Goal: Communication & Community: Answer question/provide support

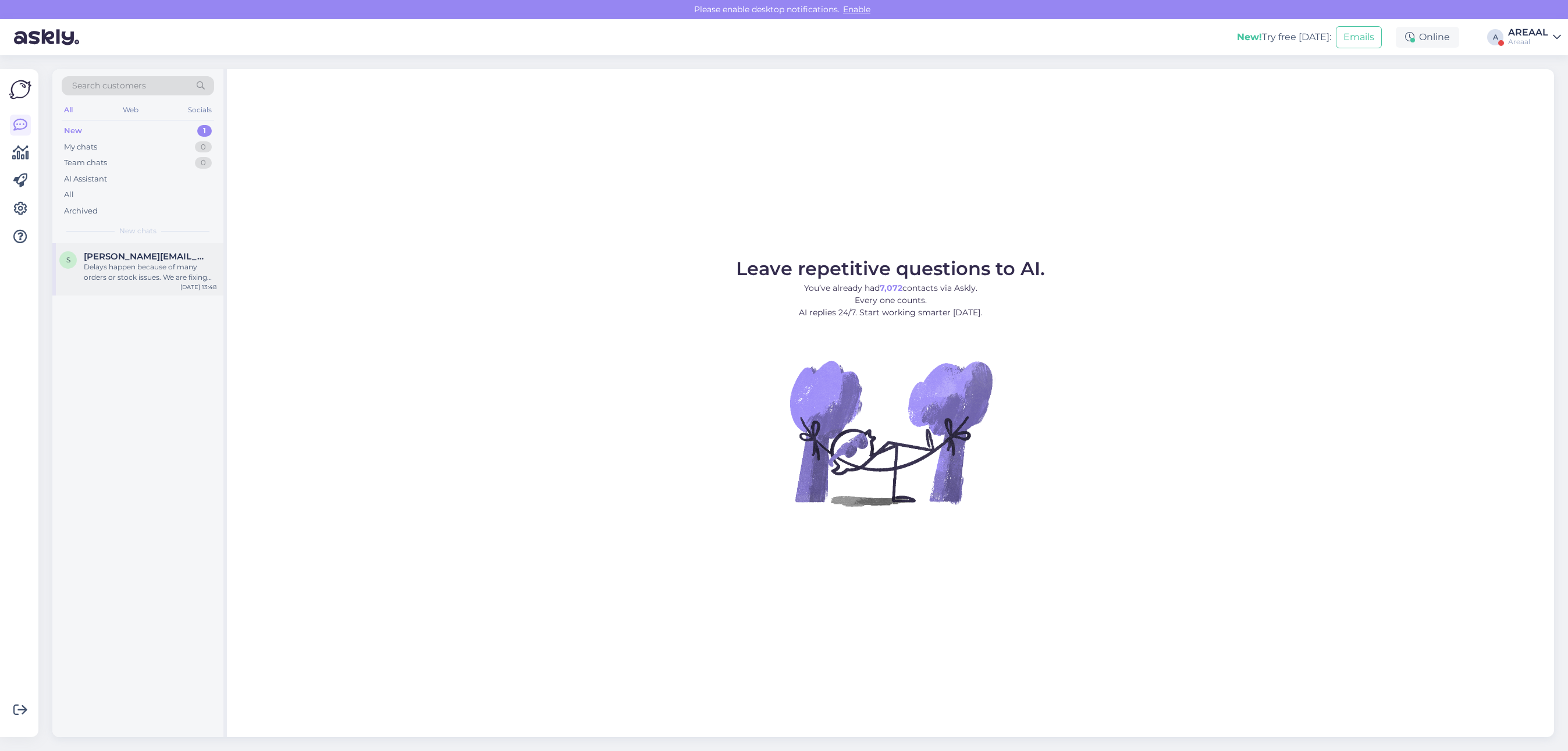
click at [194, 266] on div "Delays happen because of many orders or stock issues. We are fixing this and wi…" at bounding box center [150, 271] width 133 height 21
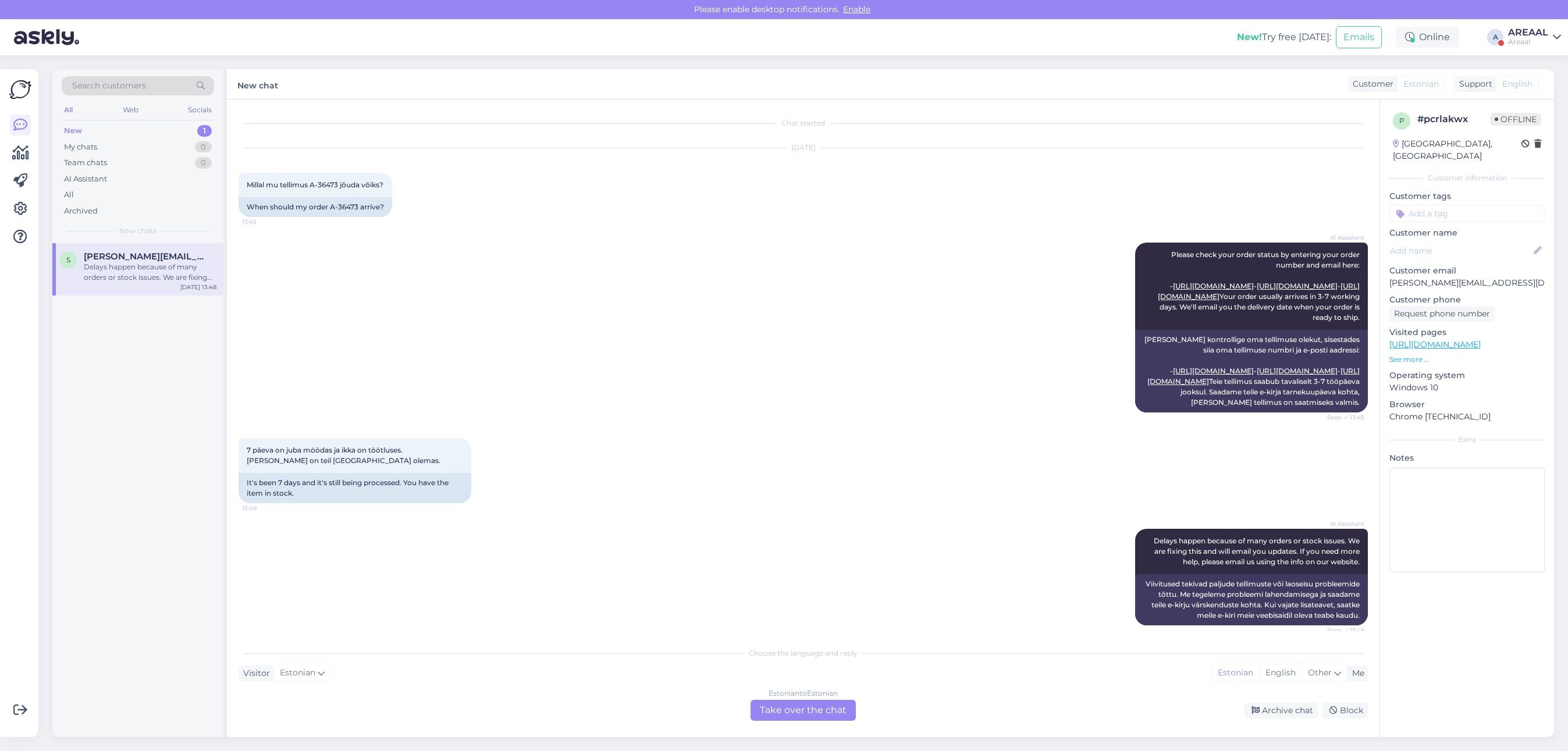
scroll to position [70, 0]
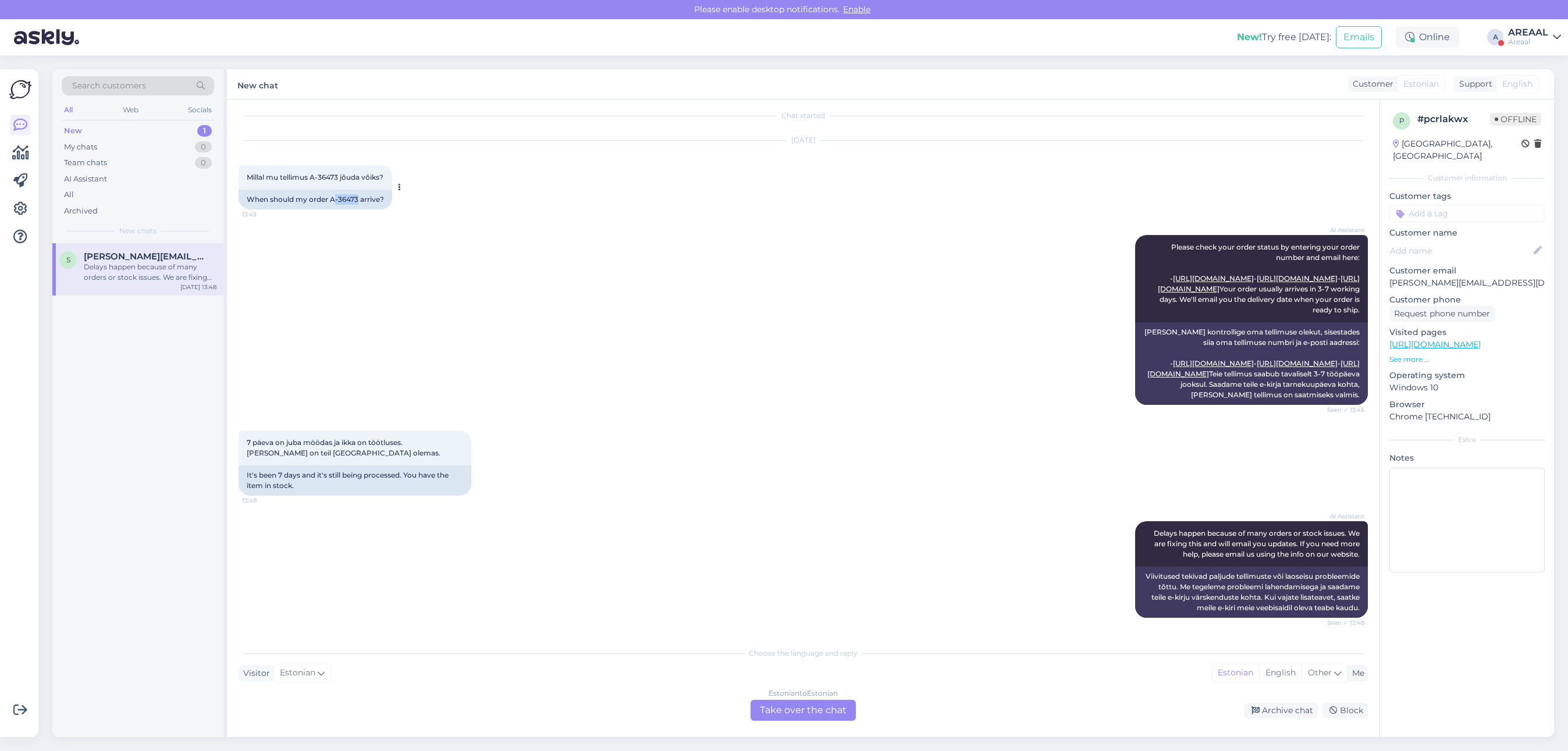
drag, startPoint x: 333, startPoint y: 134, endPoint x: 359, endPoint y: 141, distance: 26.9
click at [359, 190] on div "When should my order A-36473 arrive?" at bounding box center [315, 199] width 153 height 19
copy div "-36473"
click at [831, 716] on div "Estonian to Estonian Take over the chat" at bounding box center [803, 710] width 105 height 21
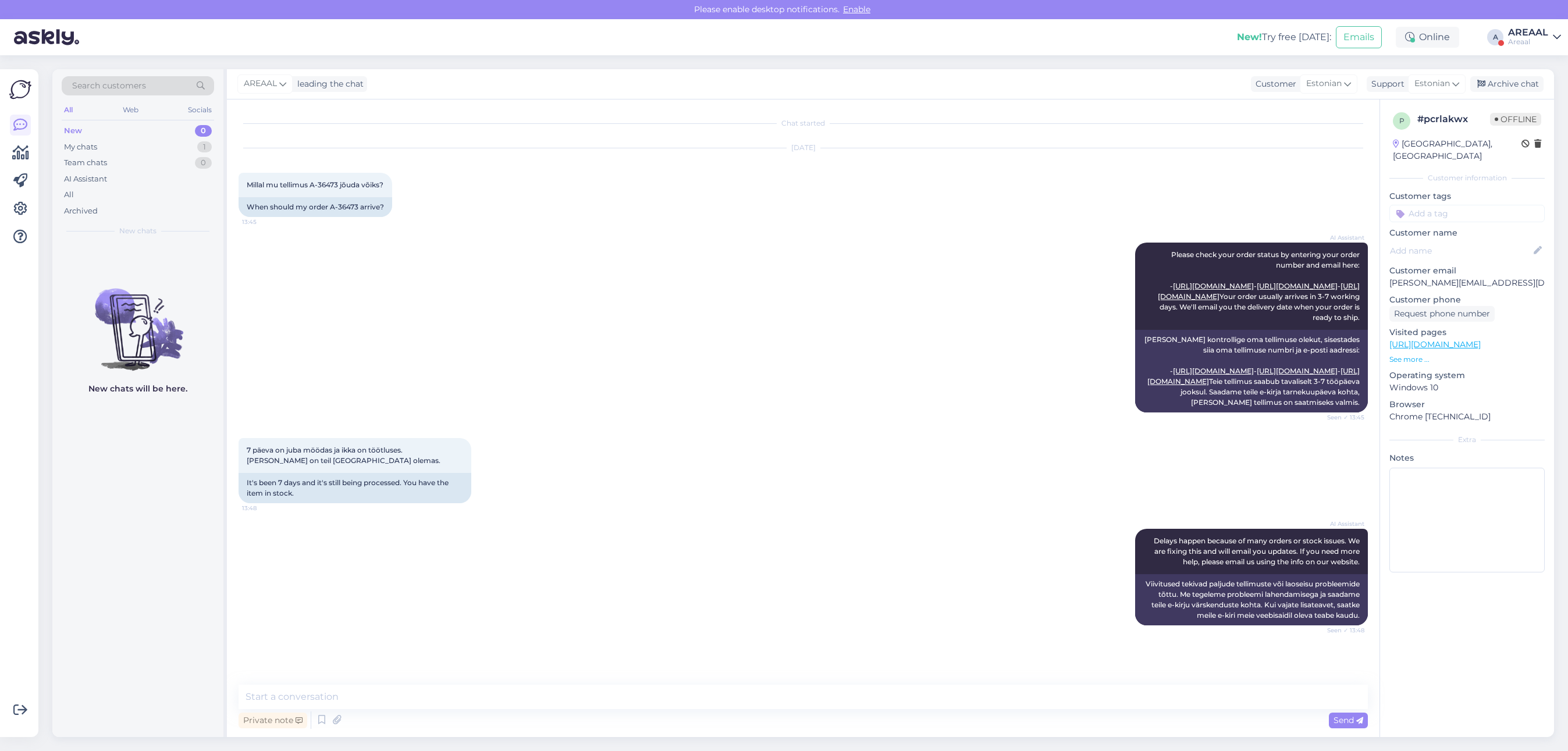
click at [807, 696] on textarea at bounding box center [803, 696] width 1129 height 25
drag, startPoint x: 770, startPoint y: 681, endPoint x: 919, endPoint y: 688, distance: 149.2
click at [919, 688] on textarea "Meie tarnetingimustes kehtib 7 tööpäevane tarneaeg ainult laosolevatele toodete…" at bounding box center [803, 689] width 1129 height 38
type textarea "Meie tarnetingimustes kehtib 7 tööpäevane tarneaeg ainult laosolevatele toodete…"
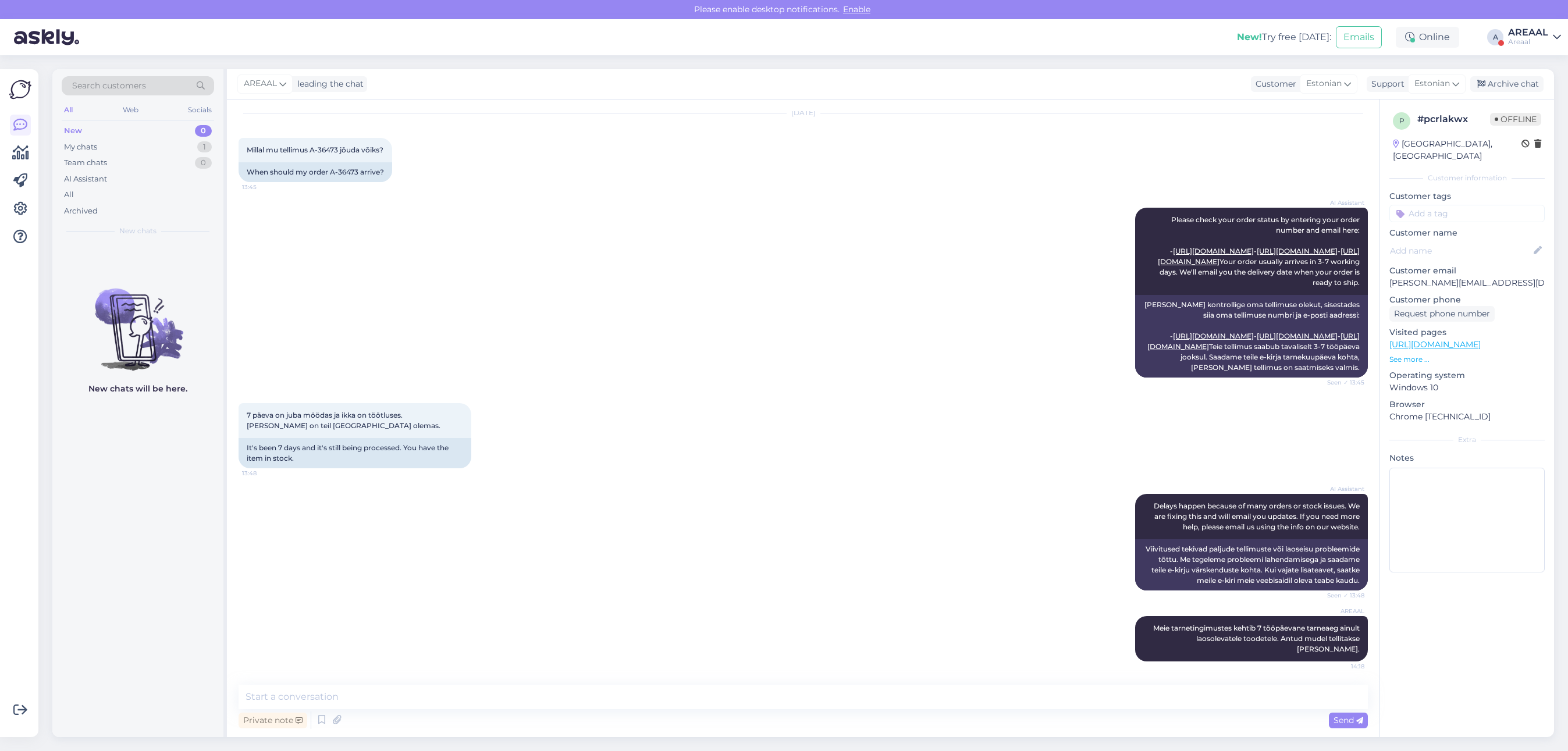
scroll to position [86, 0]
click at [1252, 703] on textarea at bounding box center [803, 696] width 1129 height 25
type textarea "E"
type textarea "Ei ole ant"
click at [1044, 684] on textarea at bounding box center [803, 696] width 1129 height 25
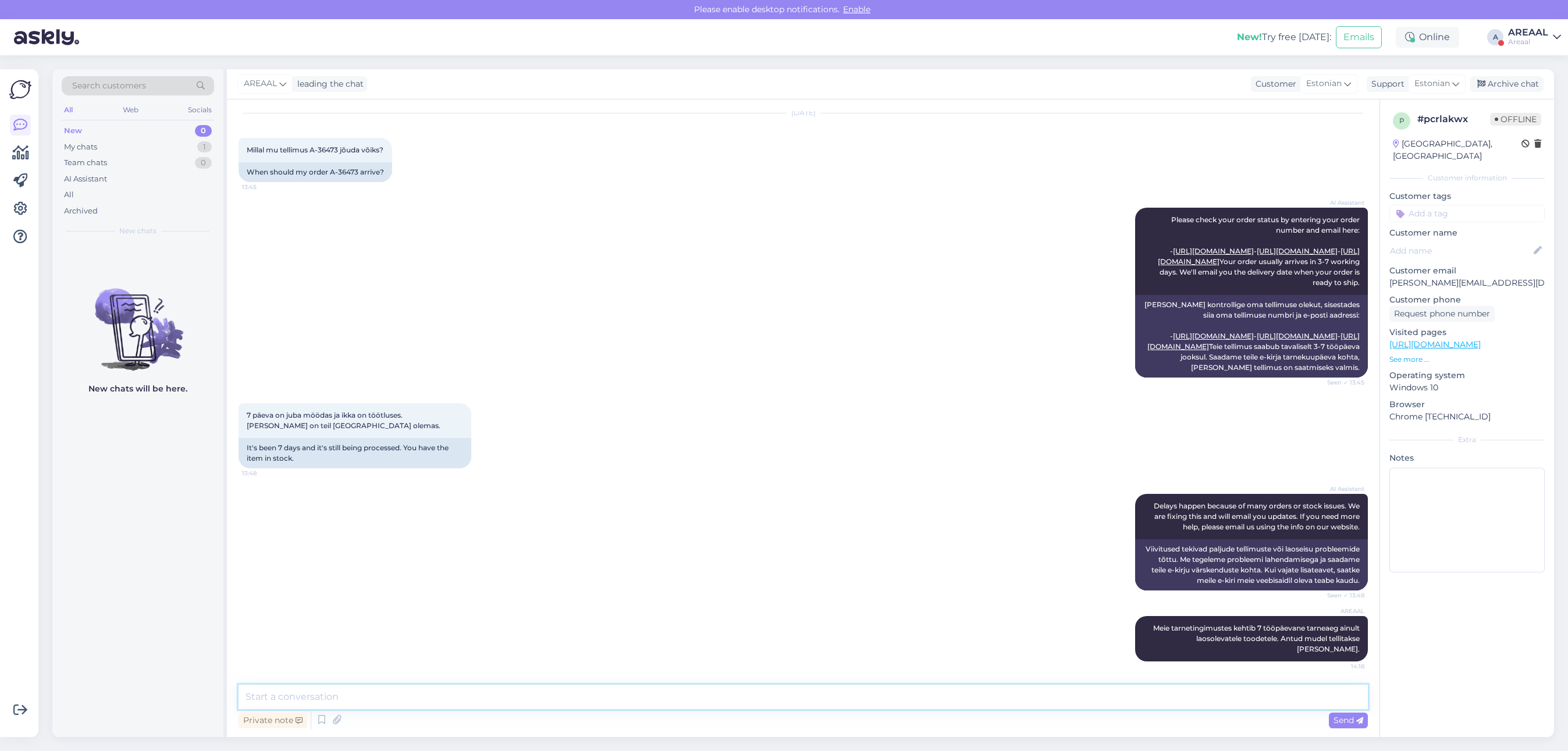
paste textarea "Kodulehel on kohaletoimetamise info all lisatud: Tarneajad on esialgsed ning se…"
type textarea "Kodulehel on kohaletoimetamise info all lisatud: Tarneajad on esialgsed ning se…"
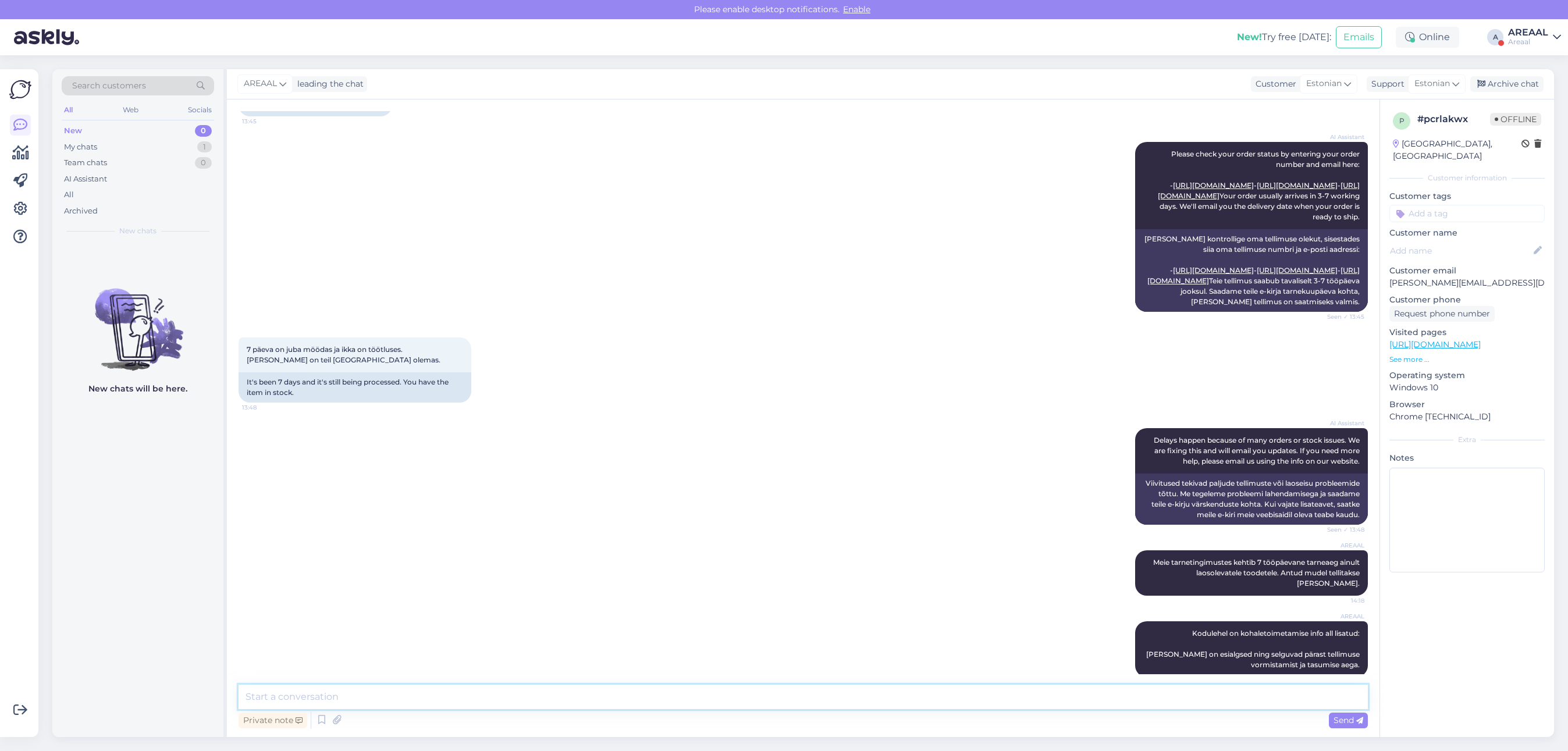
scroll to position [168, 0]
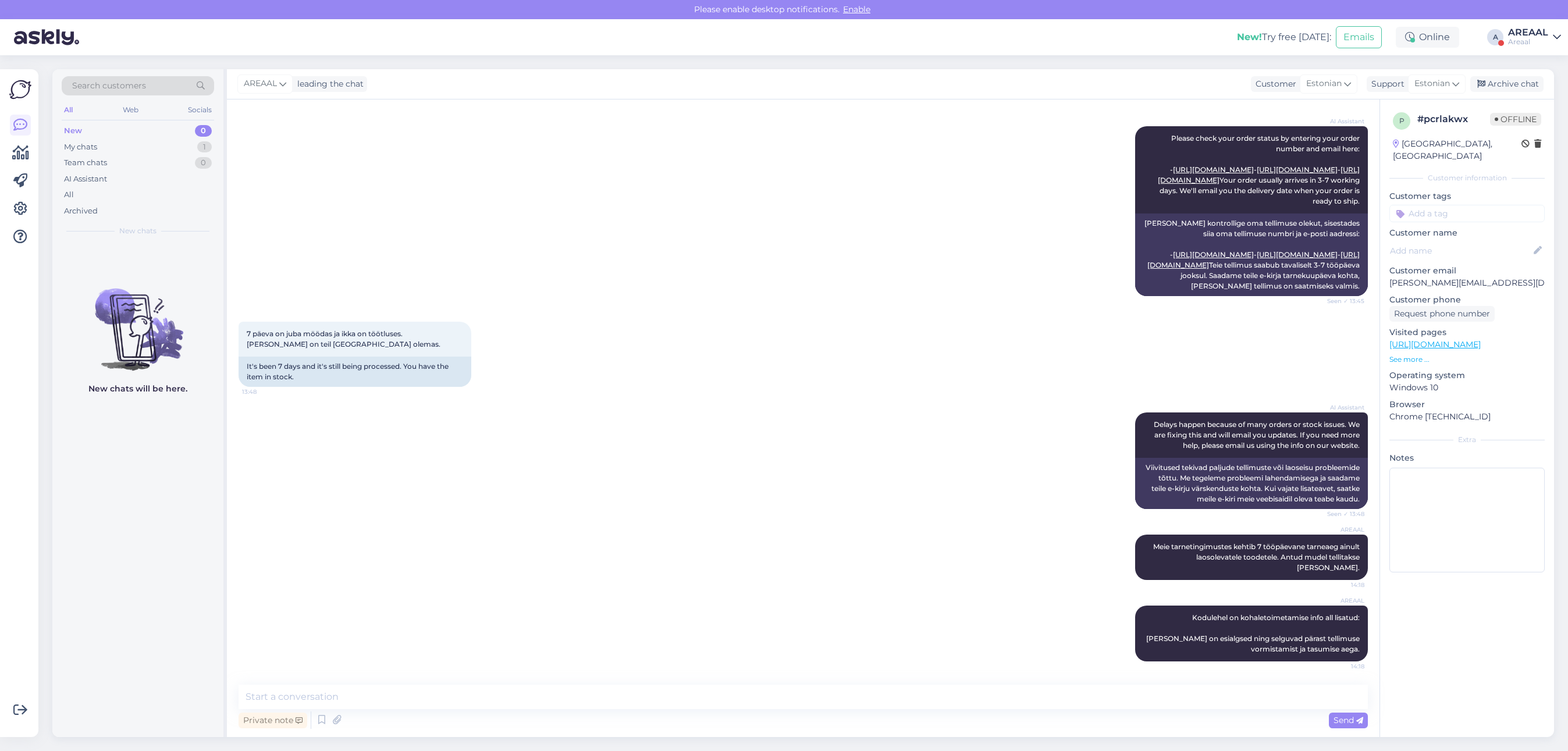
drag, startPoint x: 1157, startPoint y: 677, endPoint x: 1161, endPoint y: 686, distance: 9.8
click at [1157, 676] on div "Chat started Sep 12 2025 Millal mu tellimus A-36473 jõuda võiks? 13:45 When sho…" at bounding box center [803, 418] width 1152 height 637
drag, startPoint x: 1149, startPoint y: 693, endPoint x: 897, endPoint y: 721, distance: 253.6
click at [1147, 694] on textarea at bounding box center [803, 696] width 1129 height 25
paste textarea "Teie tellimuse orienteeruv kauba saabumise aeg on 30. august – 05. september."
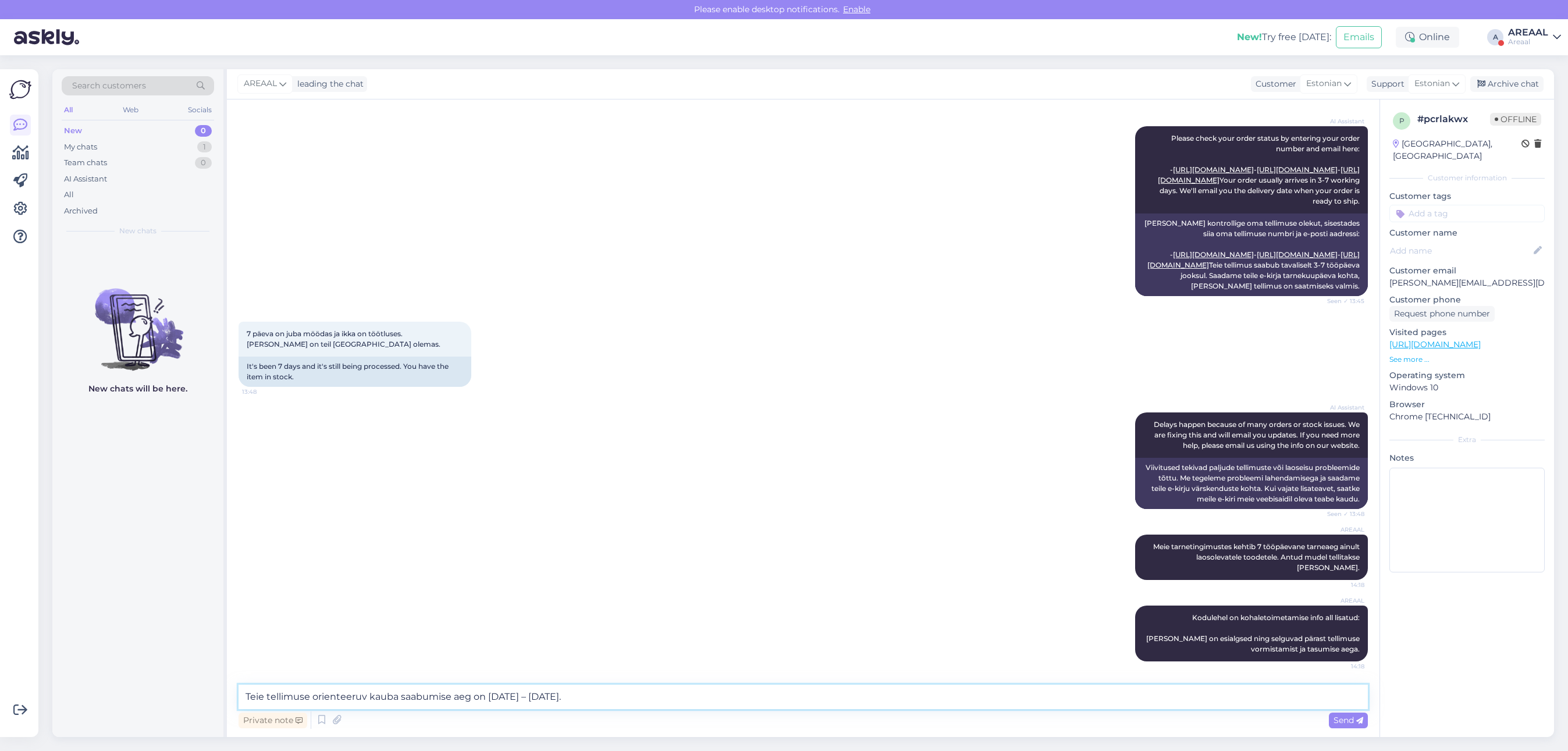
scroll to position [182, 0]
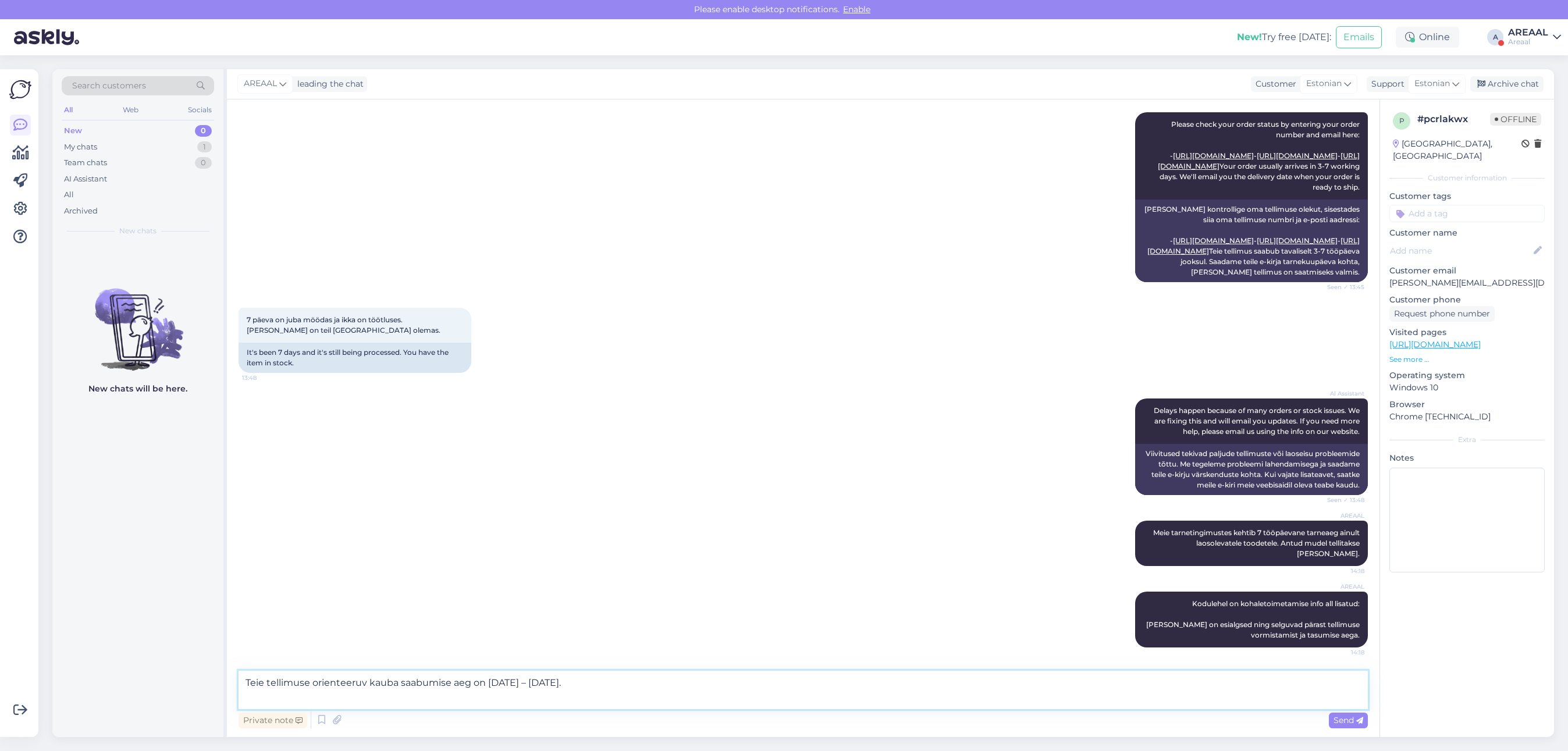
drag, startPoint x: 672, startPoint y: 684, endPoint x: 792, endPoint y: 684, distance: 120.0
click at [775, 683] on textarea "Teie tellimuse orienteeruv kauba saabumise aeg on 30. august – 05. september." at bounding box center [803, 689] width 1129 height 38
type textarea "Teie tellimuse orienteeruv kauba saabumise aeg on 16.09 - 20.09"
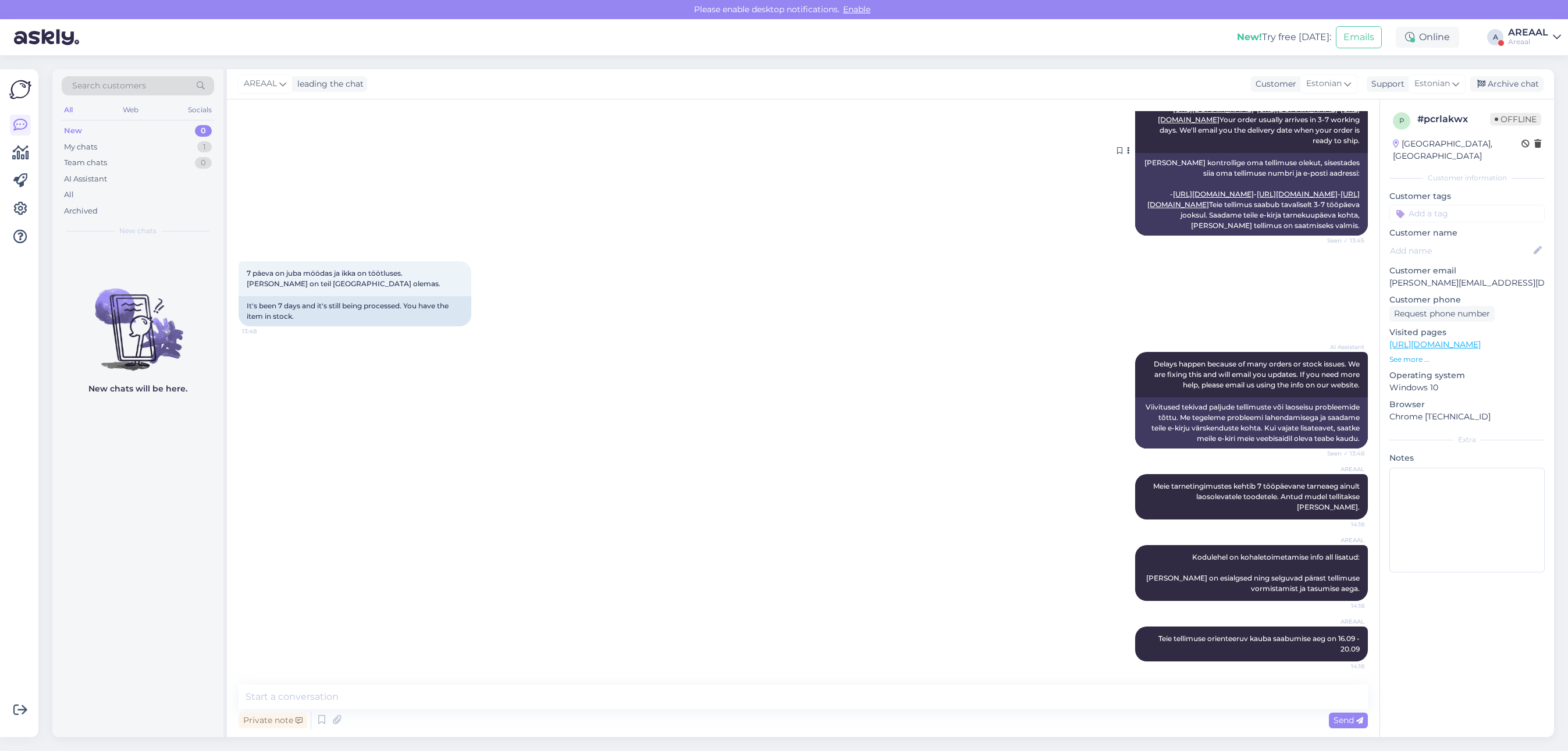
drag, startPoint x: 963, startPoint y: 304, endPoint x: 1281, endPoint y: 173, distance: 343.9
click at [976, 297] on div "7 päeva on juba möödas ja ikka on töötluses. Kaup on teil laos olemas. 13:48 It…" at bounding box center [803, 293] width 1129 height 90
drag, startPoint x: 1526, startPoint y: 88, endPoint x: 1525, endPoint y: 59, distance: 29.0
click at [1526, 88] on div "Archive chat" at bounding box center [1506, 84] width 74 height 16
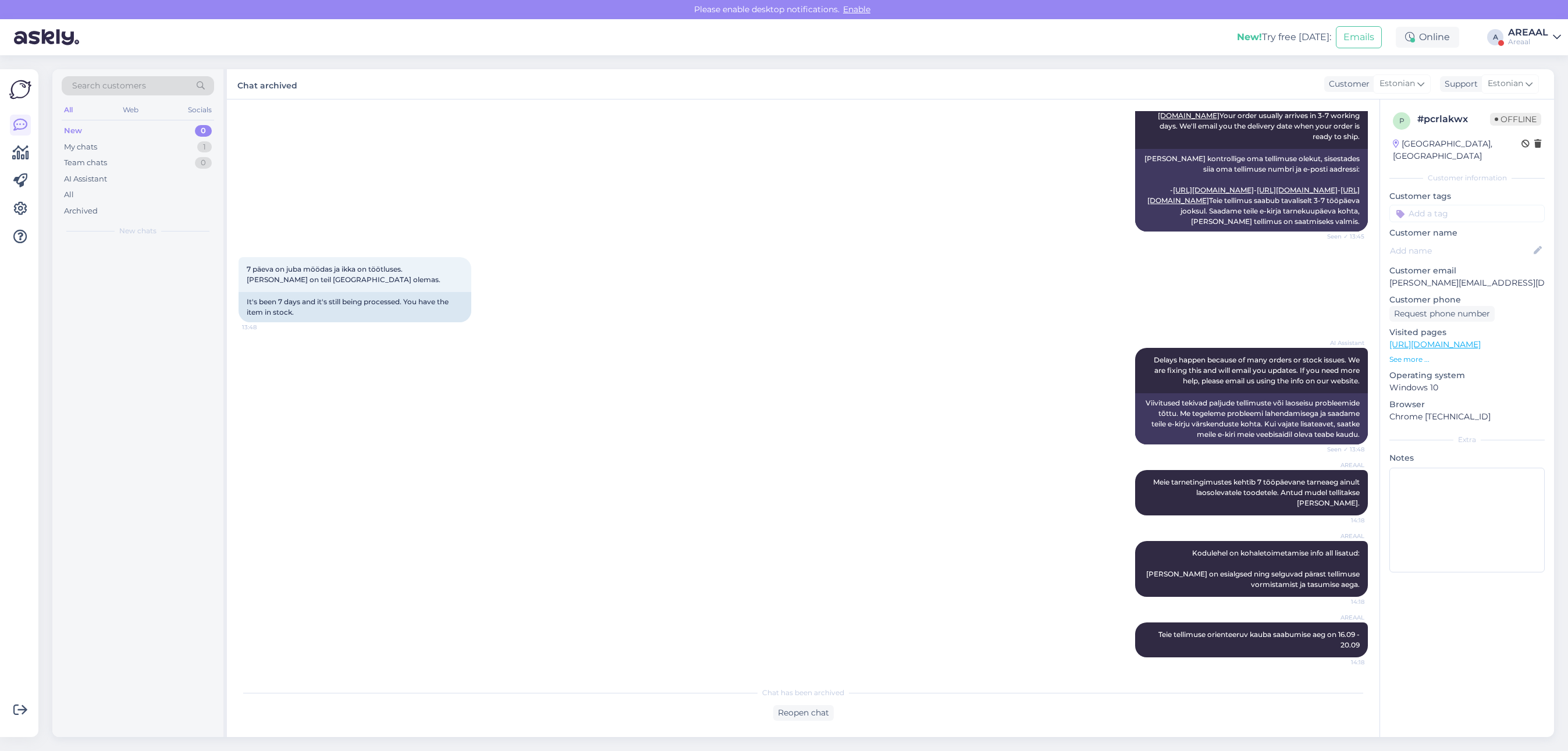
click at [1525, 38] on div "Areaal" at bounding box center [1528, 41] width 40 height 9
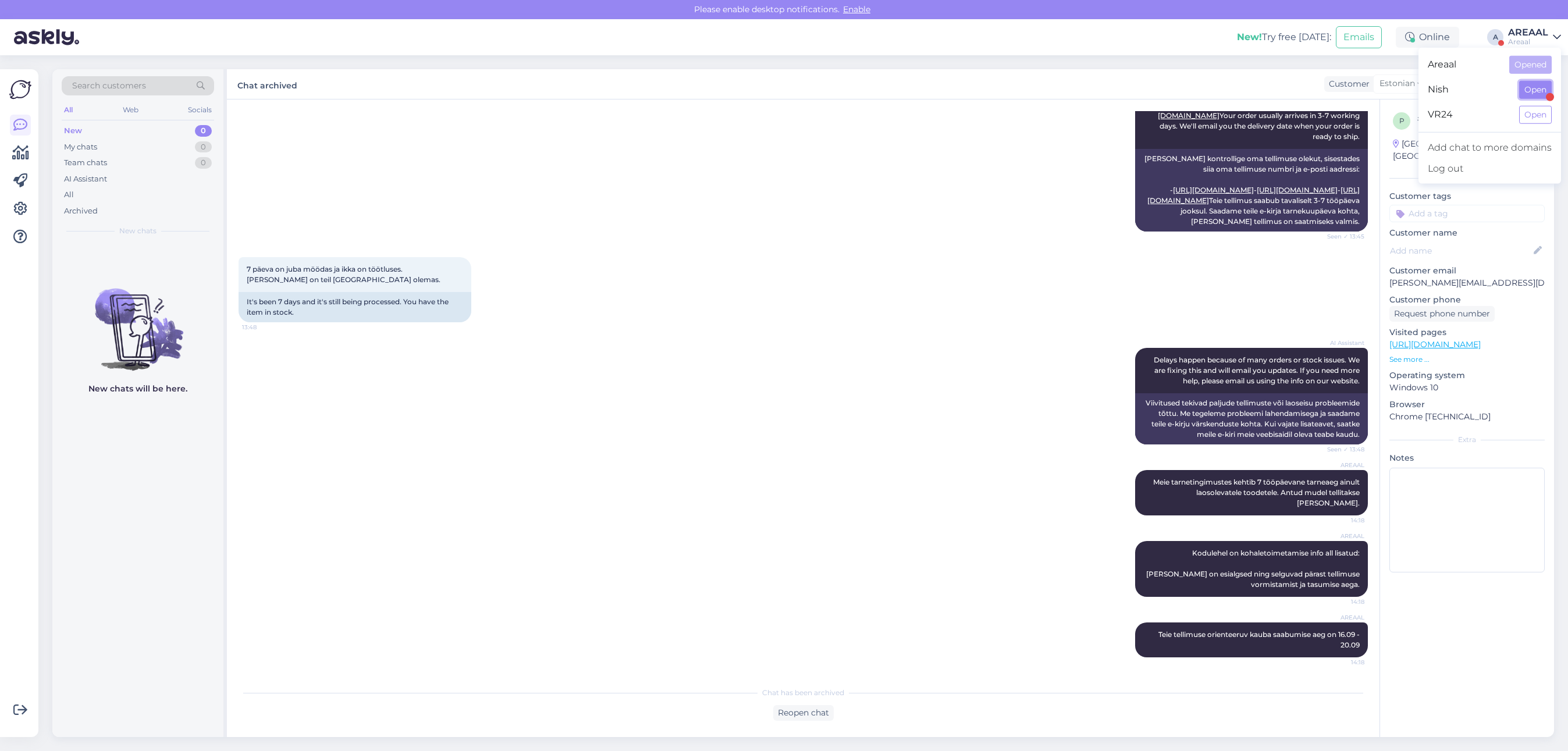
click at [1540, 90] on button "Open" at bounding box center [1535, 90] width 33 height 18
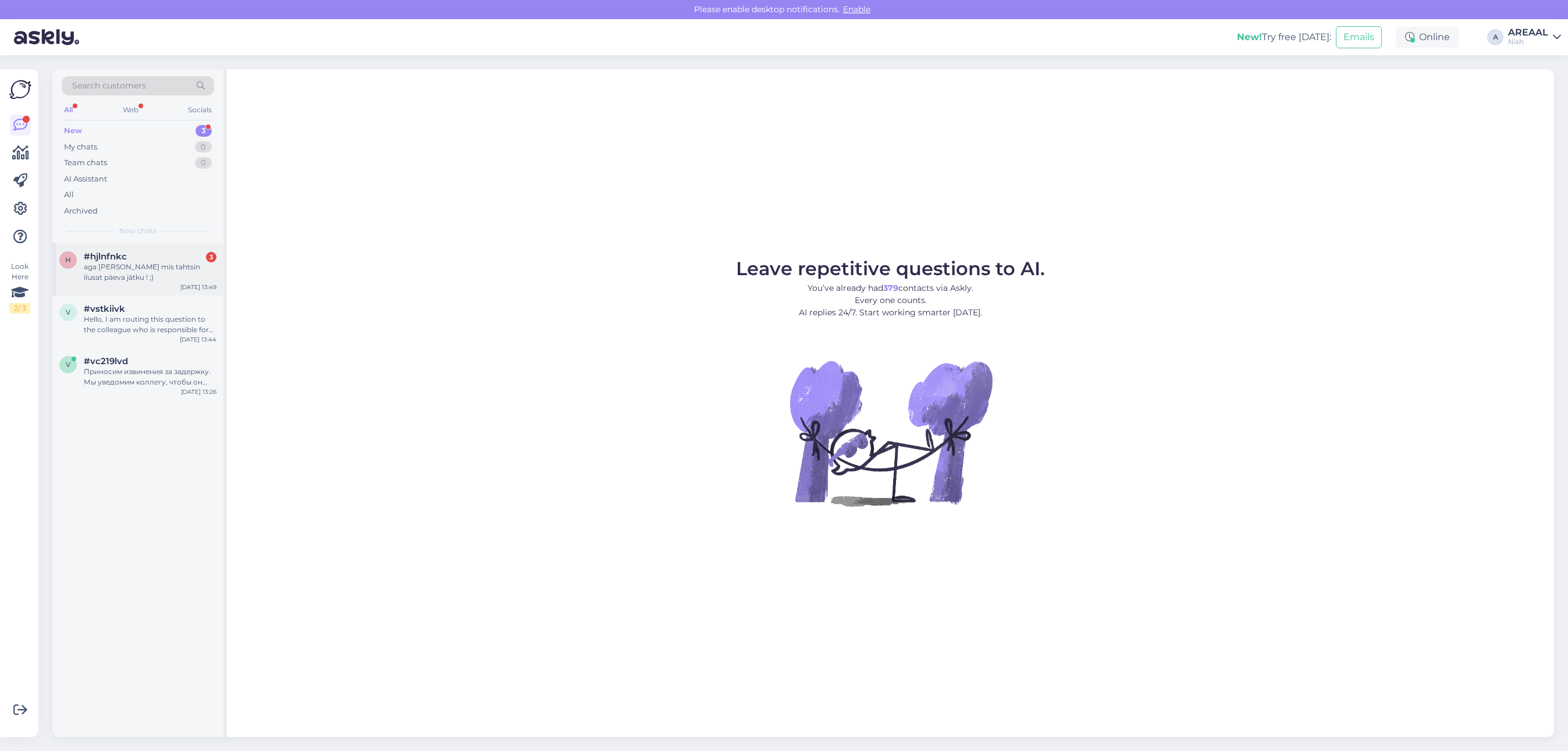
click at [184, 253] on div "#hjlnfnkc 3" at bounding box center [150, 256] width 133 height 11
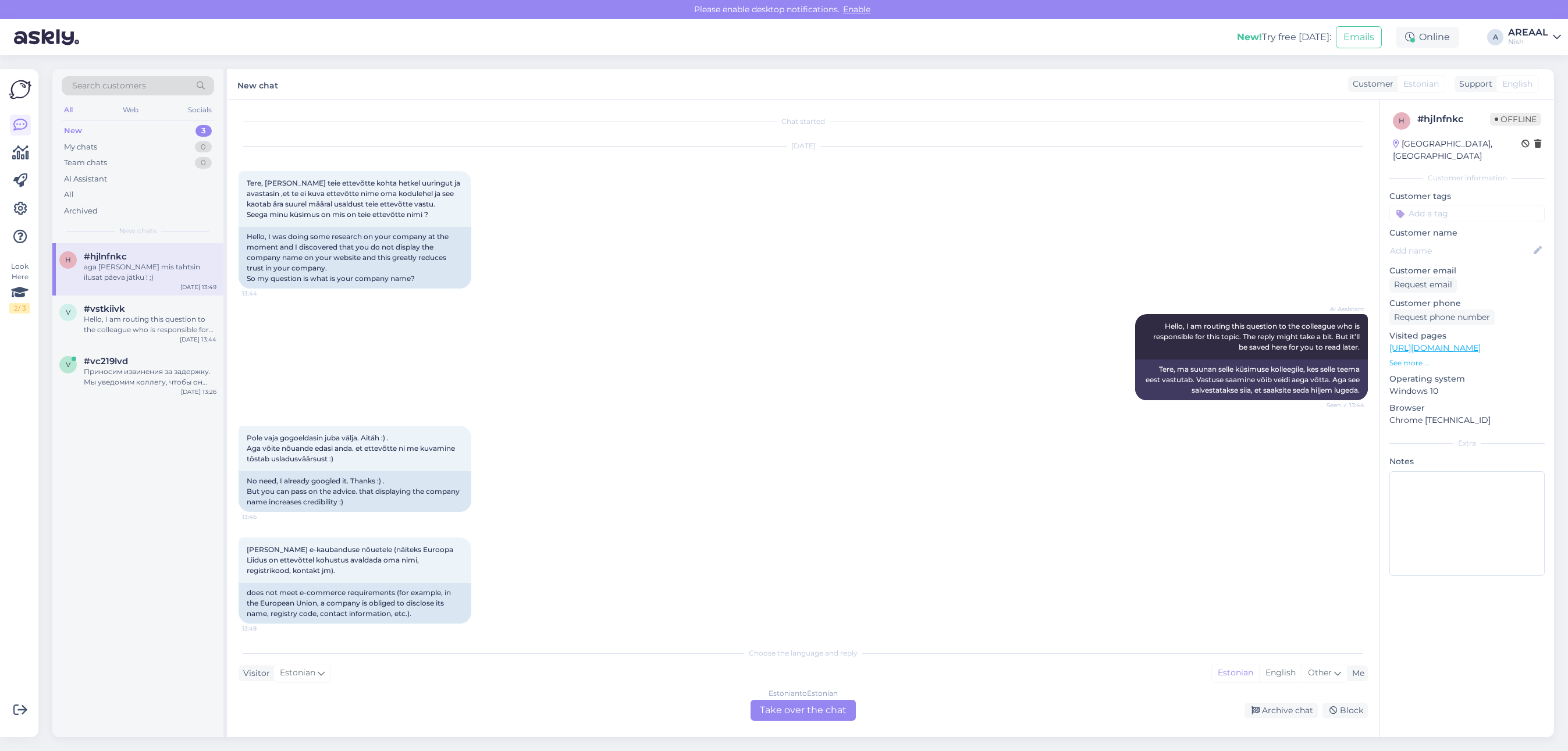
scroll to position [0, 0]
click at [597, 407] on div "AI Assistant Hello, I am routing this question to the colleague who is responsi…" at bounding box center [803, 359] width 1129 height 112
click at [605, 211] on div "Sep 12 2025 Tere, Tegin teie ettevõtte kohta hetkel uuringut ja avastasin ,et t…" at bounding box center [803, 219] width 1129 height 168
click at [609, 213] on div "Sep 12 2025 Tere, Tegin teie ettevõtte kohta hetkel uuringut ja avastasin ,et t…" at bounding box center [803, 219] width 1129 height 168
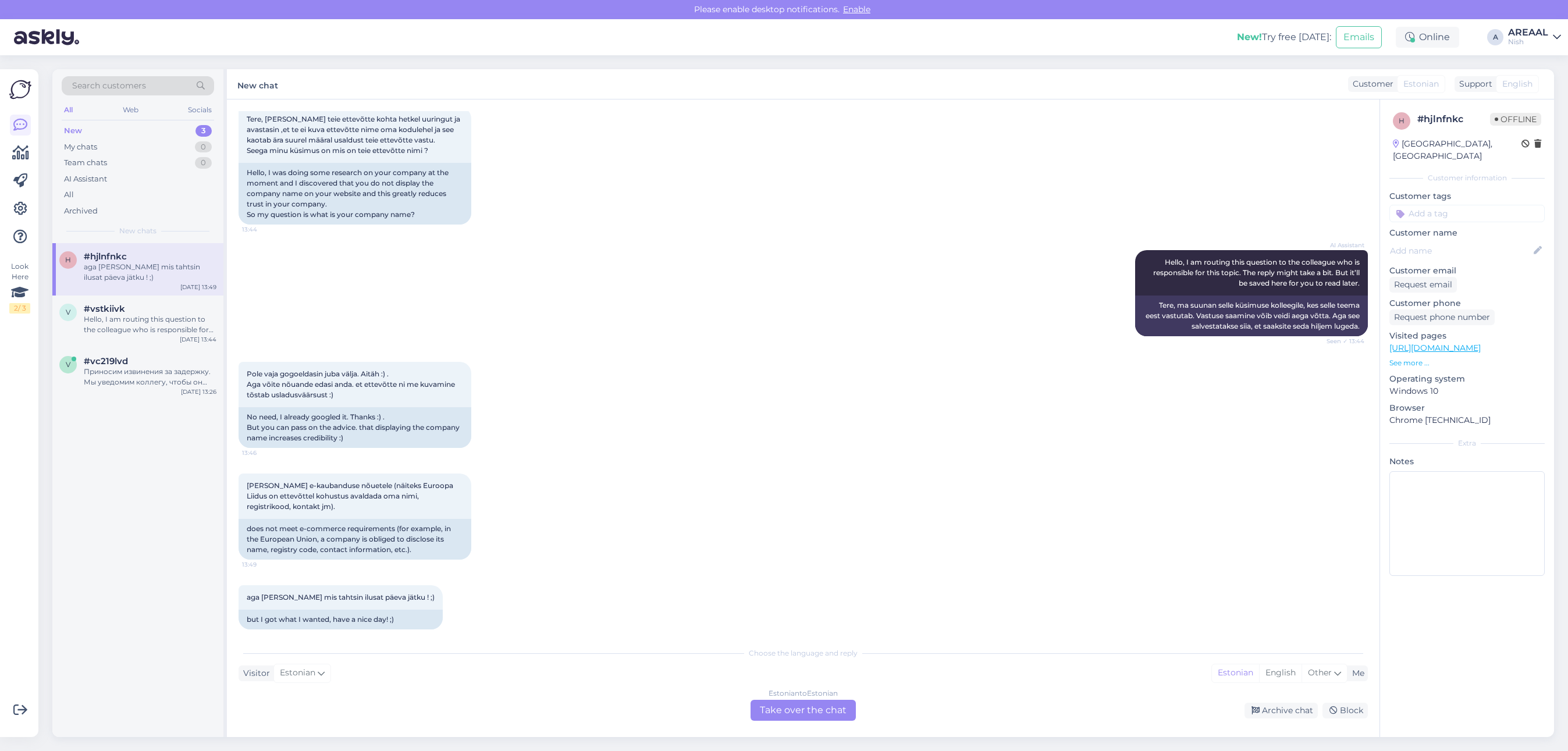
scroll to position [76, 0]
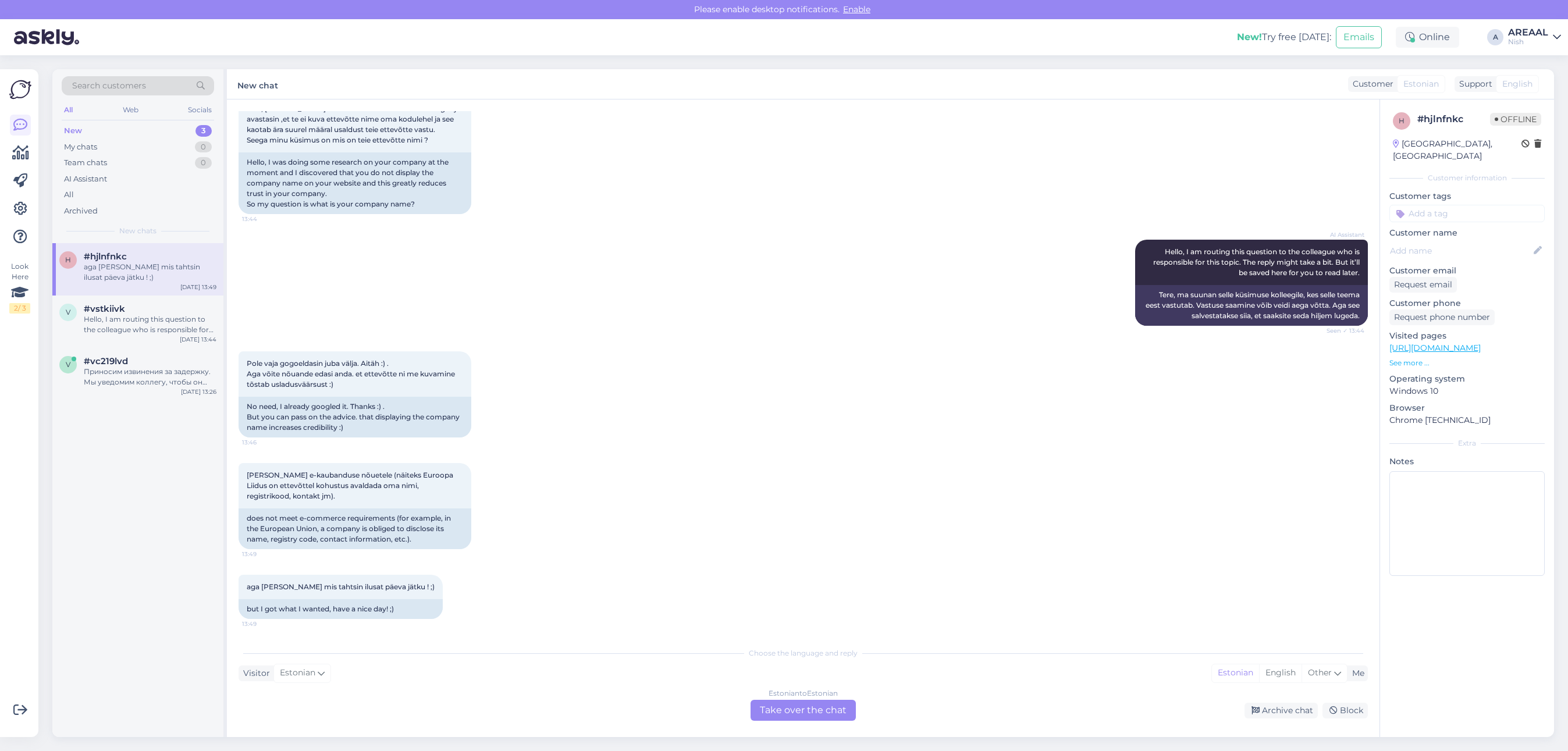
click at [666, 278] on div "AI Assistant Hello, I am routing this question to the colleague who is responsi…" at bounding box center [803, 283] width 1129 height 112
click at [698, 294] on div "AI Assistant Hello, I am routing this question to the colleague who is responsi…" at bounding box center [803, 283] width 1129 height 112
click at [828, 706] on div "Estonian to Estonian Take over the chat" at bounding box center [803, 710] width 105 height 21
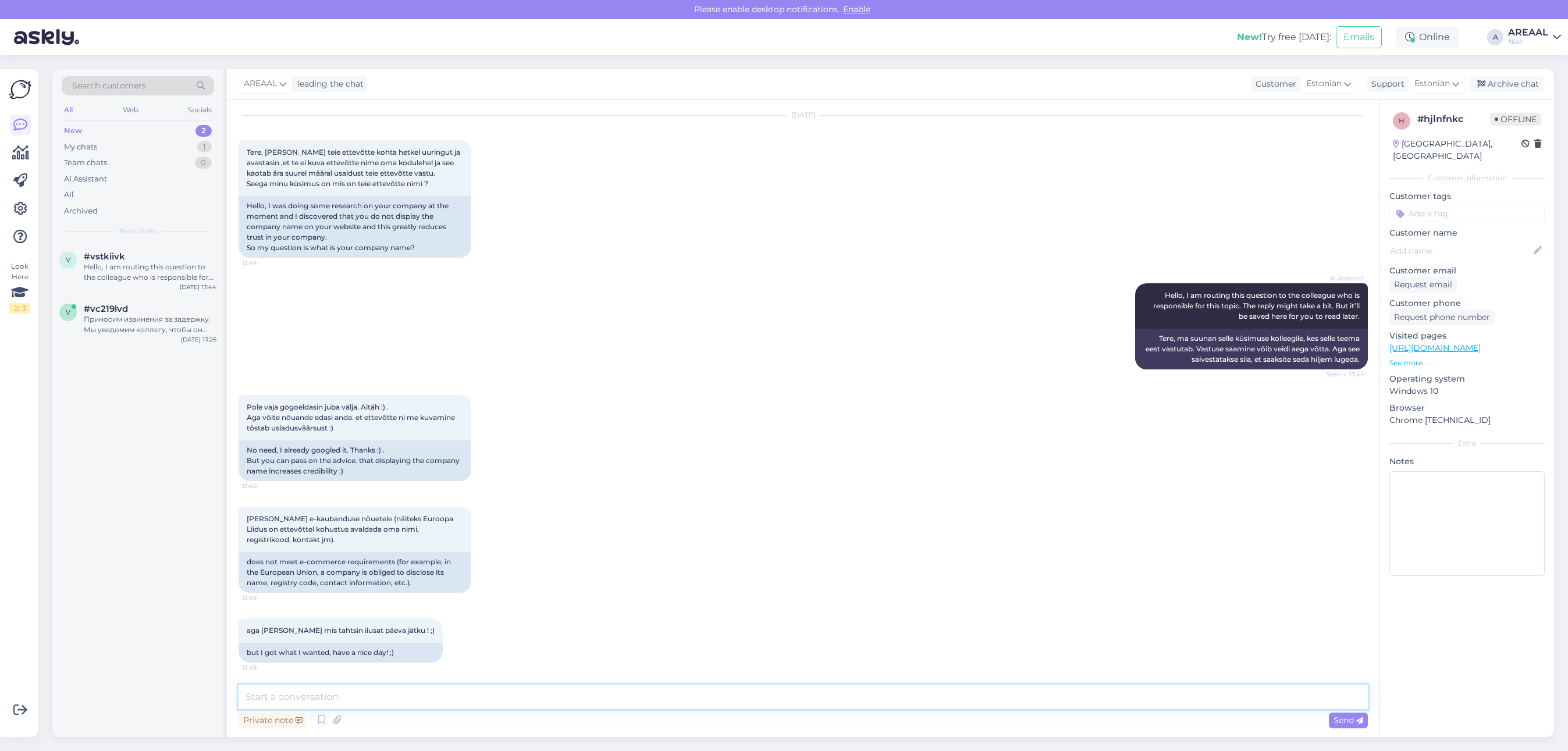
click at [816, 698] on textarea at bounding box center [803, 696] width 1129 height 25
type textarea "Tere'"
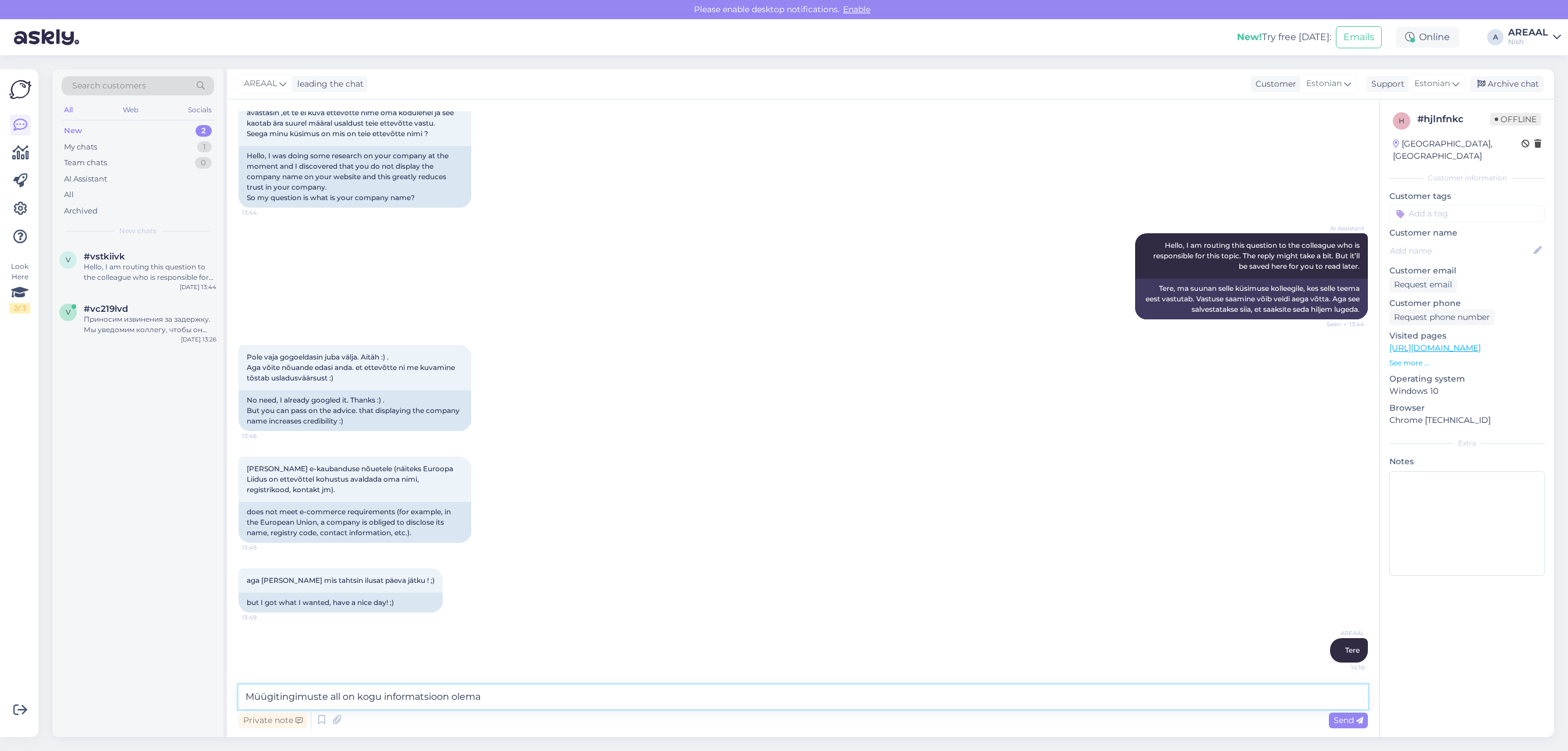
type textarea "Müügitingimuste all on kogu informatsioon olemas"
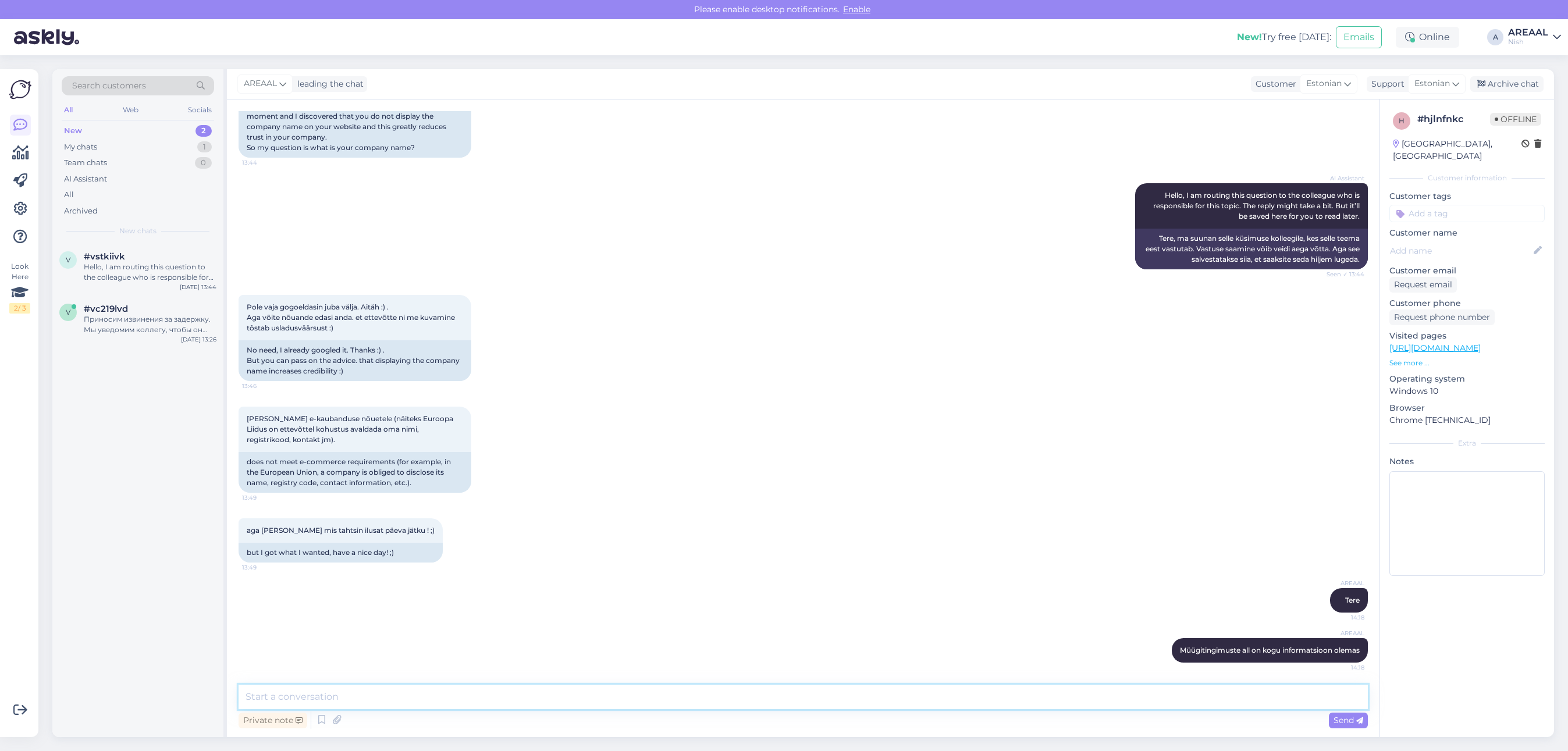
click at [1008, 693] on textarea at bounding box center [803, 696] width 1129 height 25
paste textarea "https://vr24.ee/muugitingimused/"
type textarea "https://vr24.ee/muugitingimused/"
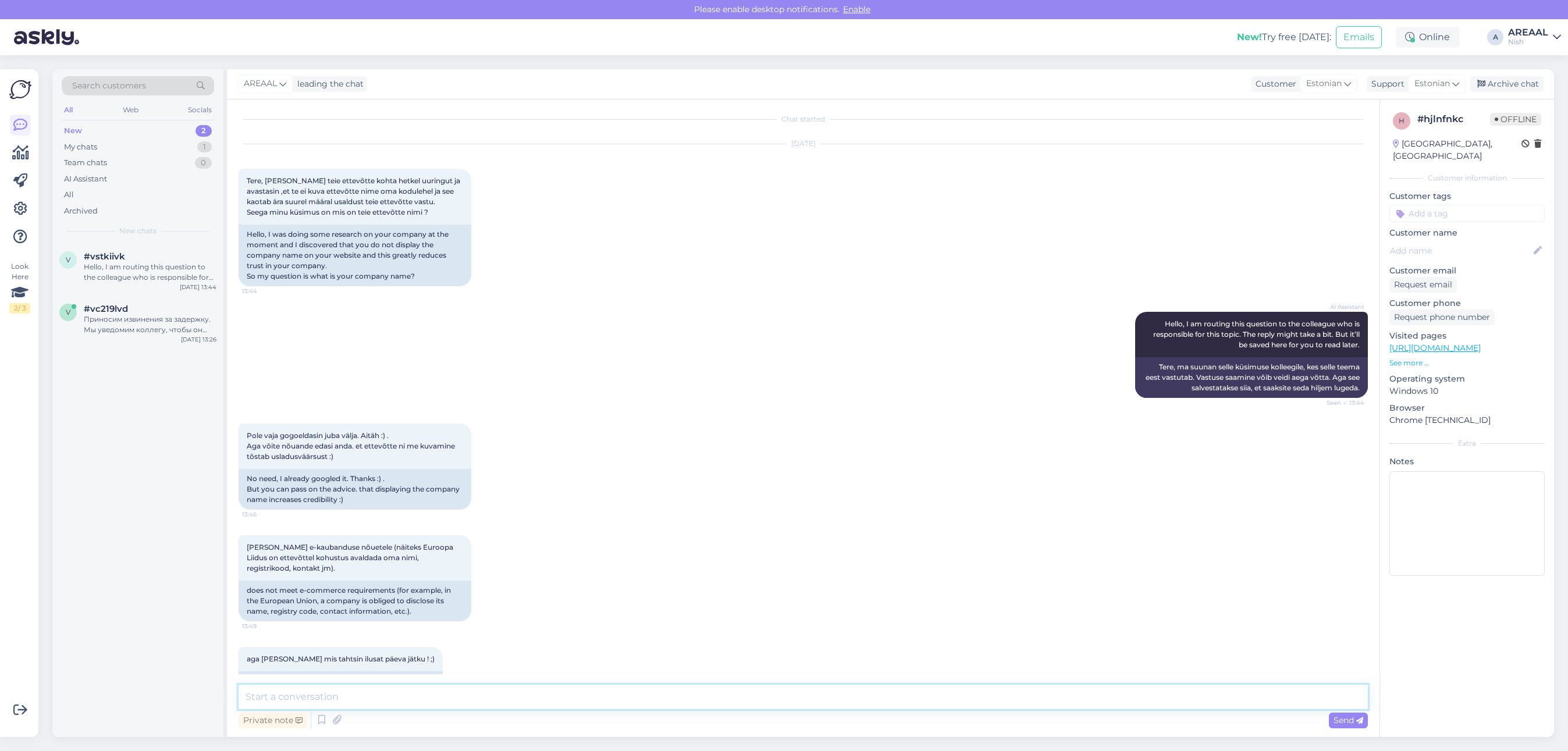
scroll to position [0, 0]
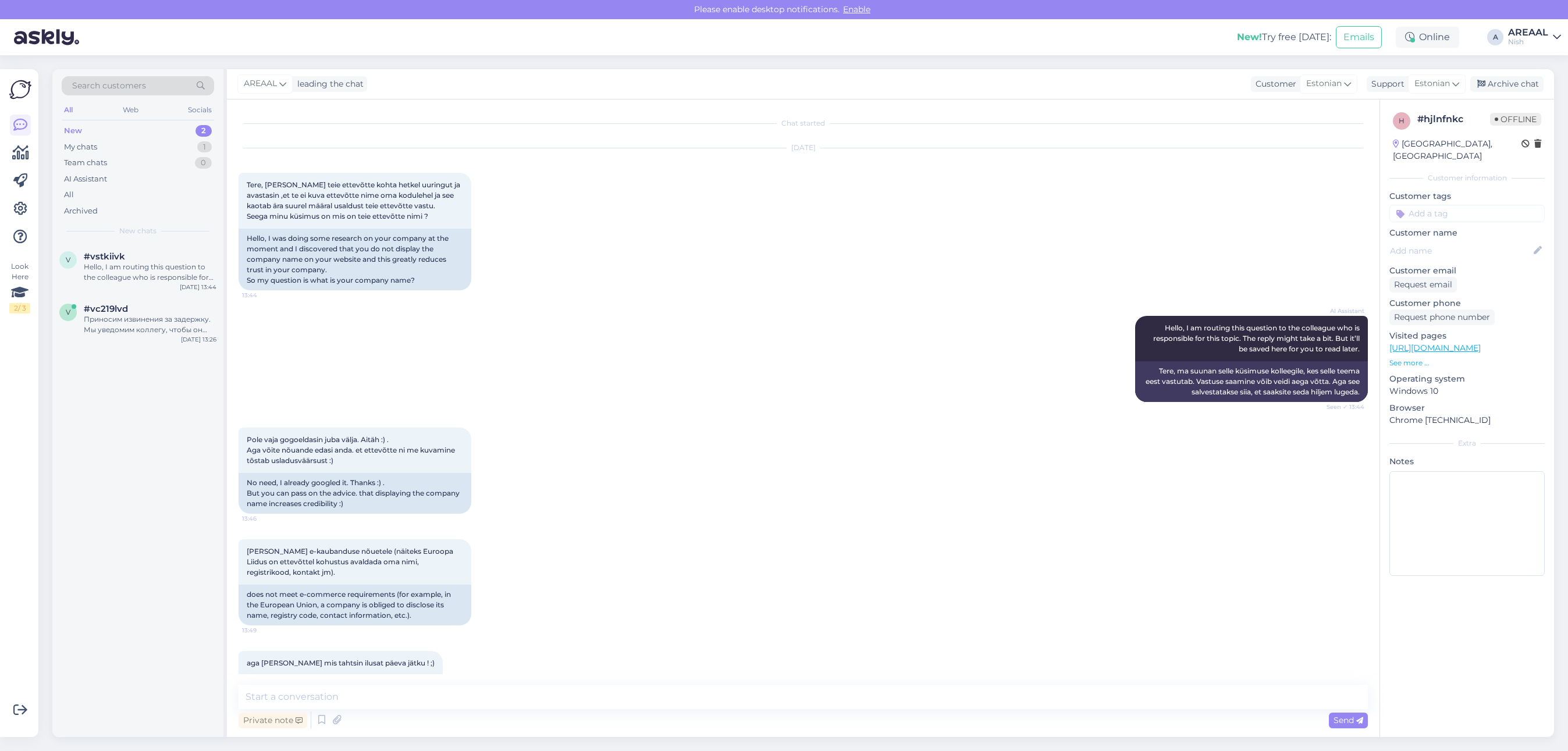
click at [886, 432] on div "Pole vaja gogoeldasin juba välja. Aitäh :) . Aga võite nõuande edasi anda. et e…" at bounding box center [803, 471] width 1129 height 112
click at [649, 222] on div "Sep 12 2025 Tere, Tegin teie ettevõtte kohta hetkel uuringut ja avastasin ,et t…" at bounding box center [803, 219] width 1129 height 168
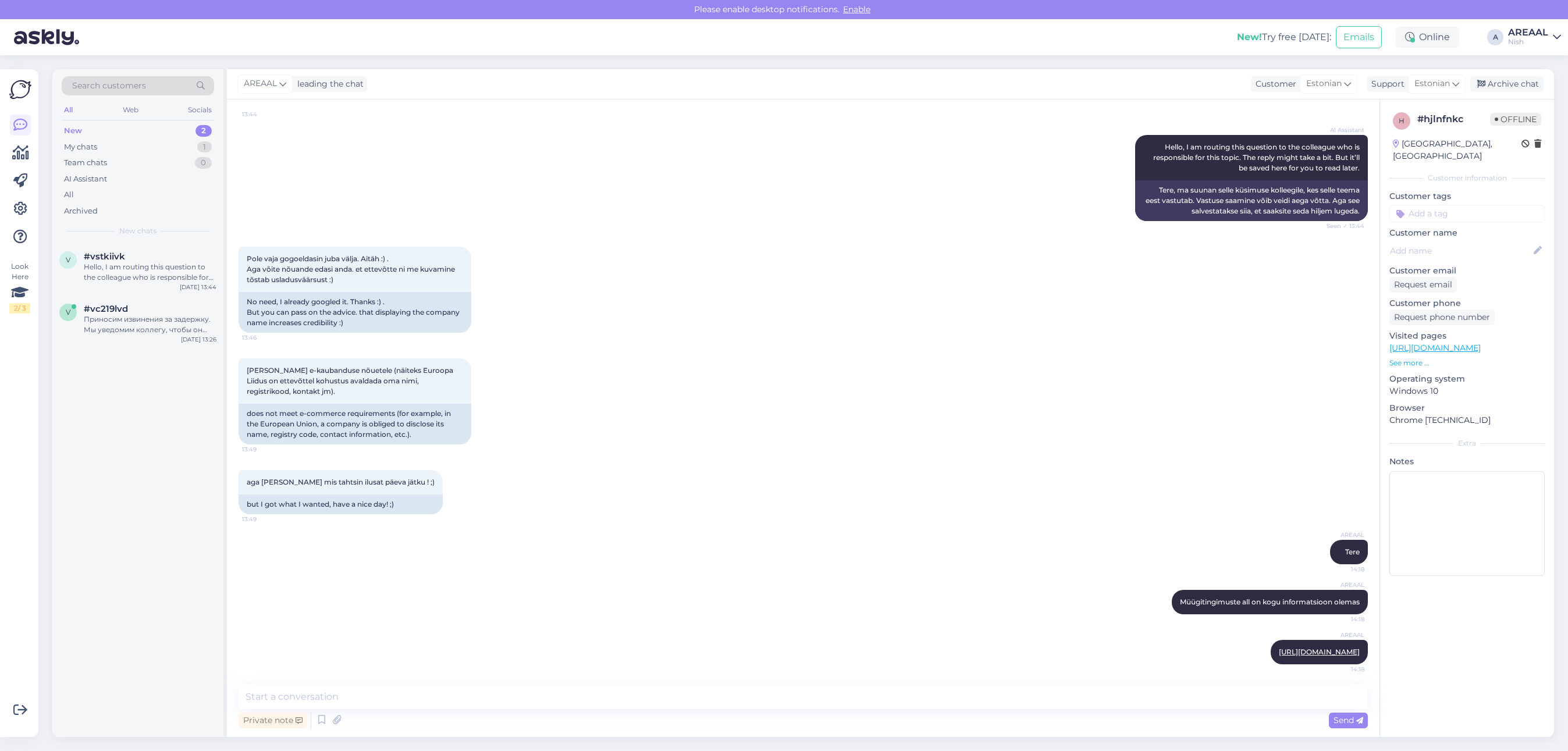
scroll to position [183, 0]
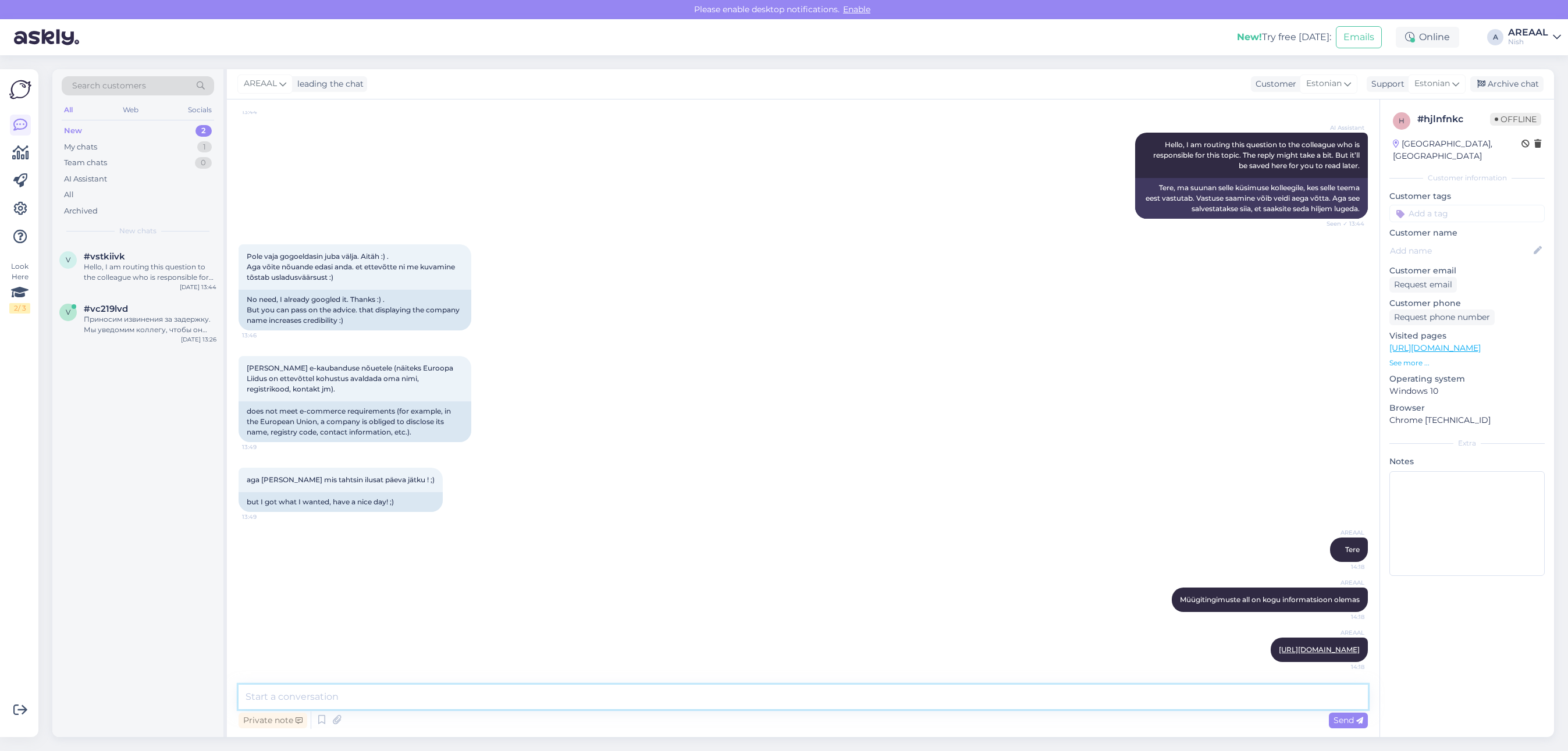
click at [720, 688] on textarea at bounding box center [803, 696] width 1129 height 25
click at [723, 699] on textarea at bounding box center [803, 696] width 1129 height 25
type textarea "Ei ole võimalik"
click at [118, 273] on div "Hello, I am routing this question to the colleague who is responsible for this …" at bounding box center [150, 271] width 133 height 21
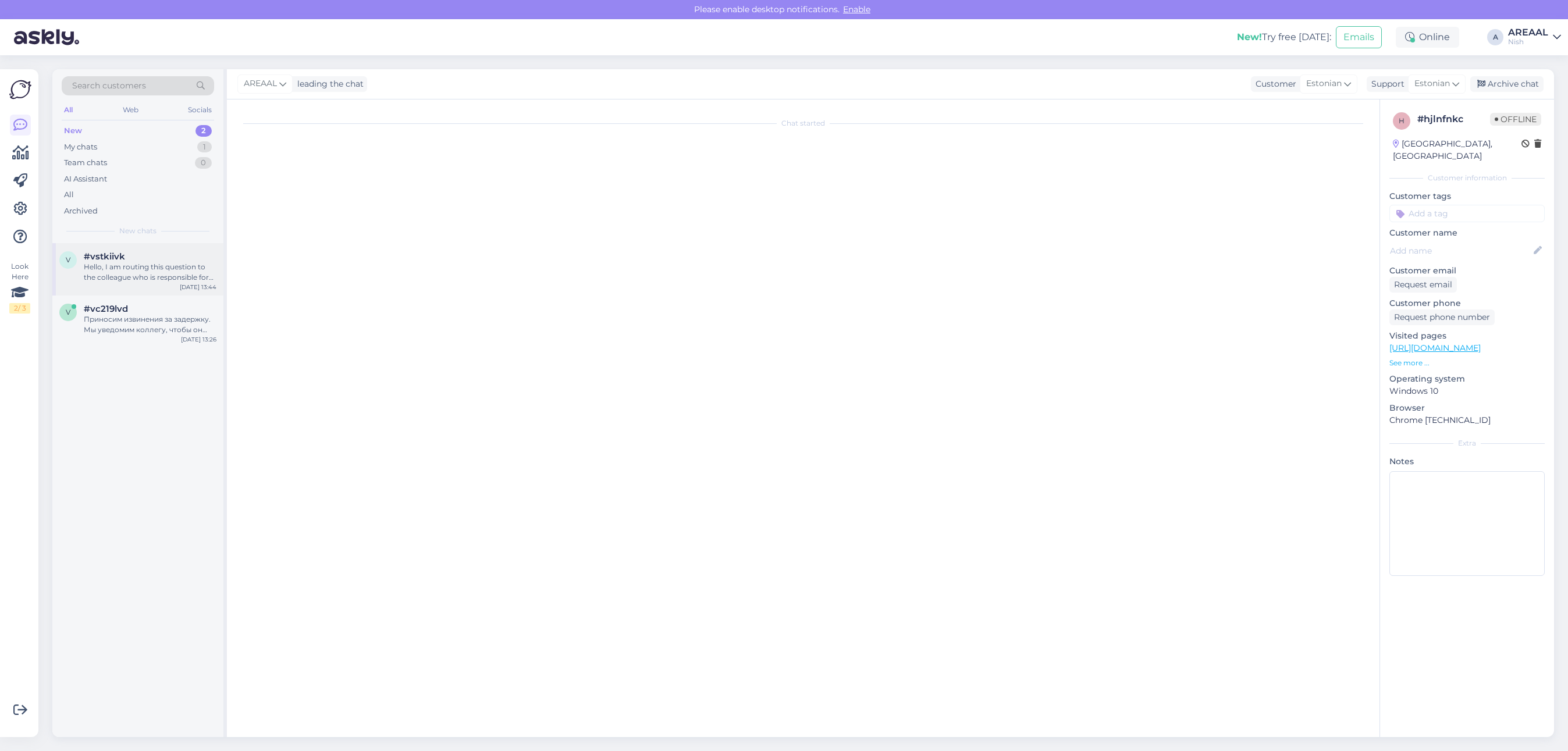
scroll to position [0, 0]
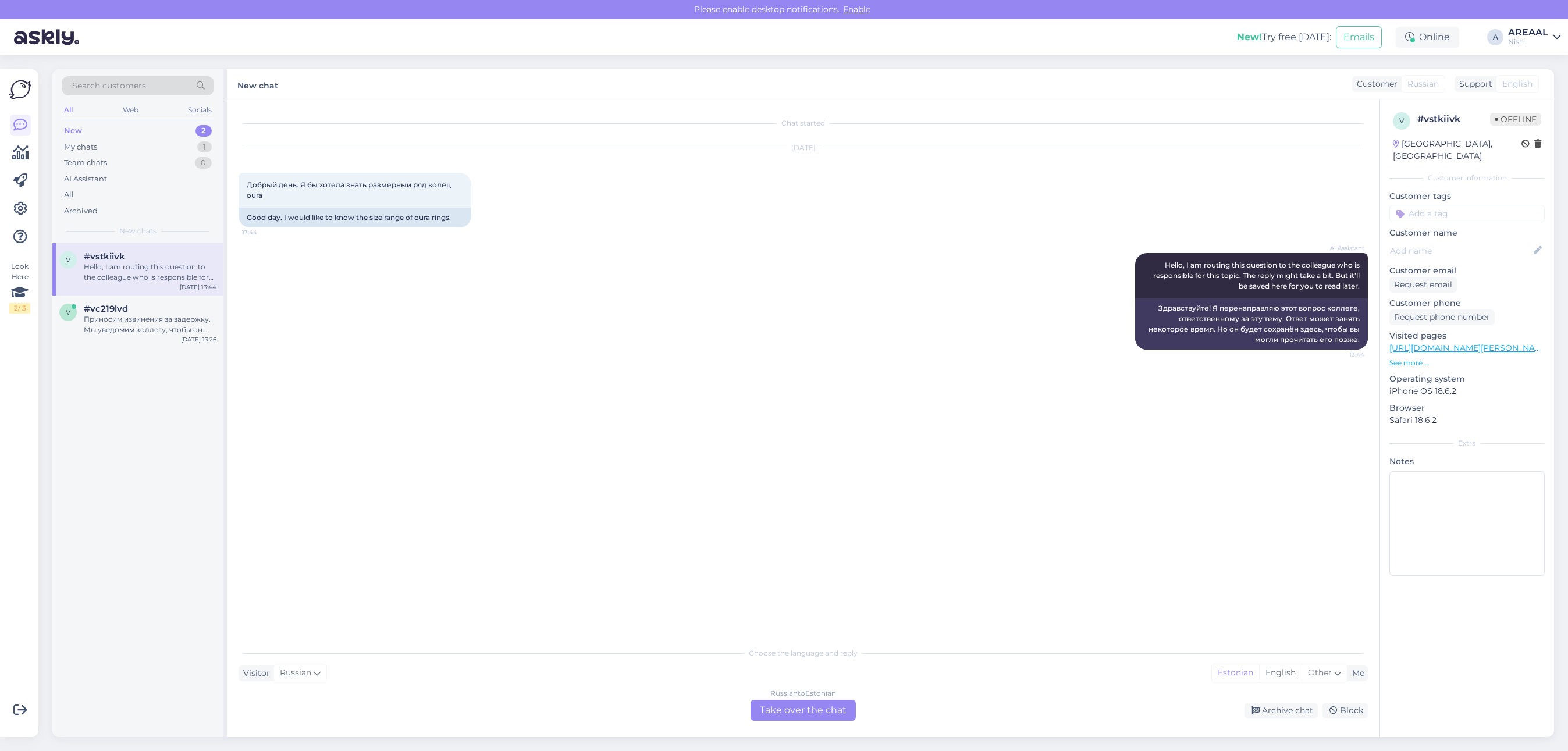
click at [1504, 343] on link "https://nutisormused.ee/oura-ring-4-nutisormus-roosa-kuld/" at bounding box center [1469, 348] width 160 height 11
click at [196, 322] on div "Приносим извинения за задержку. Мы уведомим коллегу, чтобы он проверил статус в…" at bounding box center [150, 324] width 133 height 21
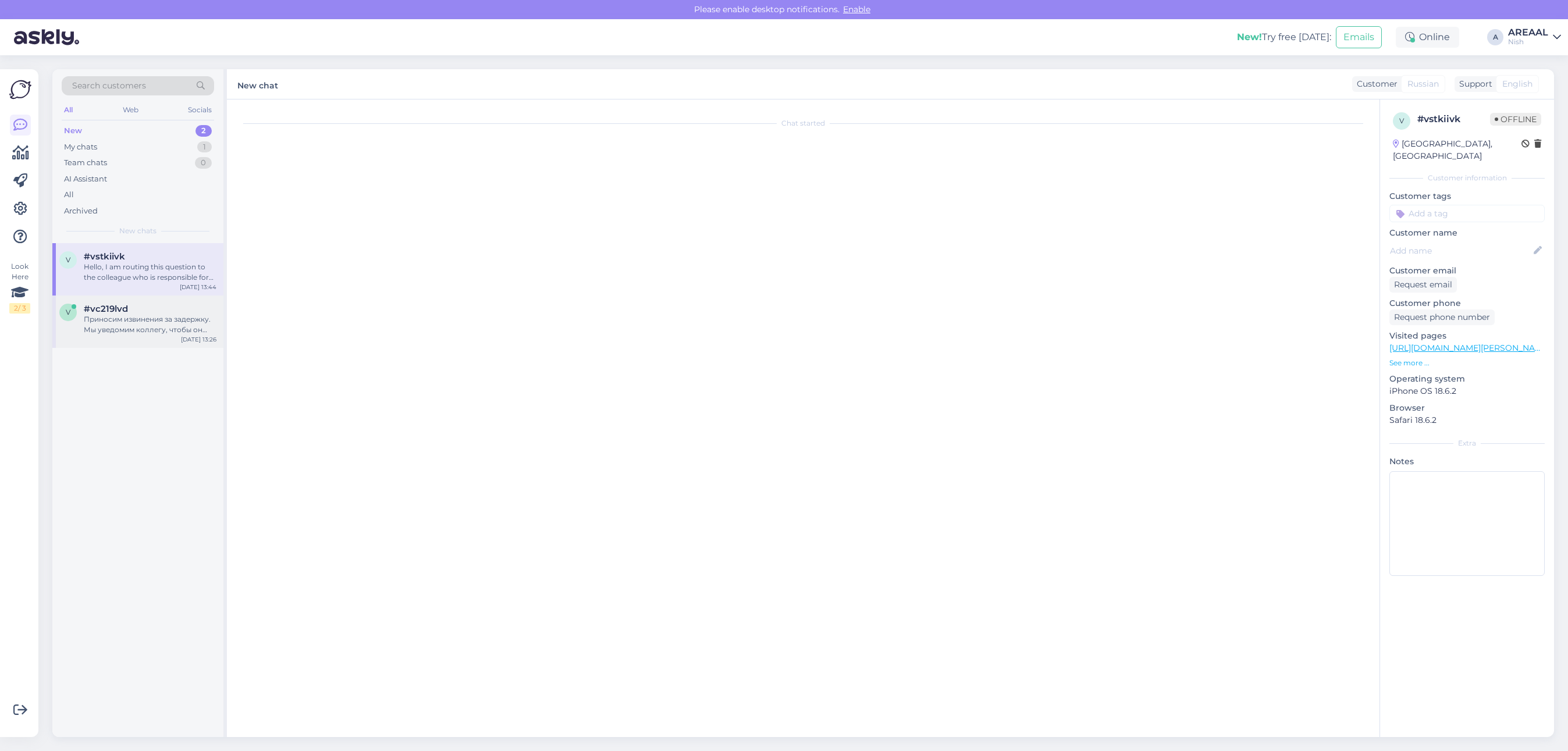
scroll to position [300, 0]
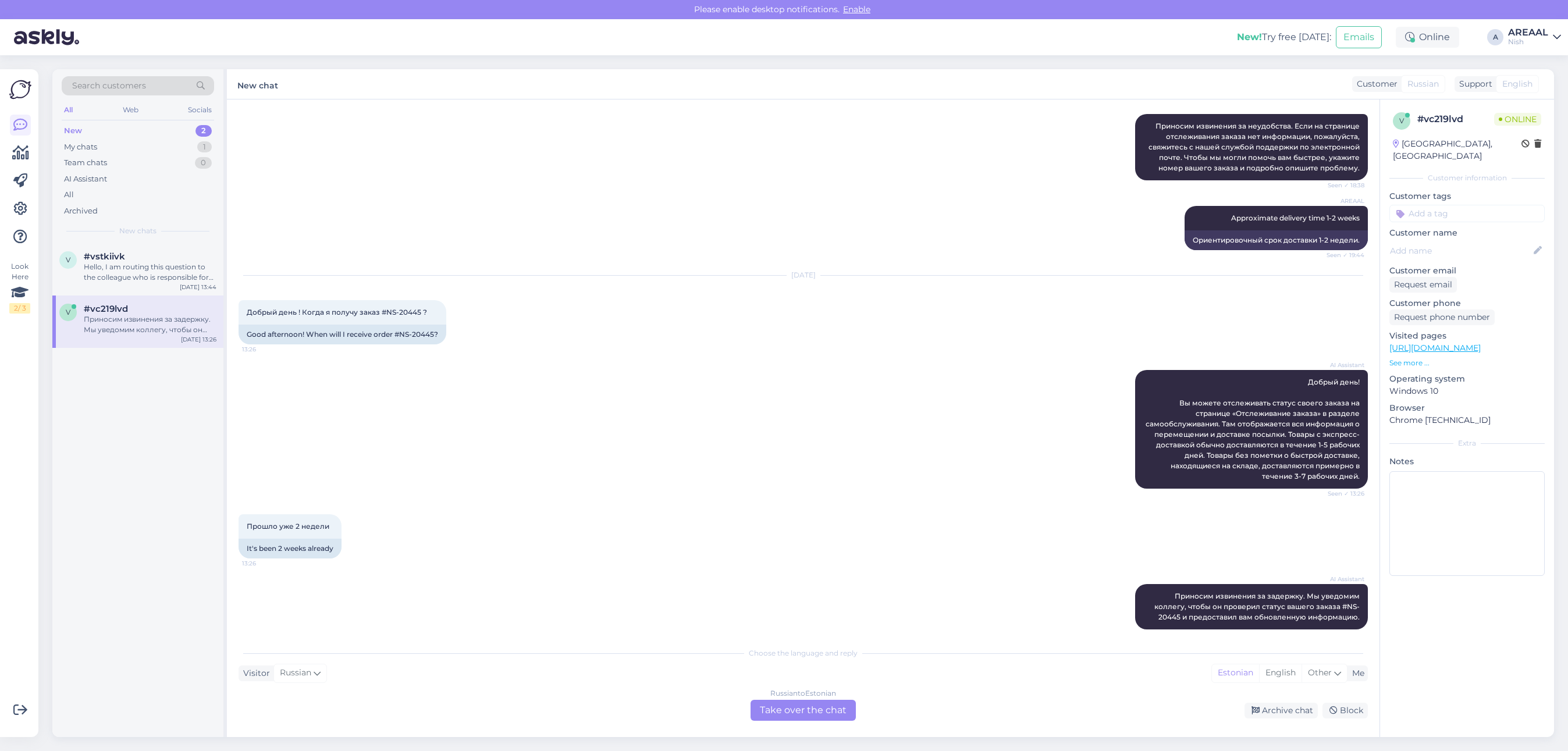
click at [807, 703] on div "Russian to Estonian Take over the chat" at bounding box center [803, 710] width 105 height 21
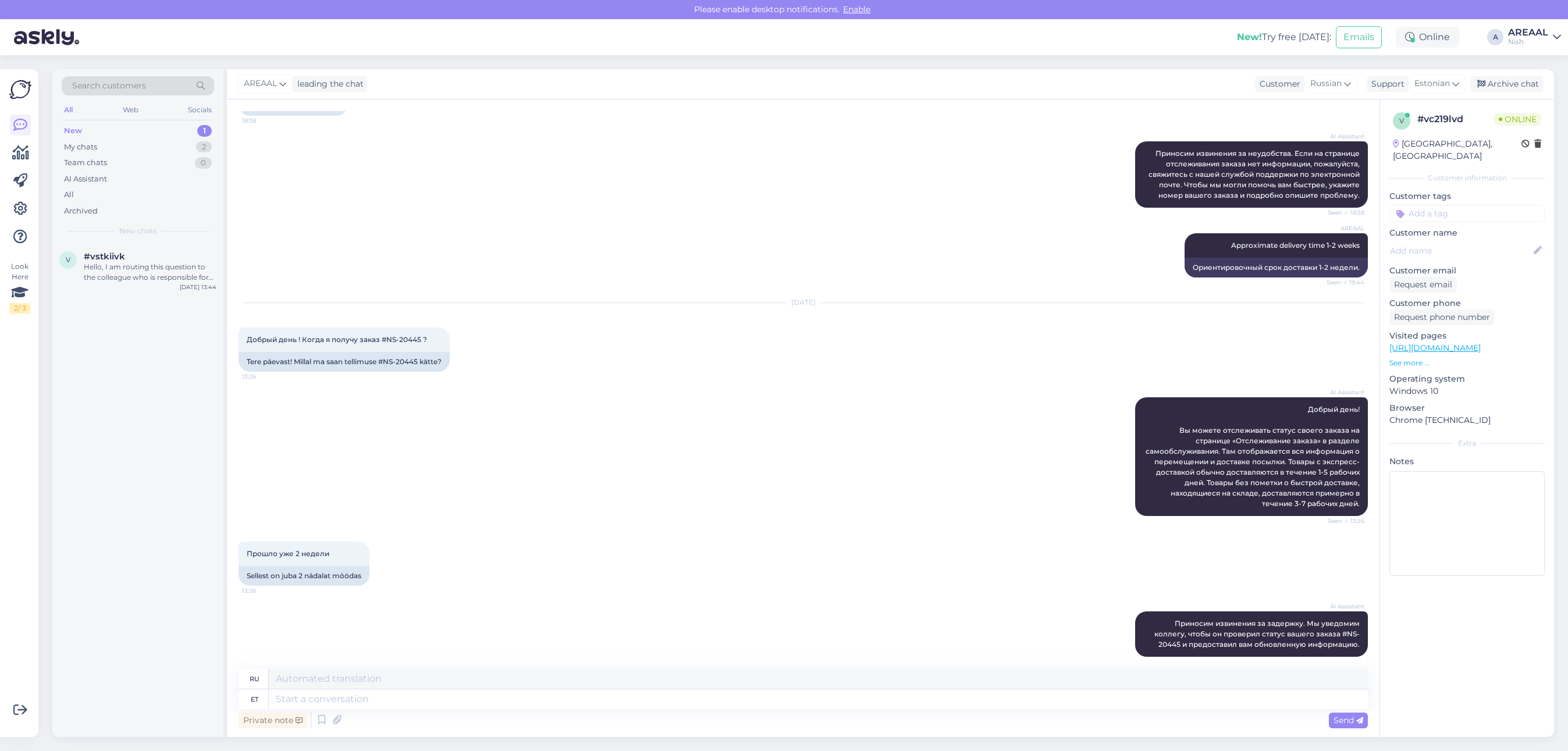
click at [806, 698] on textarea at bounding box center [819, 699] width 1099 height 19
type textarea "Approximate de"
type textarea "Приблизительный"
type textarea "Approximate delivery tim"
type textarea "Ориентировочная доставка"
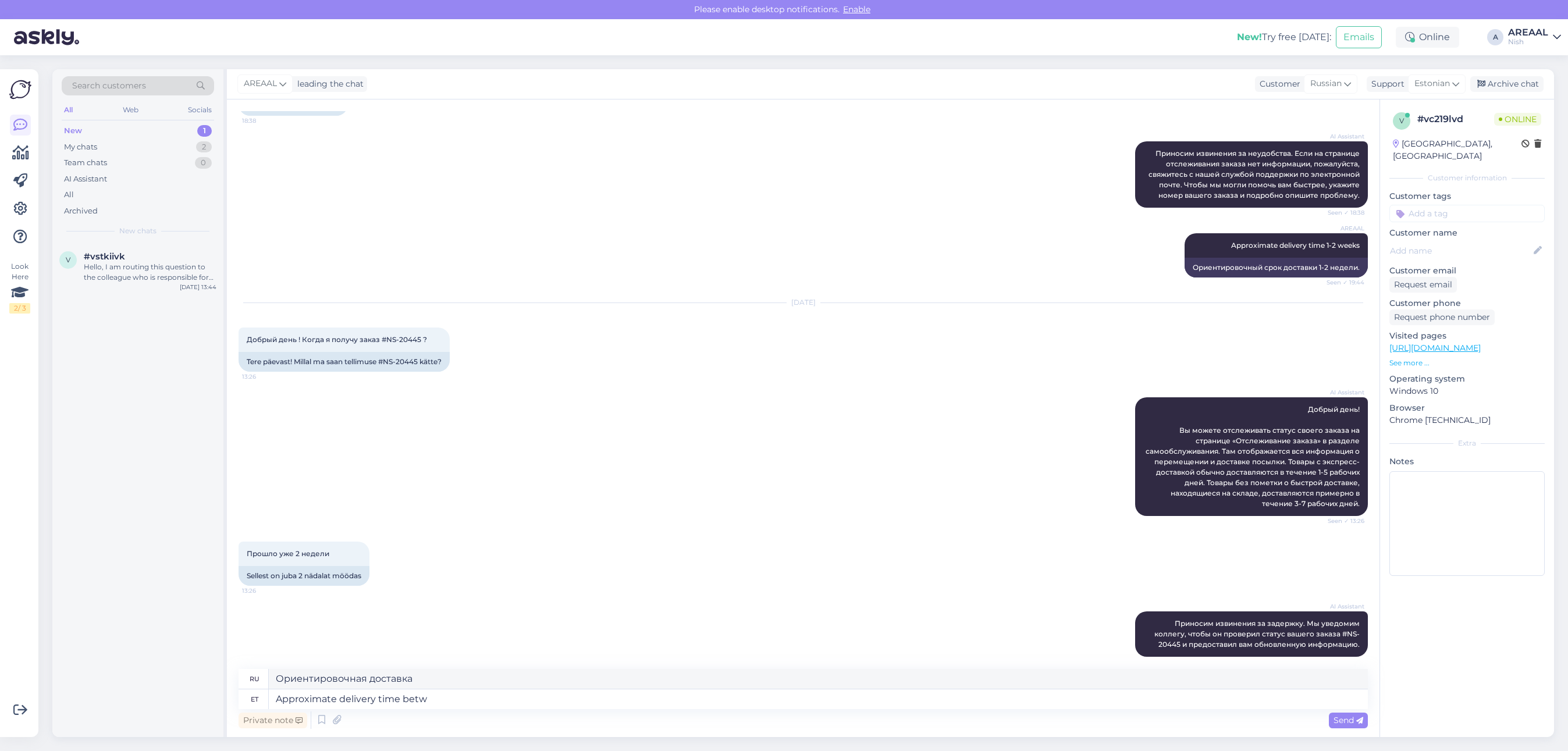
type textarea "Approximate delivery time betwe"
type textarea "Примерное время доставки"
type textarea "Approximate delivery time between 15-20"
type textarea "Примерное время доставки между"
type textarea "Approximate delivery time between 15-20 sep"
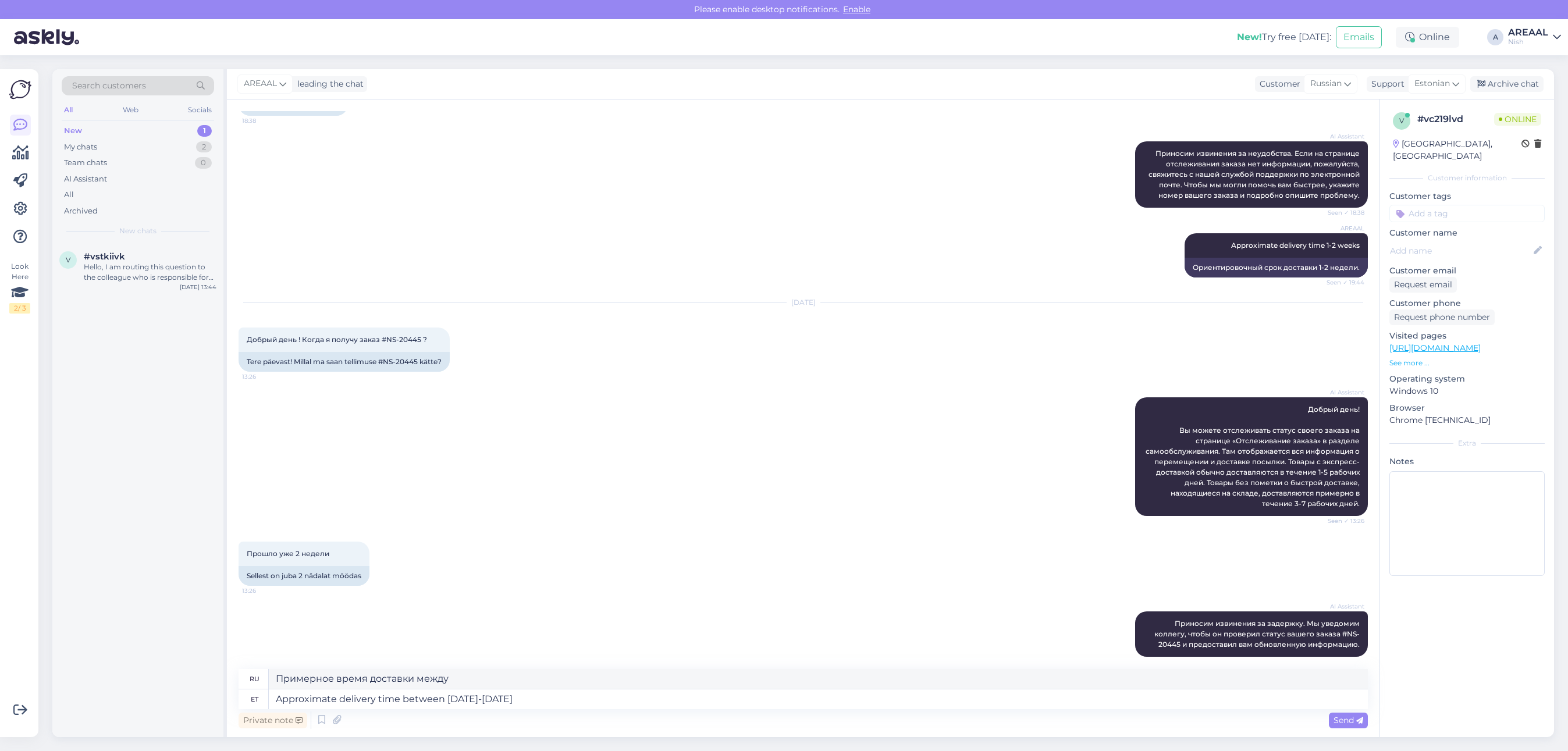
type textarea "Примерное время доставки 15-20"
type textarea "Approximate delivery time between 15-20 september"
type textarea "Ориентировочное время доставки 15-20 сентября."
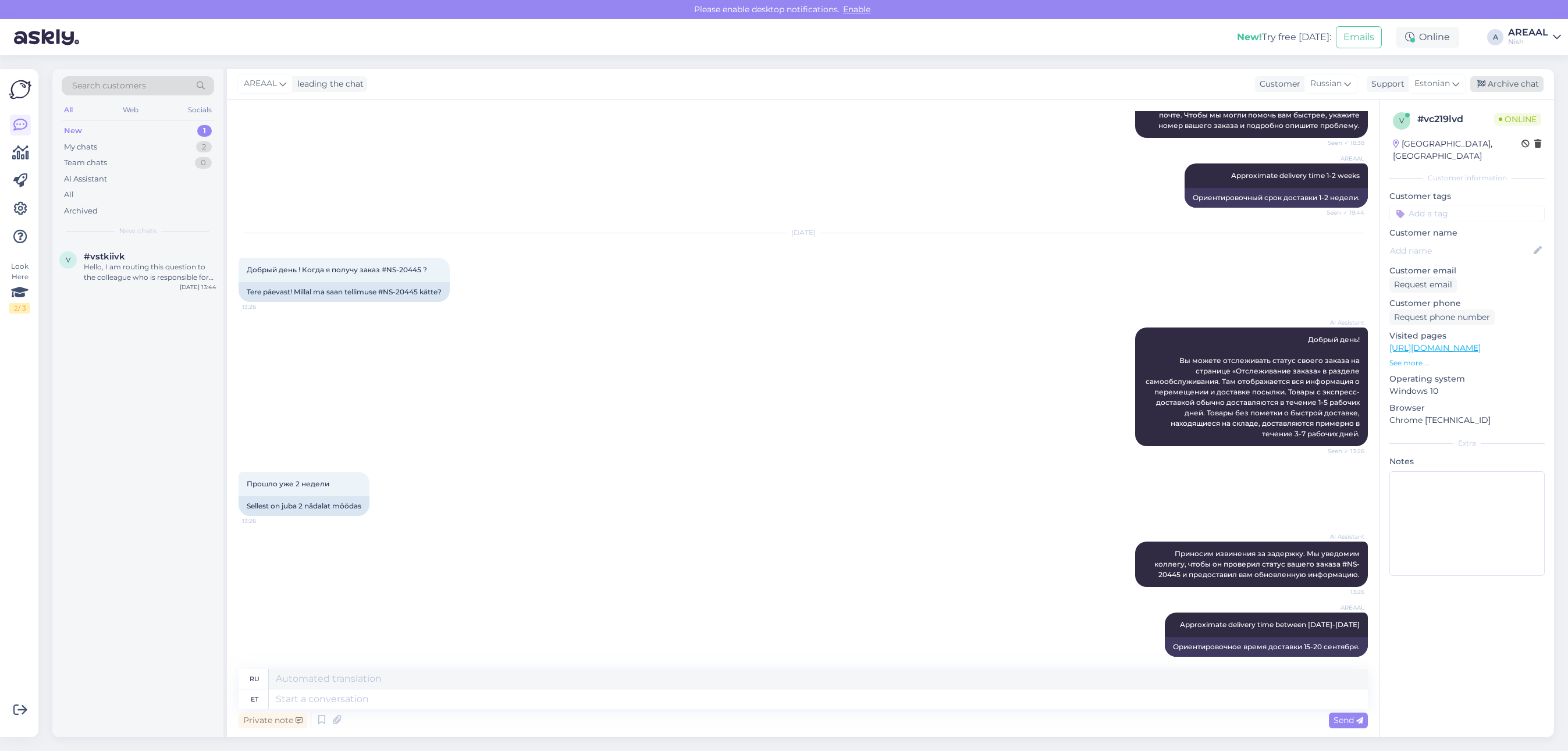
click at [1515, 77] on div "Archive chat" at bounding box center [1506, 84] width 74 height 16
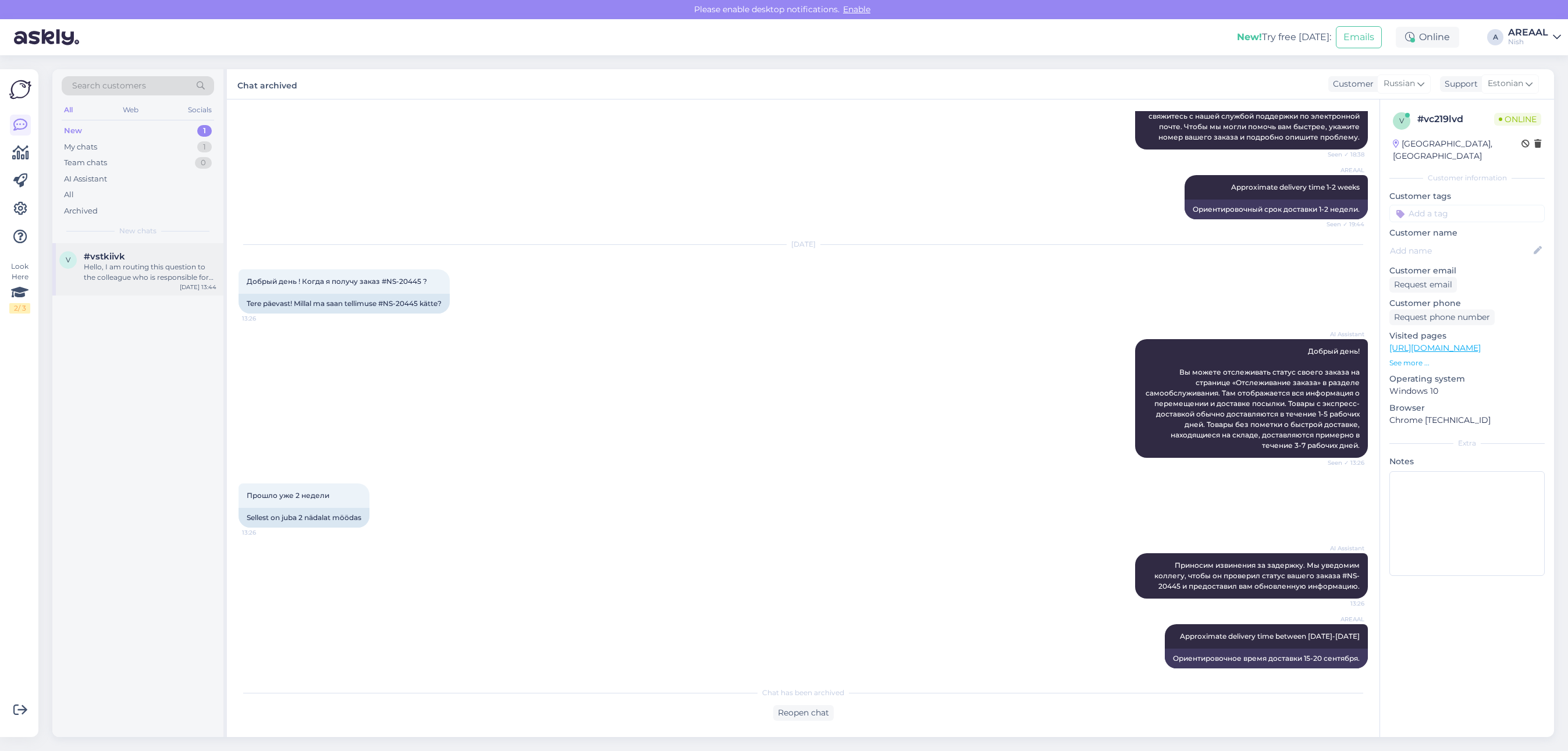
click at [175, 250] on div "v #vstkiivk Hello, I am routing this question to the colleague who is responsib…" at bounding box center [138, 269] width 171 height 52
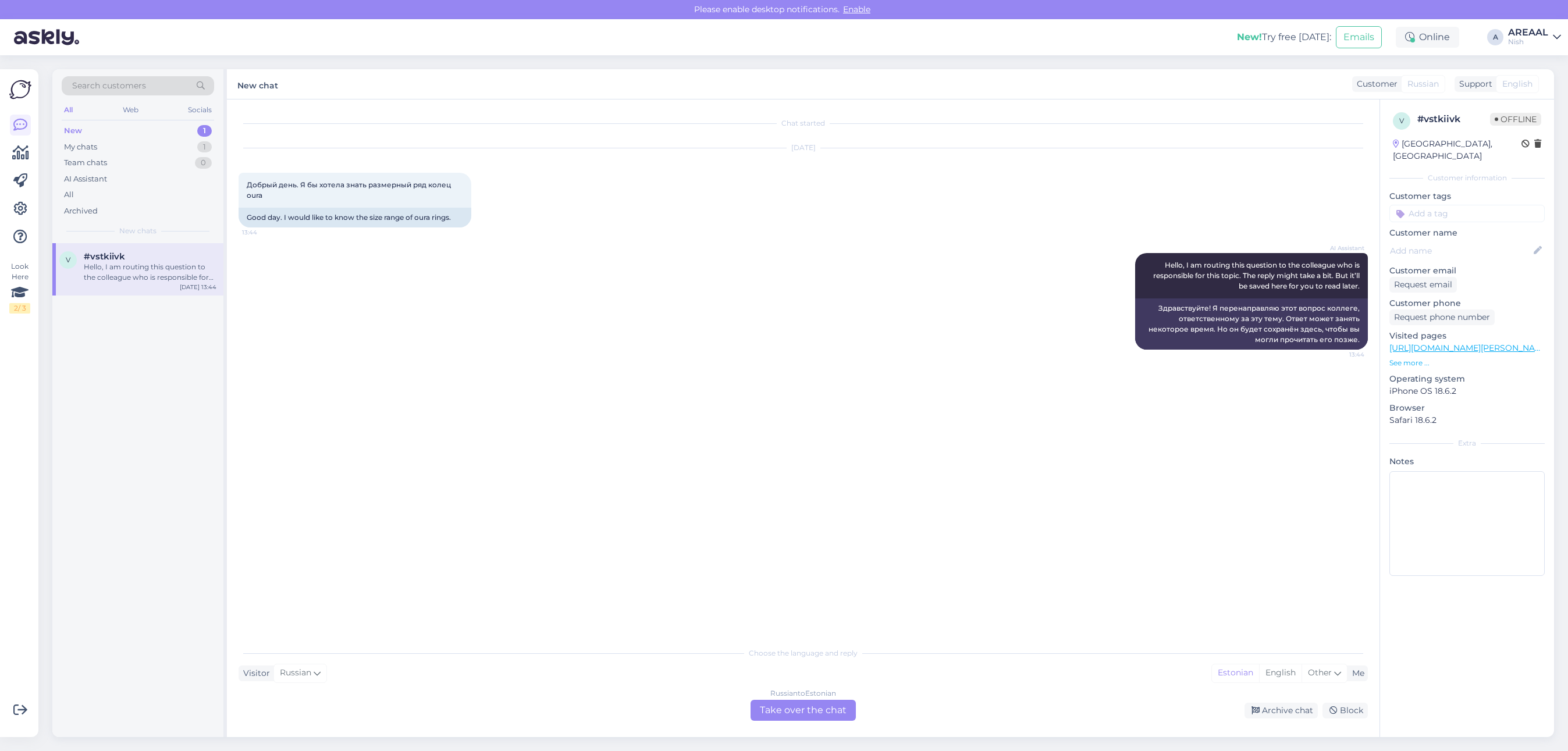
click at [1501, 343] on link "https://nutisormused.ee/oura-ring-4-nutisormus-roosa-kuld/" at bounding box center [1469, 348] width 160 height 11
click at [800, 720] on div "Russian to Estonian Take over the chat" at bounding box center [803, 710] width 105 height 21
click at [798, 698] on div "Russian to Estonian" at bounding box center [803, 693] width 66 height 11
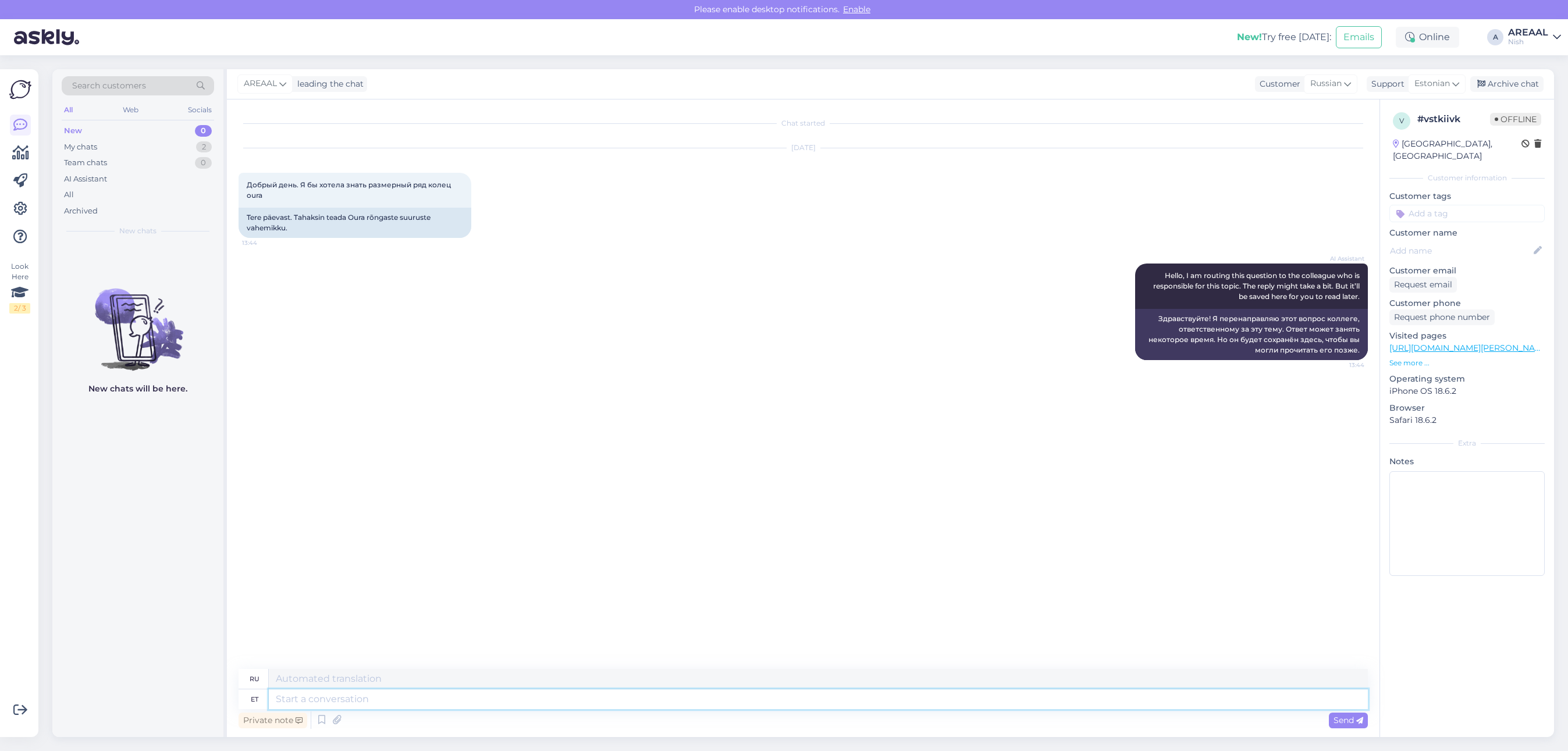
click at [818, 702] on textarea at bounding box center [819, 699] width 1099 height 19
click at [1403, 76] on div "Support Estonian" at bounding box center [1416, 84] width 99 height 16
type input "eng"
click at [1397, 129] on link "English" at bounding box center [1416, 136] width 128 height 19
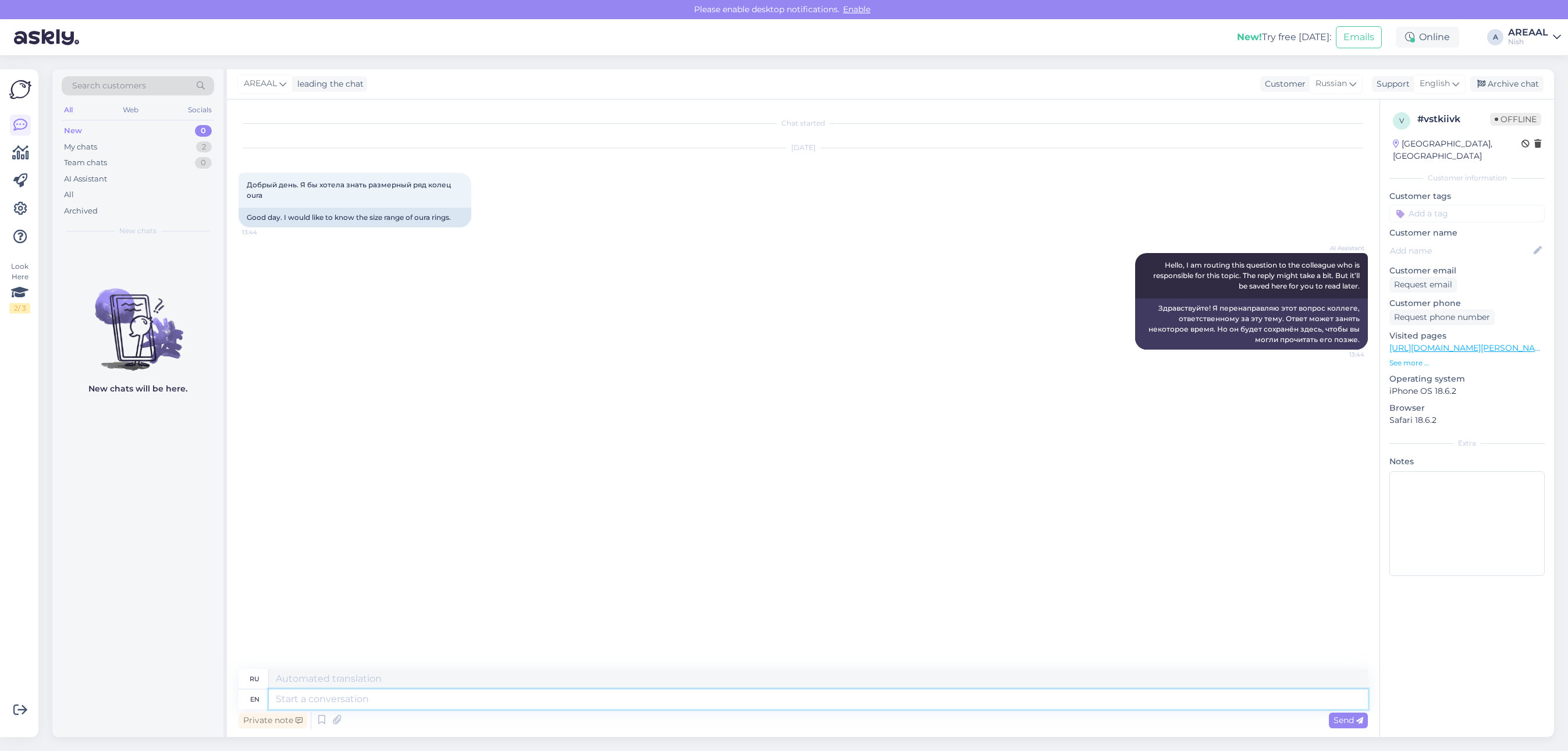
click at [1010, 697] on textarea at bounding box center [819, 699] width 1099 height 19
type textarea "Siez"
type textarea "Сиз"
type textarea "Size 04"
type textarea "Размер"
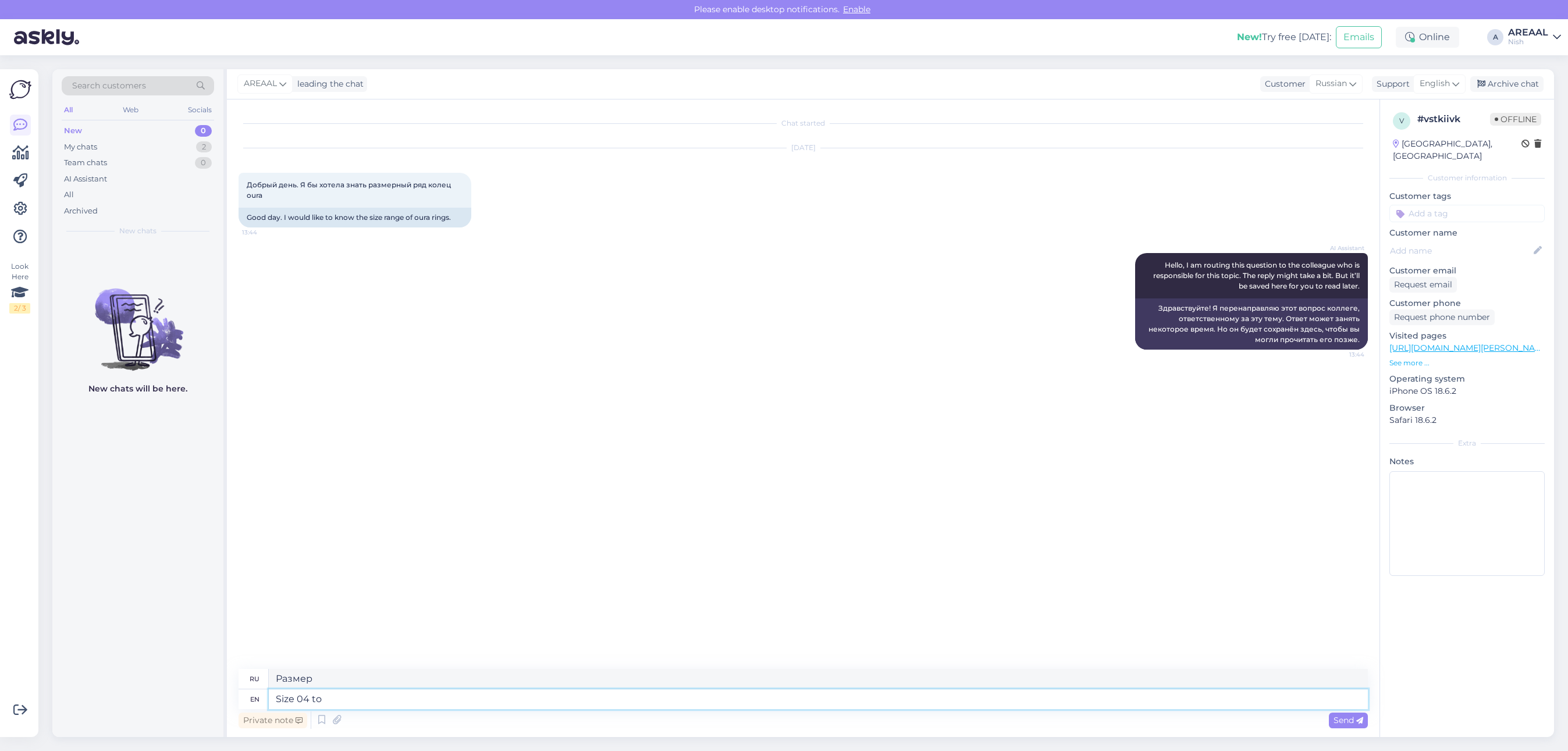
type textarea "Size 04 to"
type textarea "Размер 04 до"
type textarea "Size 04 to size 15"
type textarea "Размер 04 – 15"
click at [1523, 77] on div "Archive chat" at bounding box center [1506, 84] width 74 height 16
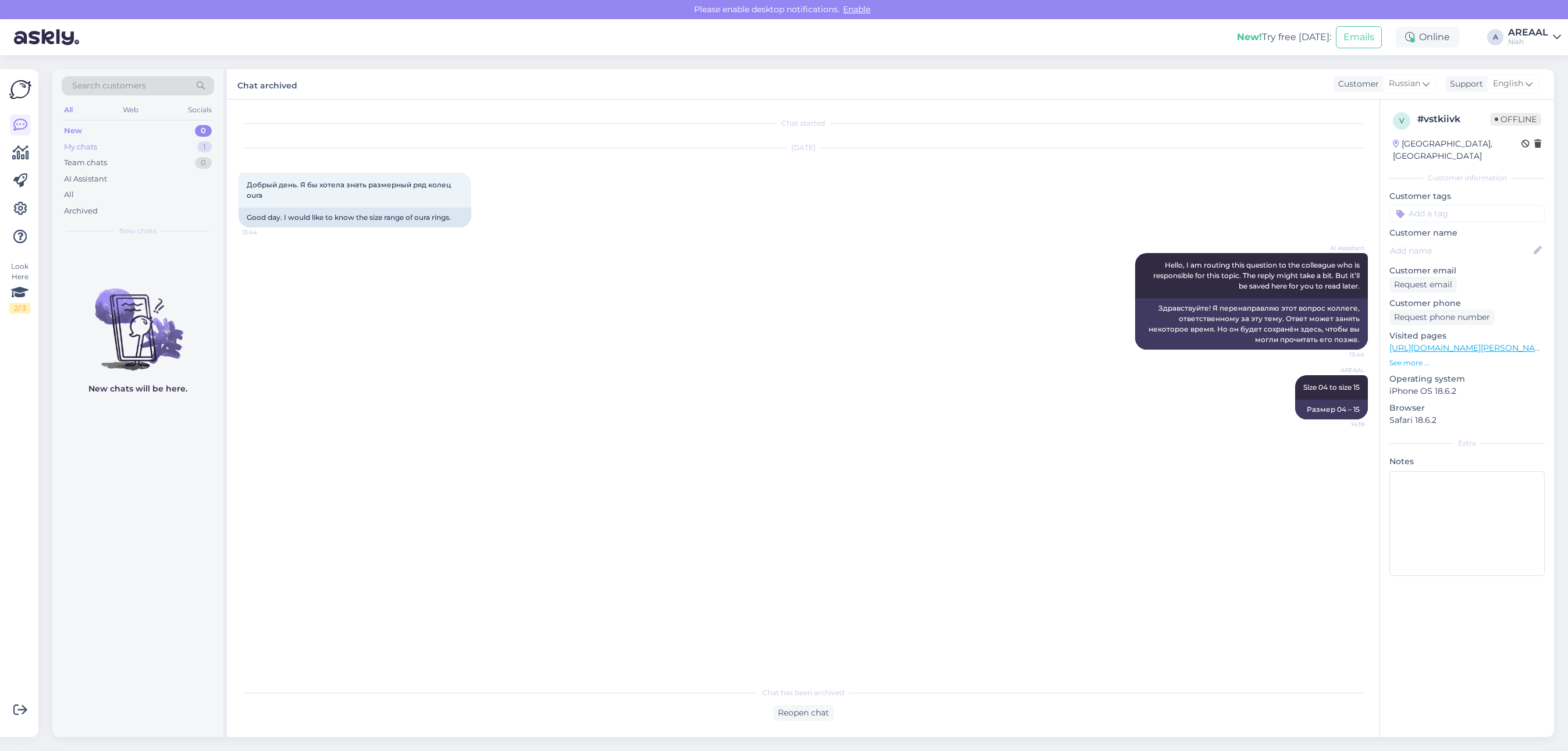
click at [144, 149] on div "My chats 1" at bounding box center [138, 147] width 152 height 16
click at [168, 263] on div "[URL][DOMAIN_NAME]" at bounding box center [150, 266] width 133 height 11
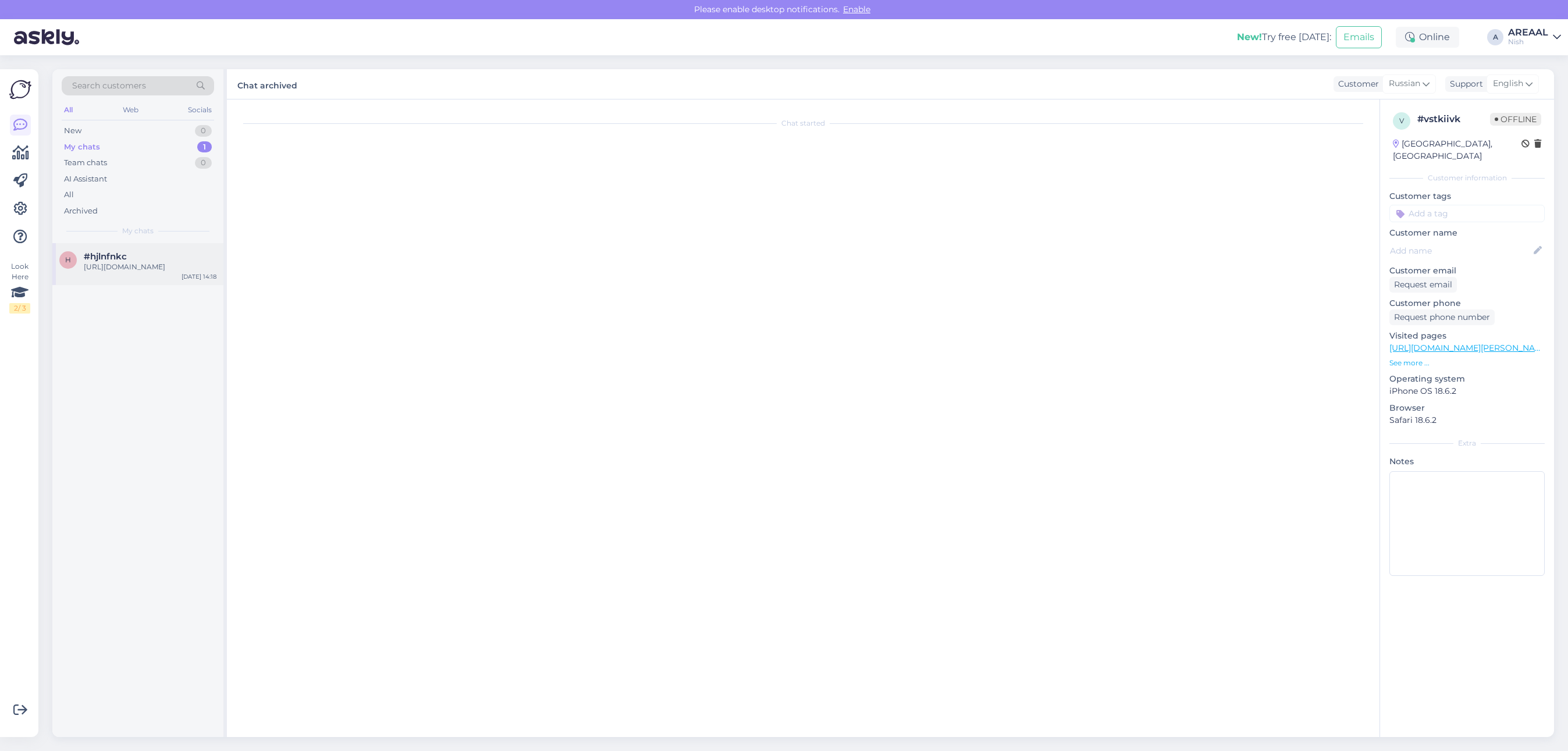
scroll to position [183, 0]
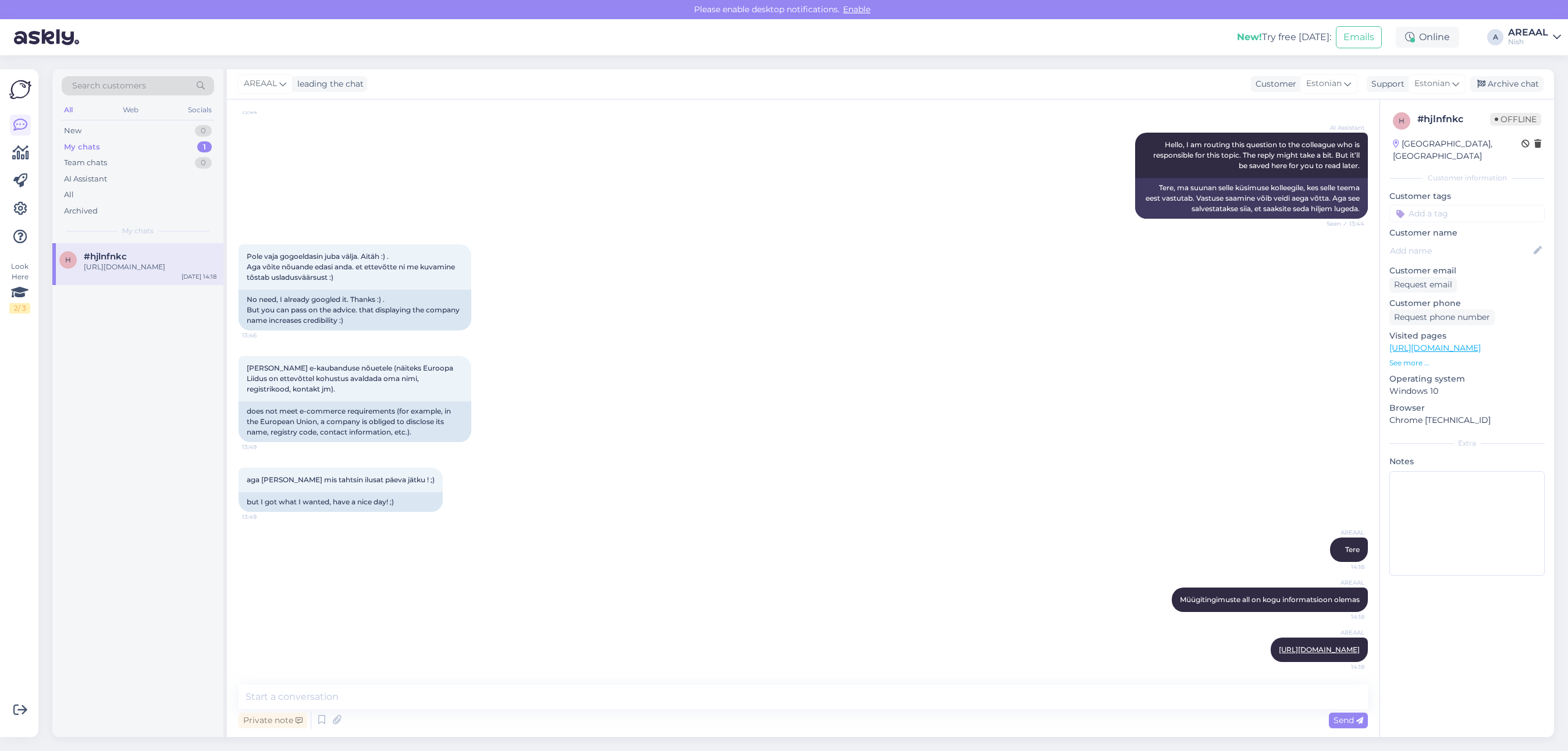
click at [736, 405] on div "ei vasta e-kaubanduse nõuetele (näiteks Euroopa Liidus on ettevõttel kohustus a…" at bounding box center [803, 399] width 1129 height 112
click at [635, 441] on div "ei vasta e-kaubanduse nõuetele (näiteks Euroopa Liidus on ettevõttel kohustus a…" at bounding box center [803, 399] width 1129 height 112
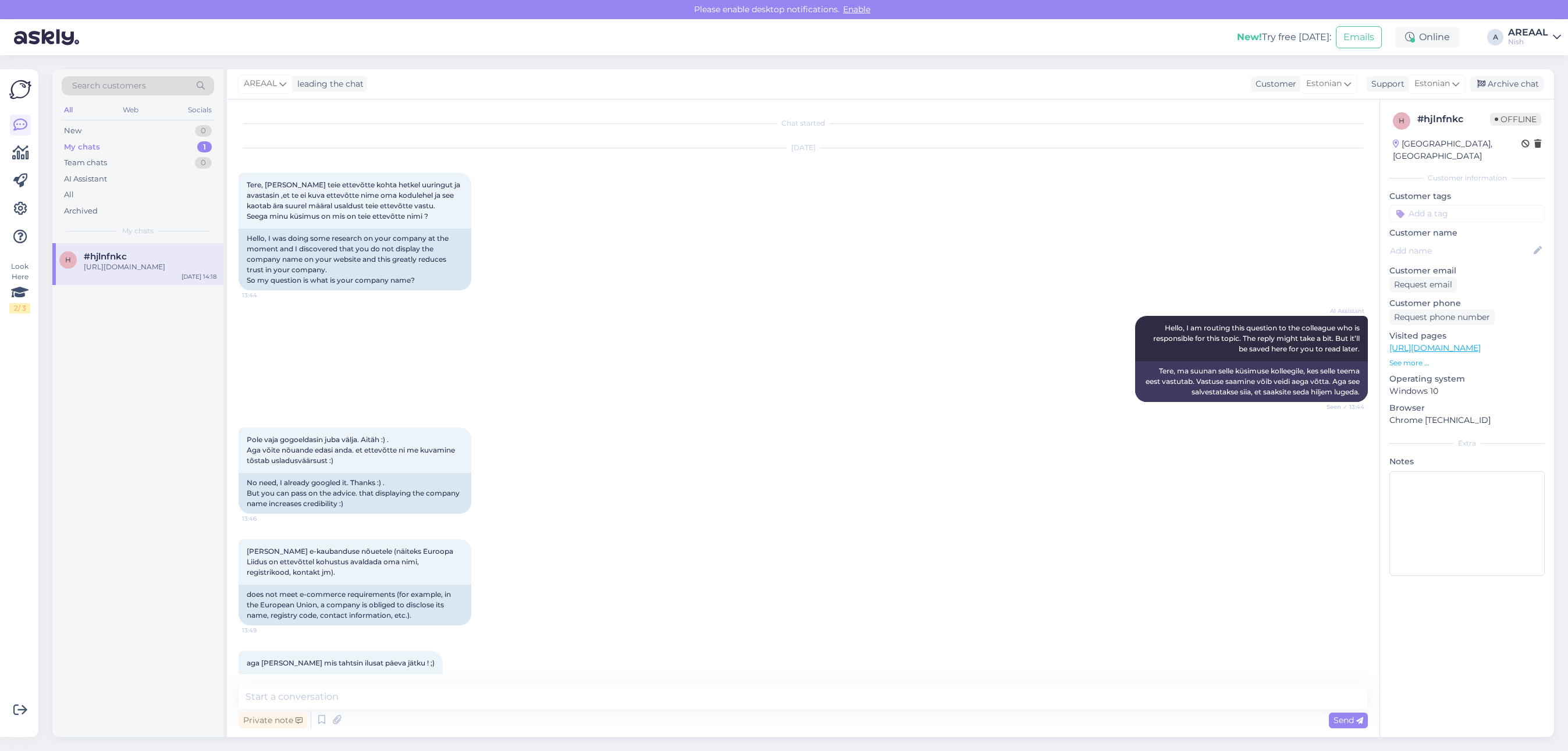
click at [549, 266] on div "Sep 12 2025 Tere, Tegin teie ettevõtte kohta hetkel uuringut ja avastasin ,et t…" at bounding box center [803, 219] width 1129 height 168
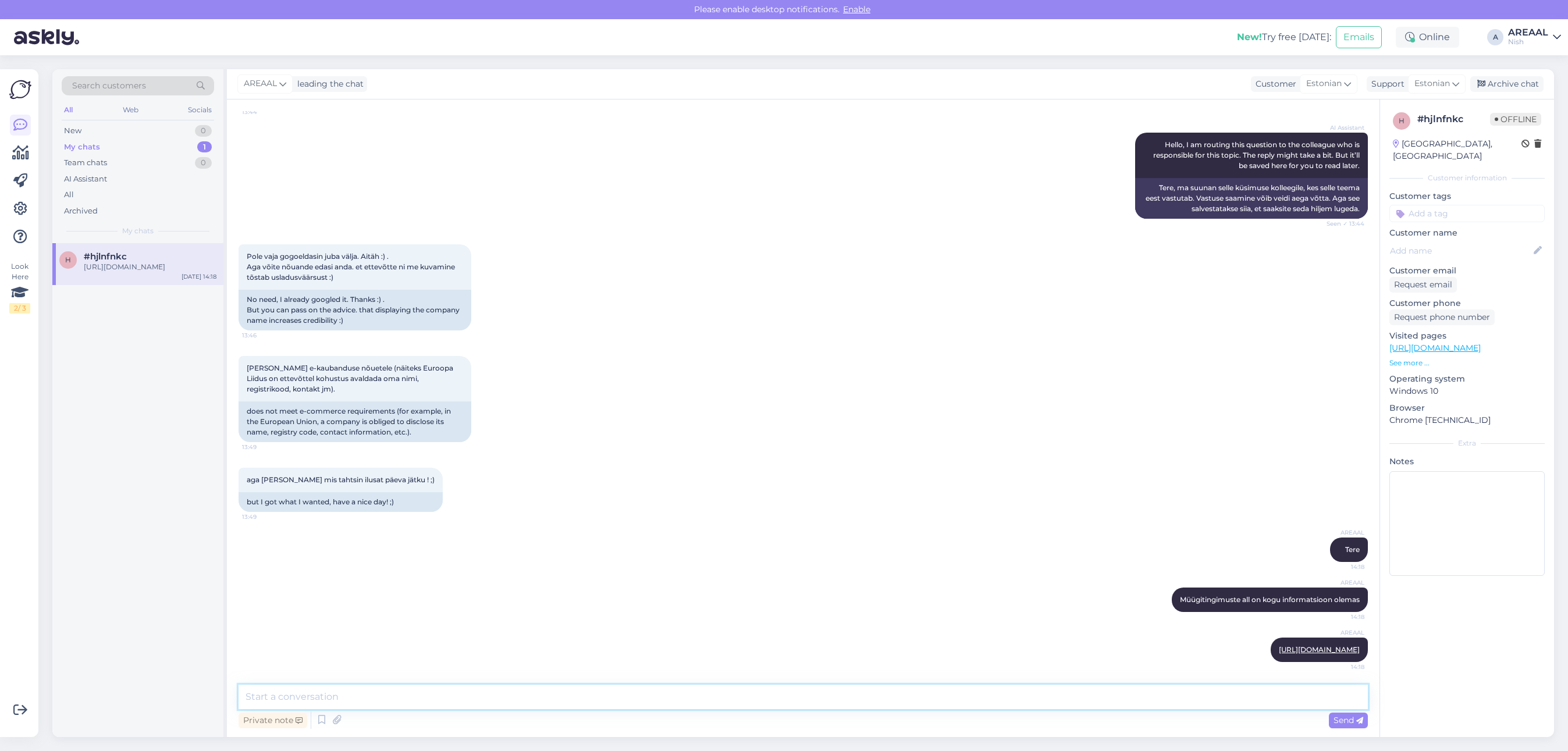
click at [1118, 701] on textarea at bounding box center [803, 696] width 1129 height 25
click at [1127, 686] on textarea at bounding box center [803, 696] width 1129 height 25
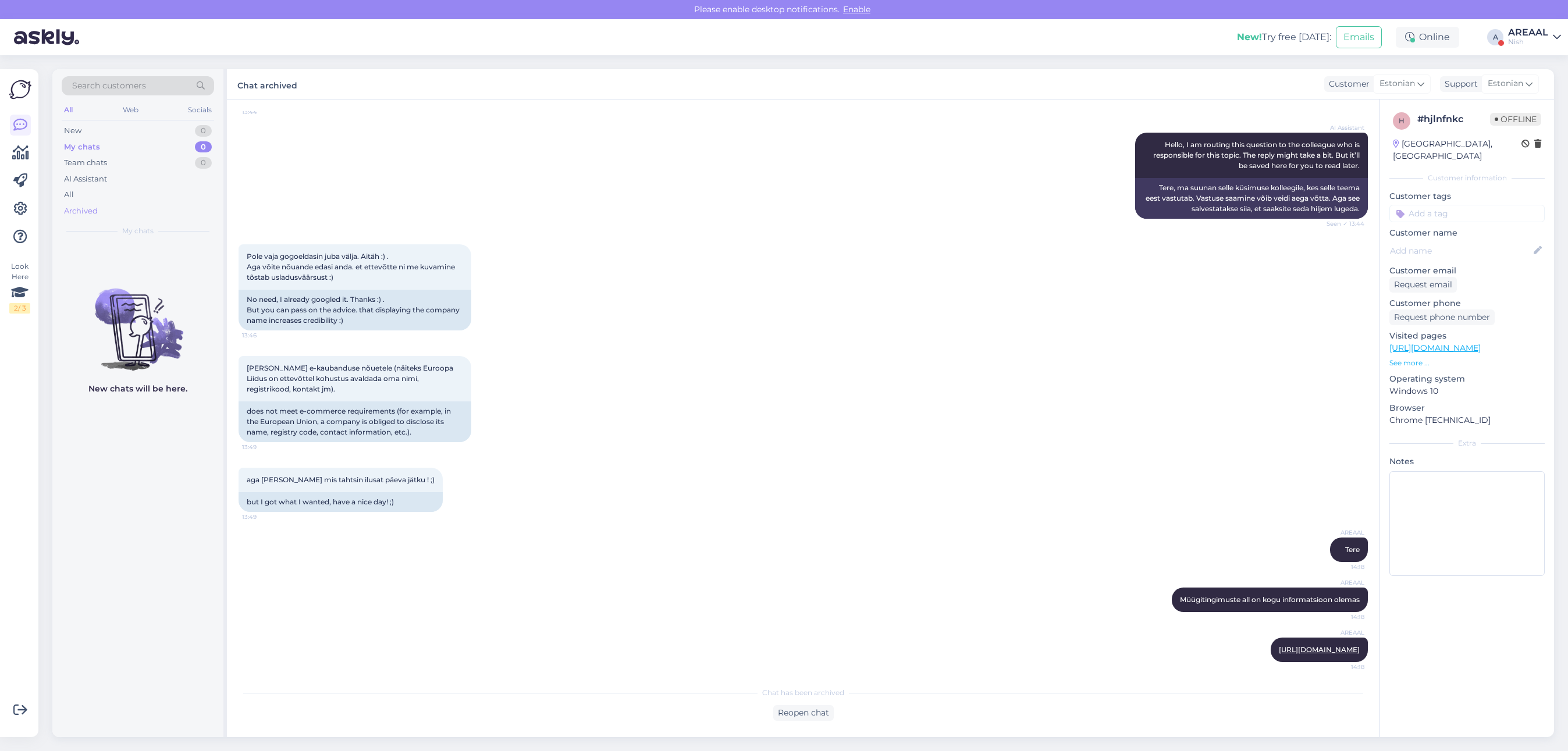
click at [109, 203] on div "Archived" at bounding box center [138, 211] width 152 height 16
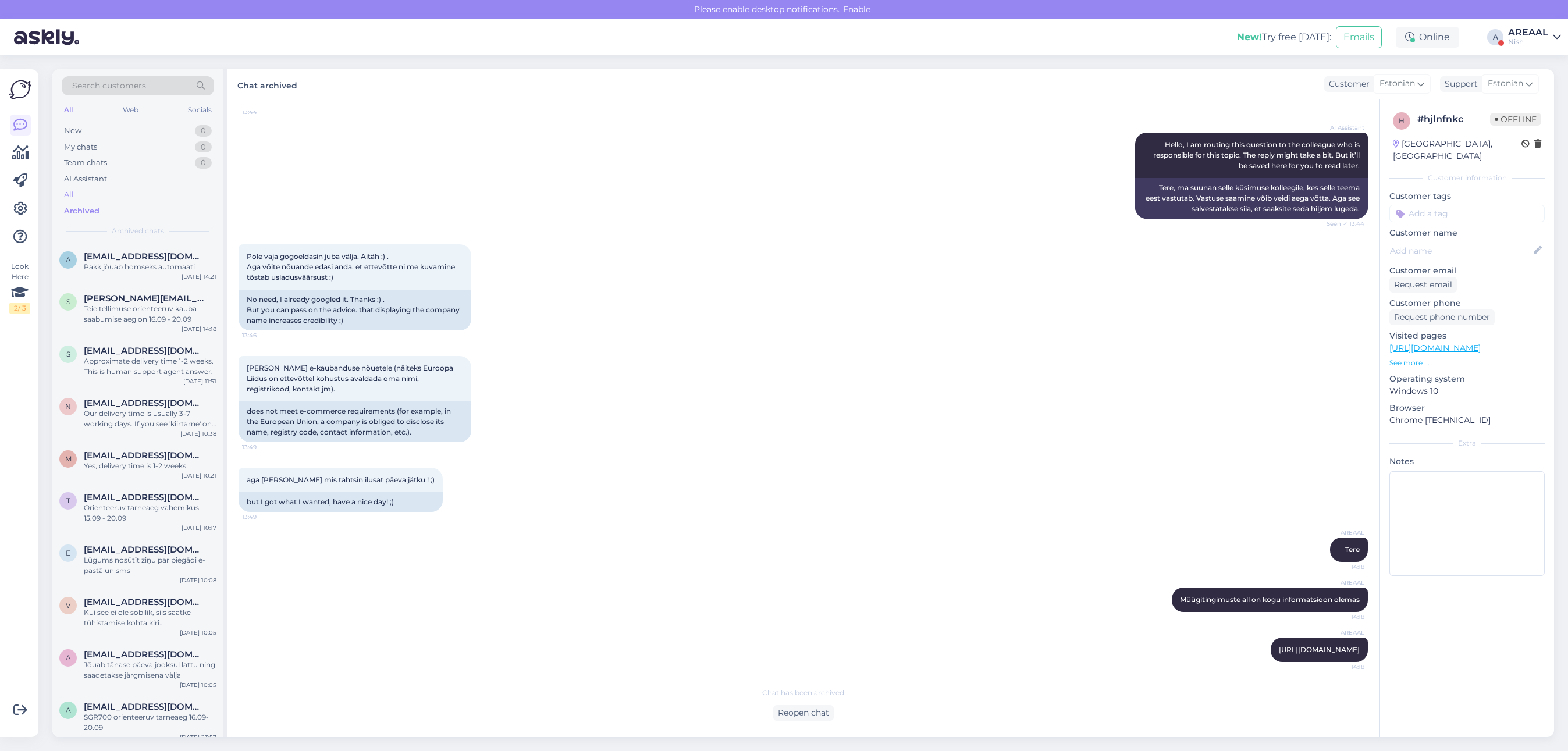
click at [115, 191] on div "All" at bounding box center [138, 195] width 152 height 16
click at [136, 261] on span "[EMAIL_ADDRESS][DOMAIN_NAME]" at bounding box center [144, 256] width 121 height 11
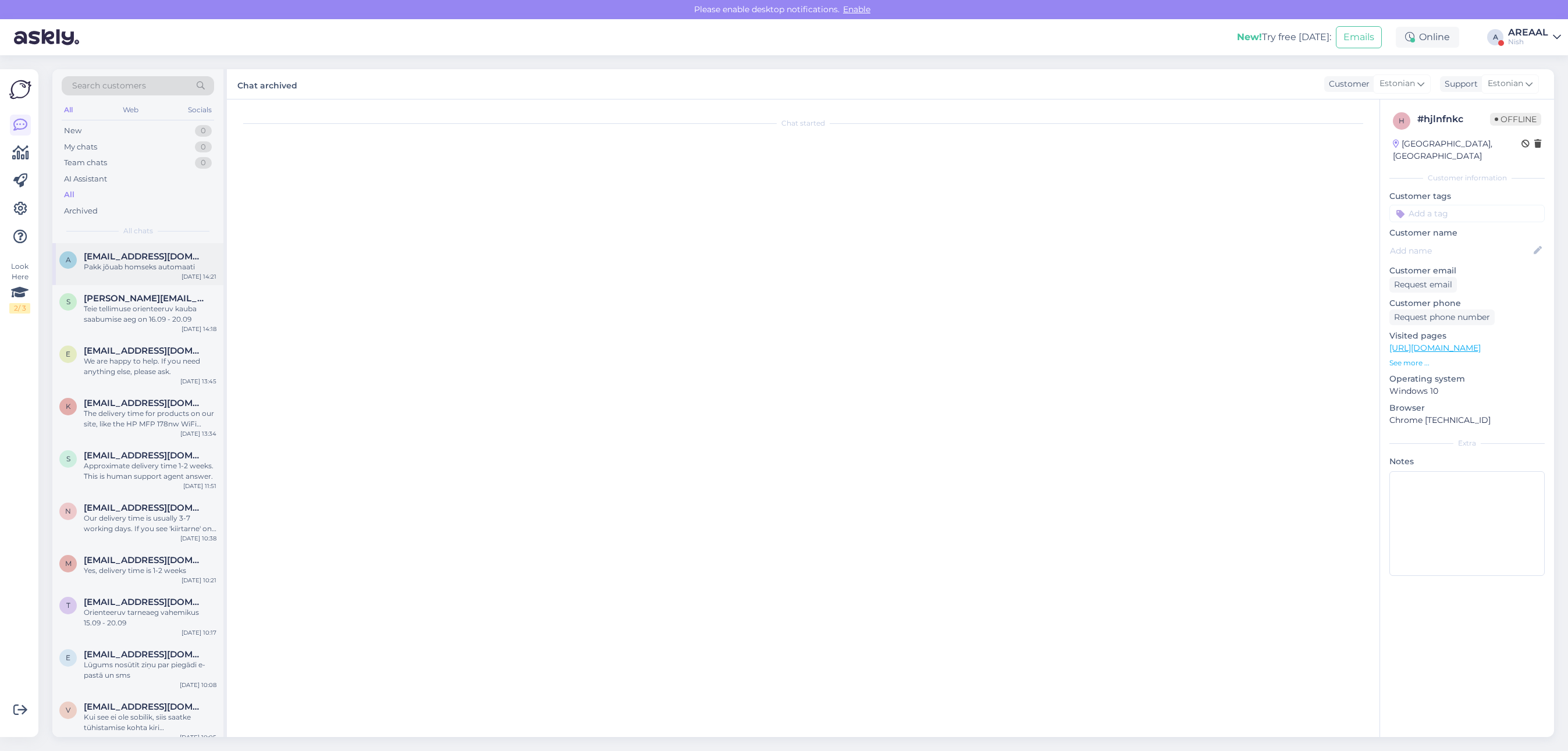
scroll to position [0, 0]
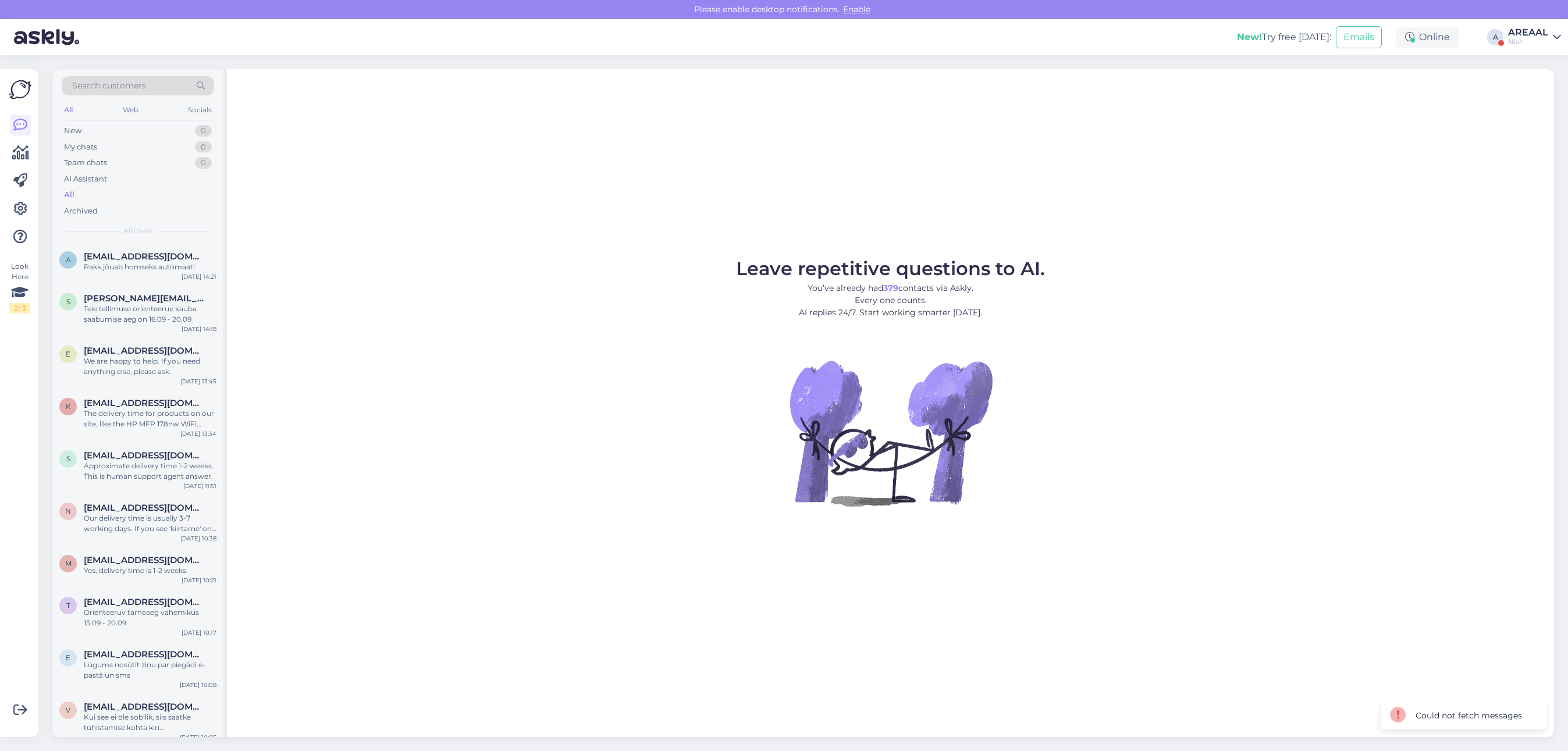
click at [140, 202] on div "All" at bounding box center [138, 195] width 152 height 16
click at [133, 193] on div "All" at bounding box center [138, 195] width 152 height 16
click at [1520, 28] on div "AREAAL" at bounding box center [1528, 32] width 40 height 9
click at [1535, 62] on button "Open" at bounding box center [1535, 65] width 33 height 18
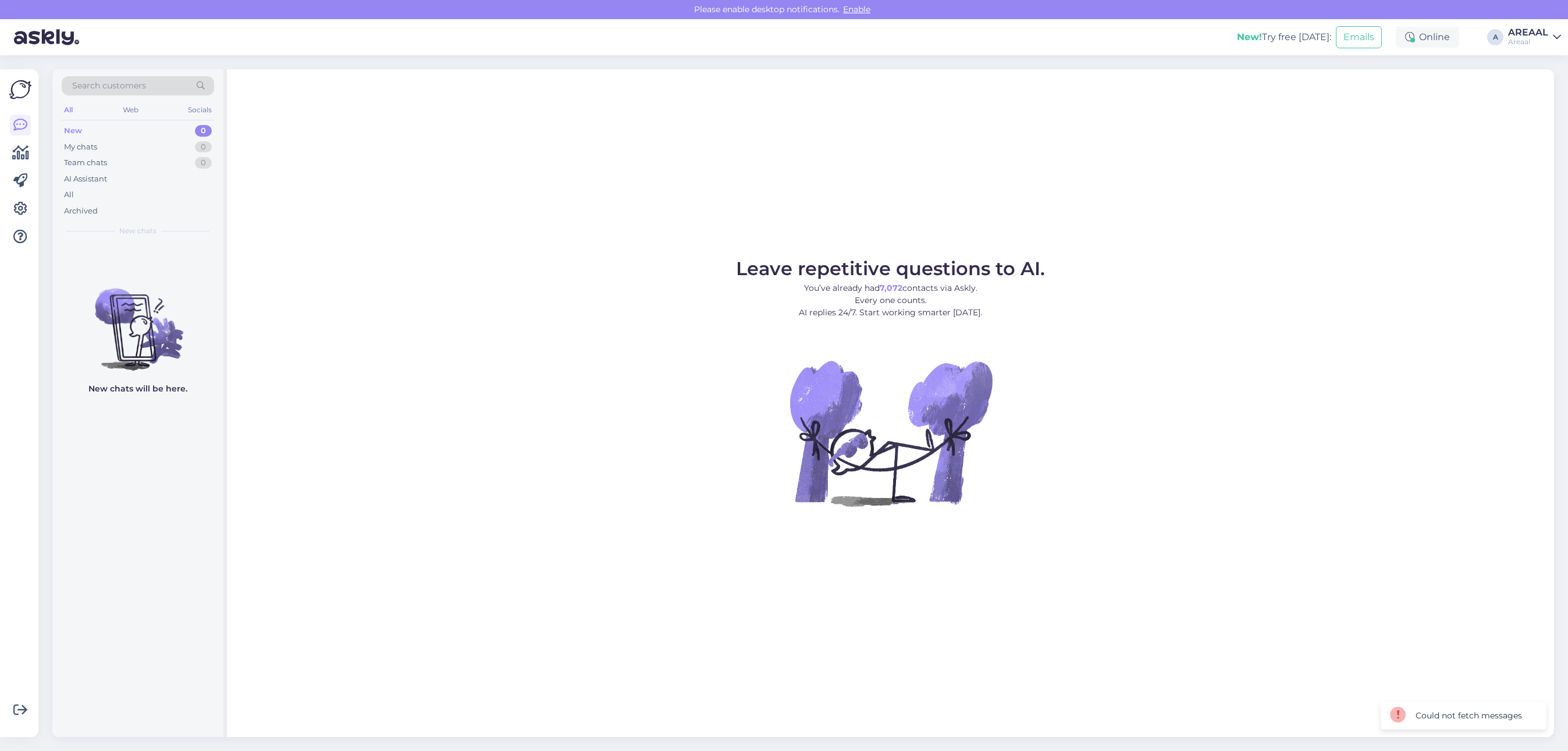
click at [355, 317] on figure "Leave repetitive questions to AI. You’ve already had 7,072 contacts via Askly. …" at bounding box center [890, 398] width 1306 height 278
click at [147, 199] on div "All" at bounding box center [138, 195] width 152 height 16
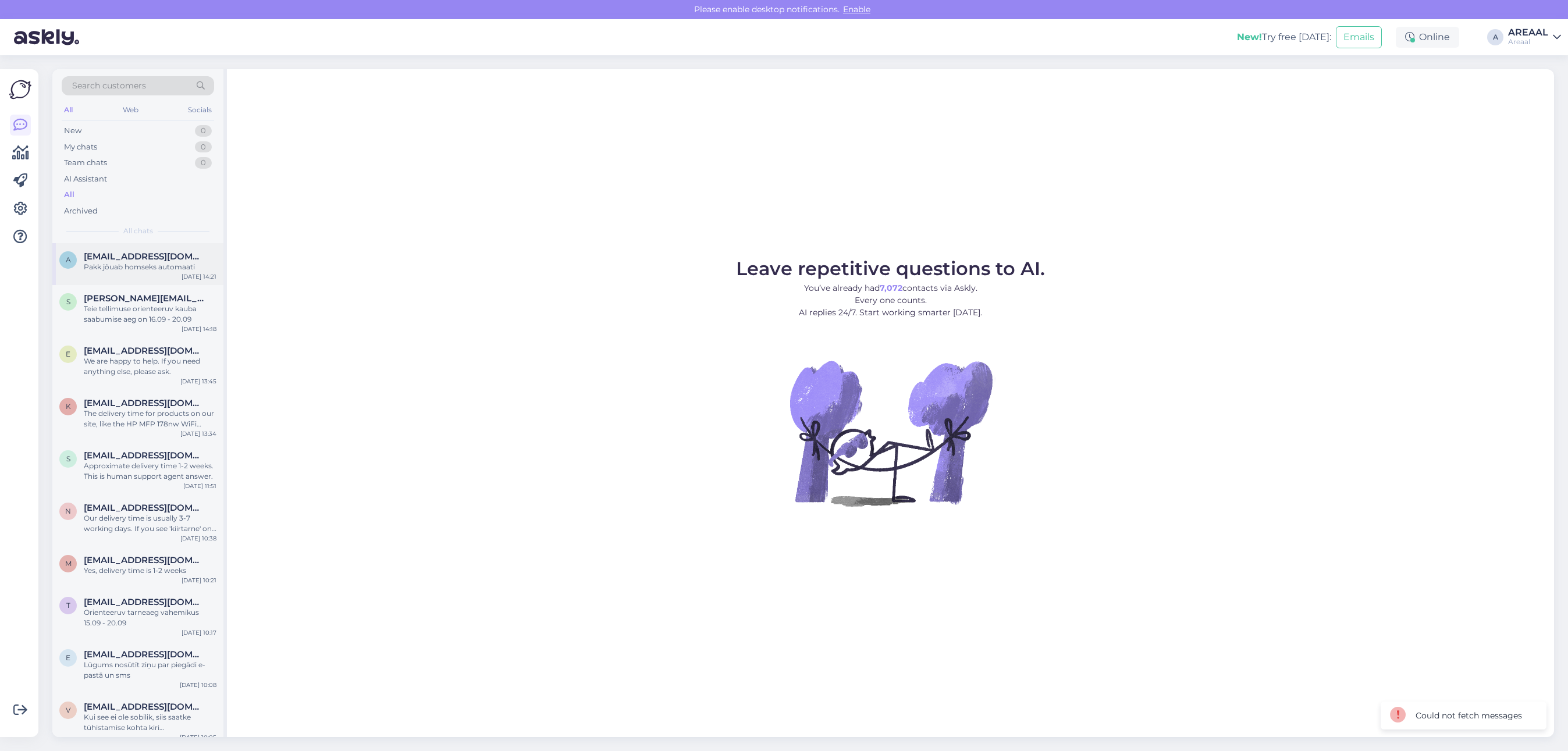
click at [148, 261] on div "Pakk jõuab homseks automaati" at bounding box center [150, 266] width 133 height 11
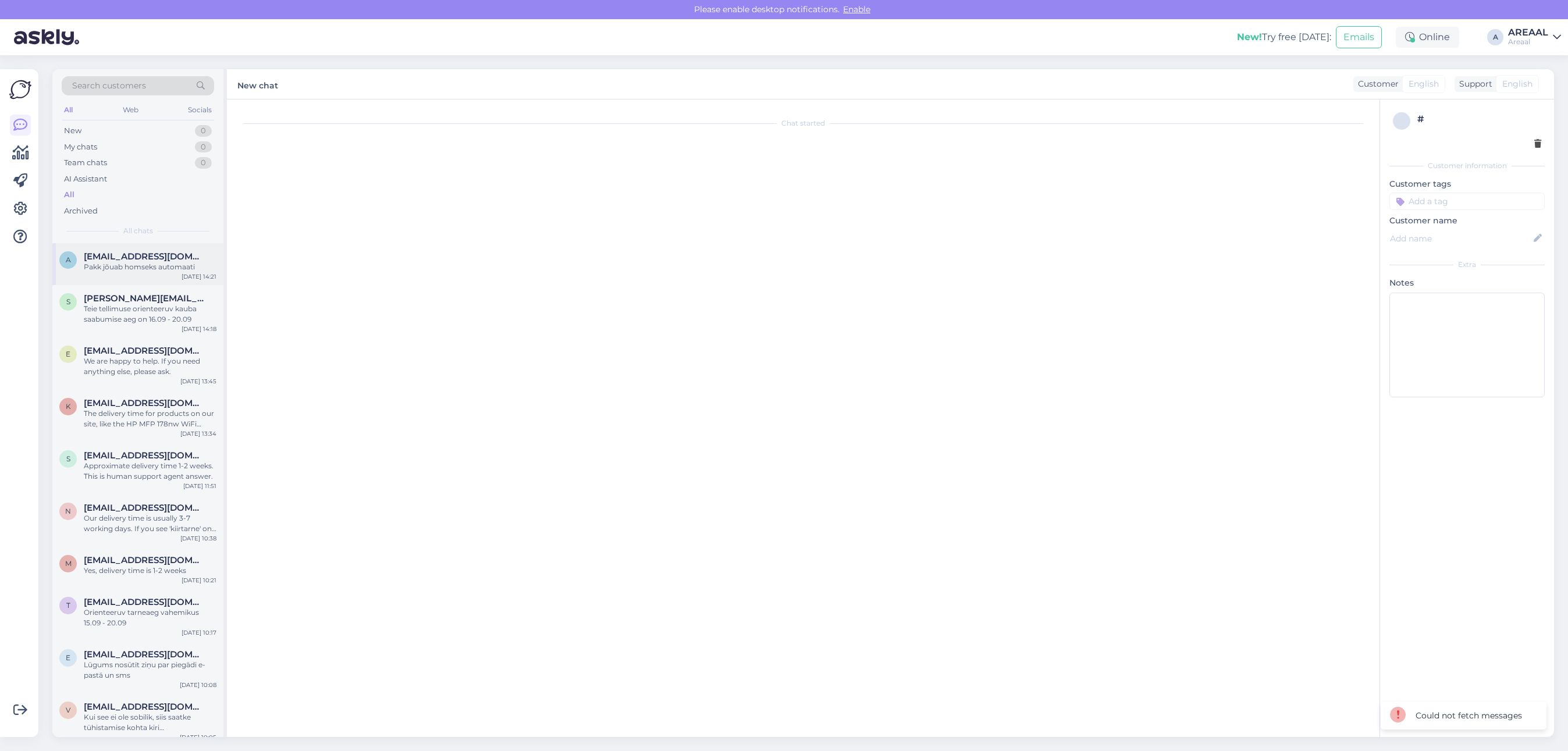
scroll to position [624, 0]
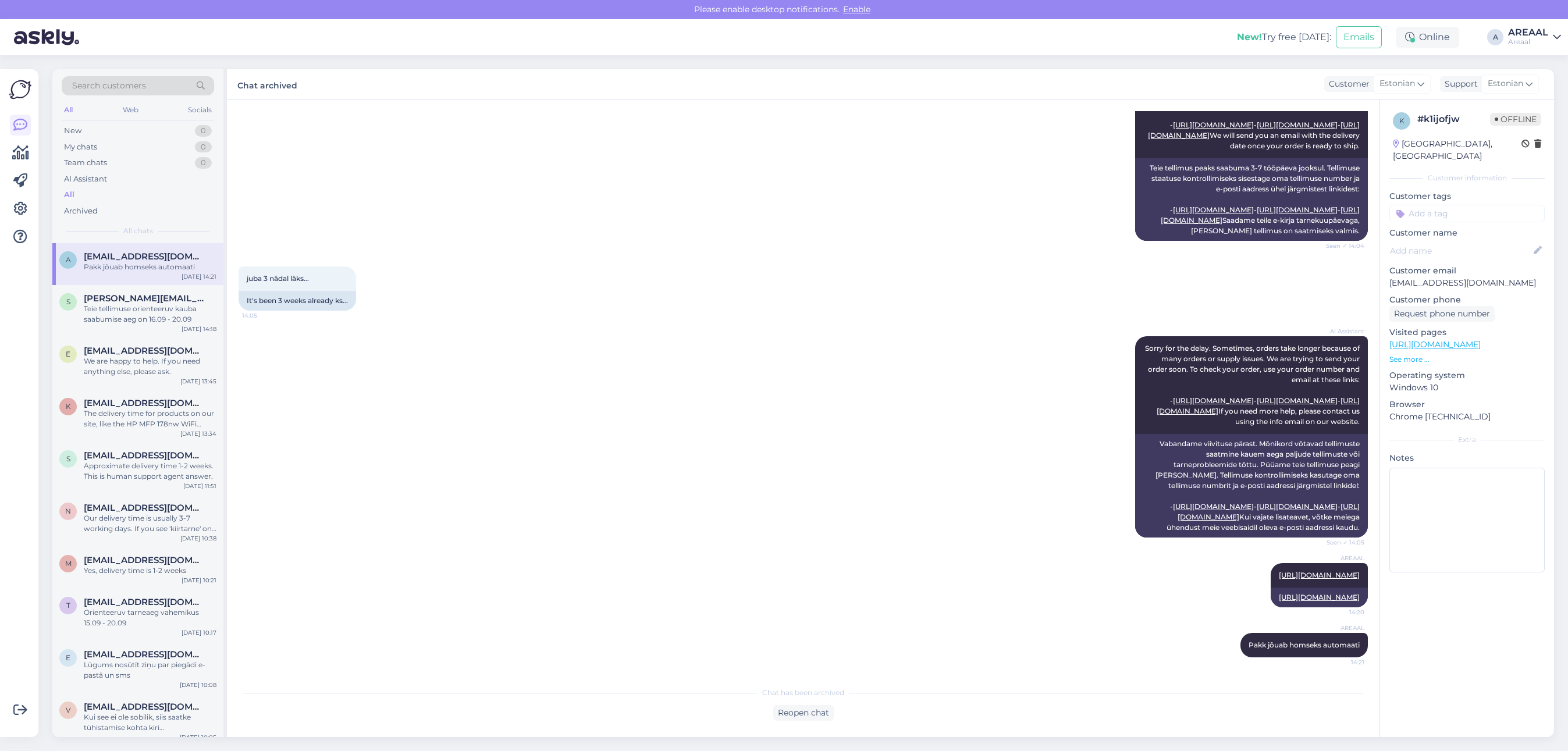
click at [547, 253] on div "juba 3 nädal läks... 14:05 It's been 3 weeks already ks..." at bounding box center [803, 288] width 1129 height 70
drag, startPoint x: 1369, startPoint y: 0, endPoint x: 1513, endPoint y: 534, distance: 553.1
click at [1513, 534] on textarea at bounding box center [1467, 520] width 155 height 105
click at [533, 253] on div "juba 3 nädal läks... 14:05 It's been 3 weeks already ks..." at bounding box center [803, 288] width 1129 height 70
click at [1543, 48] on div "New! Try free today: Emails Online A AREAAL Areaal" at bounding box center [784, 37] width 1568 height 36
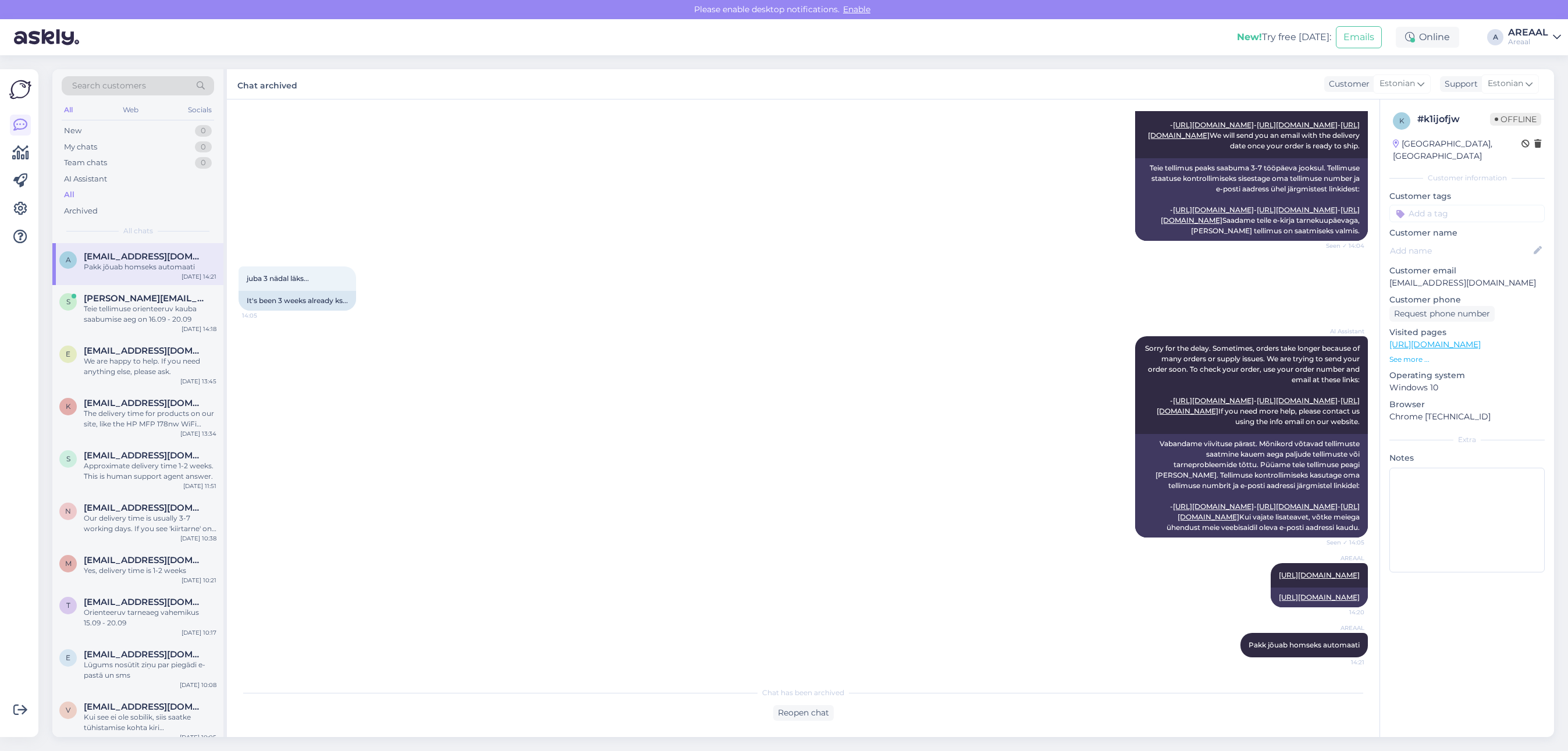
click at [1540, 35] on div "AREAAL" at bounding box center [1528, 32] width 40 height 9
click at [1542, 84] on button "Open" at bounding box center [1535, 90] width 33 height 18
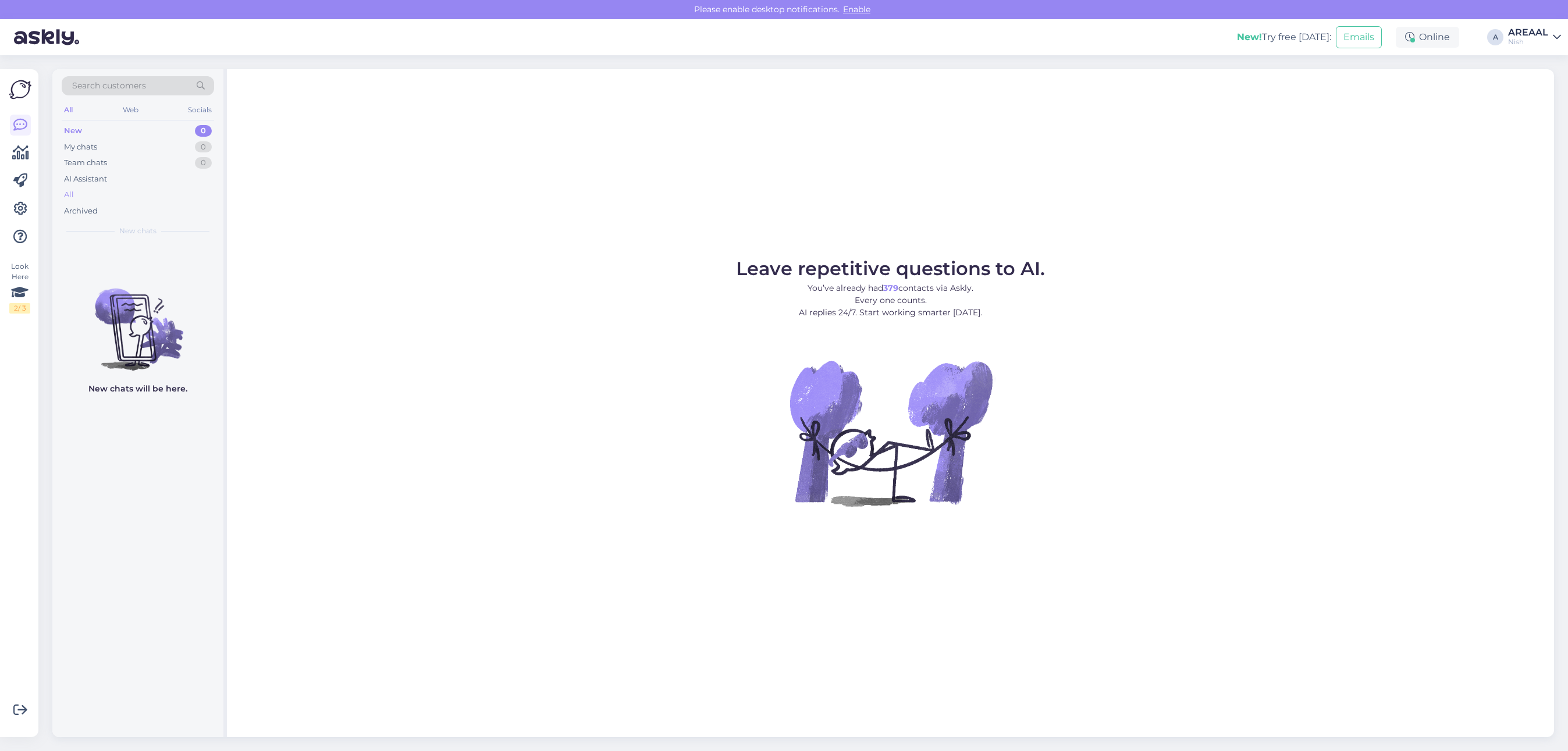
click at [115, 197] on div "All" at bounding box center [138, 195] width 152 height 16
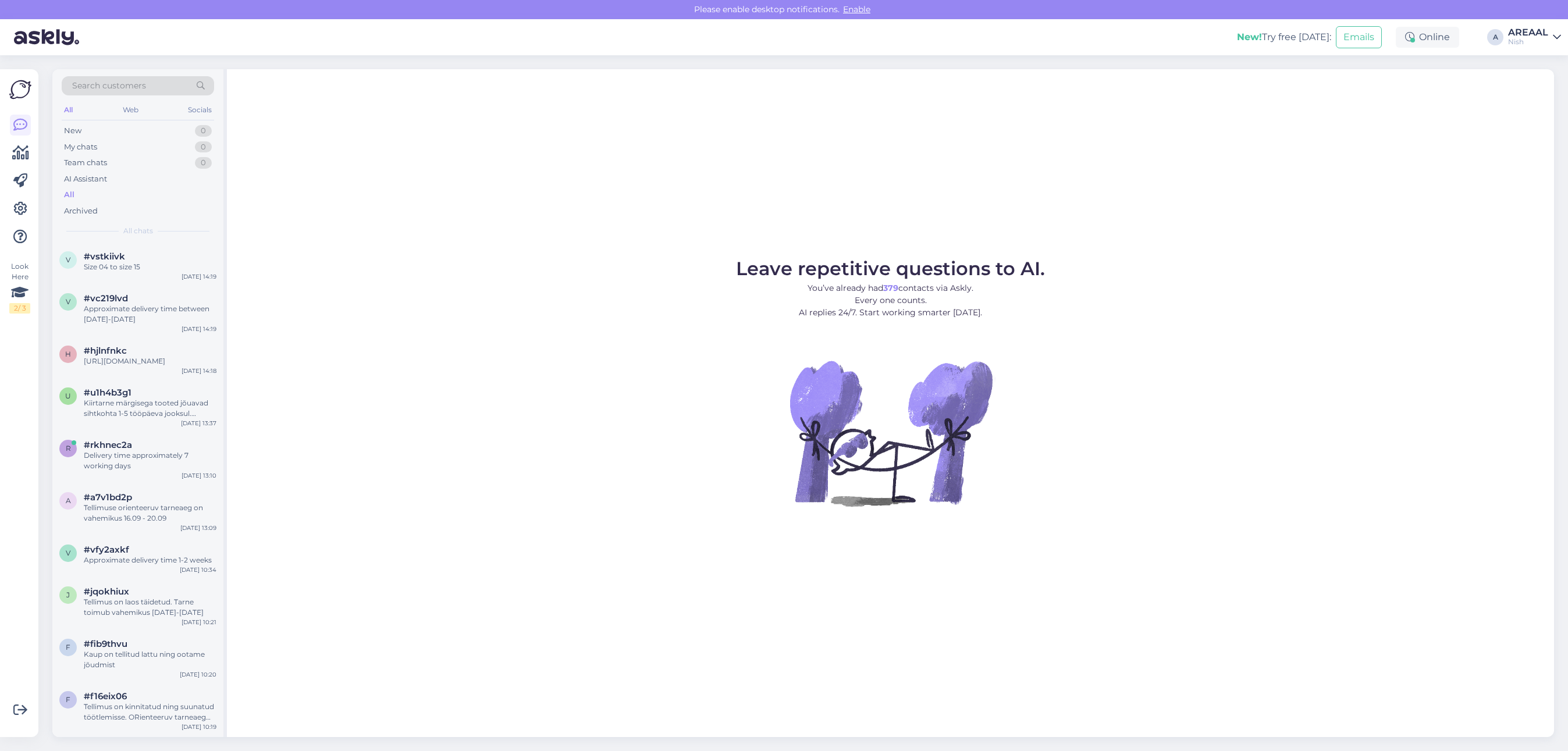
click at [124, 286] on div "v #vc219lvd Approximate delivery time between 15-20 september Sep 12 14:19" at bounding box center [138, 310] width 171 height 52
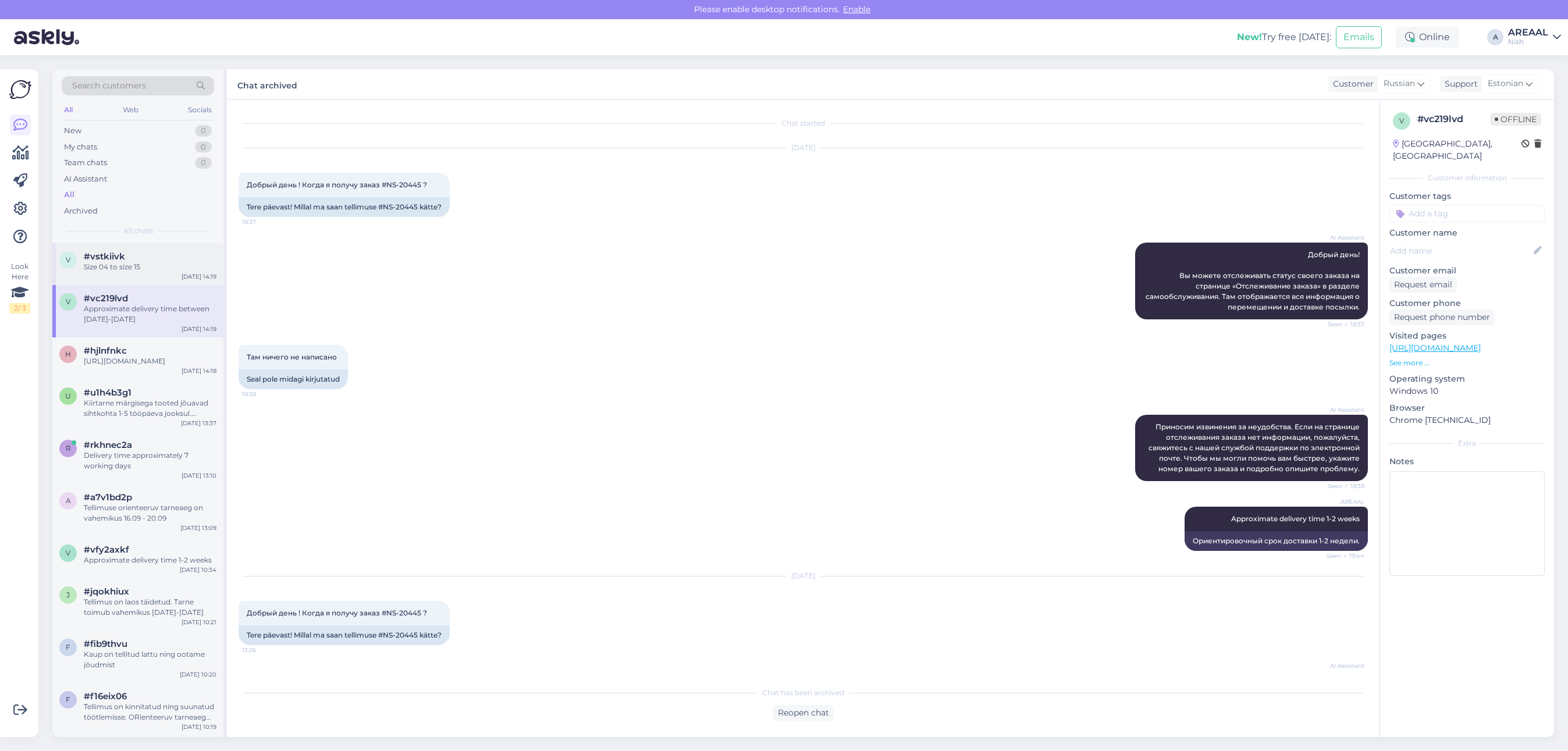
scroll to position [331, 0]
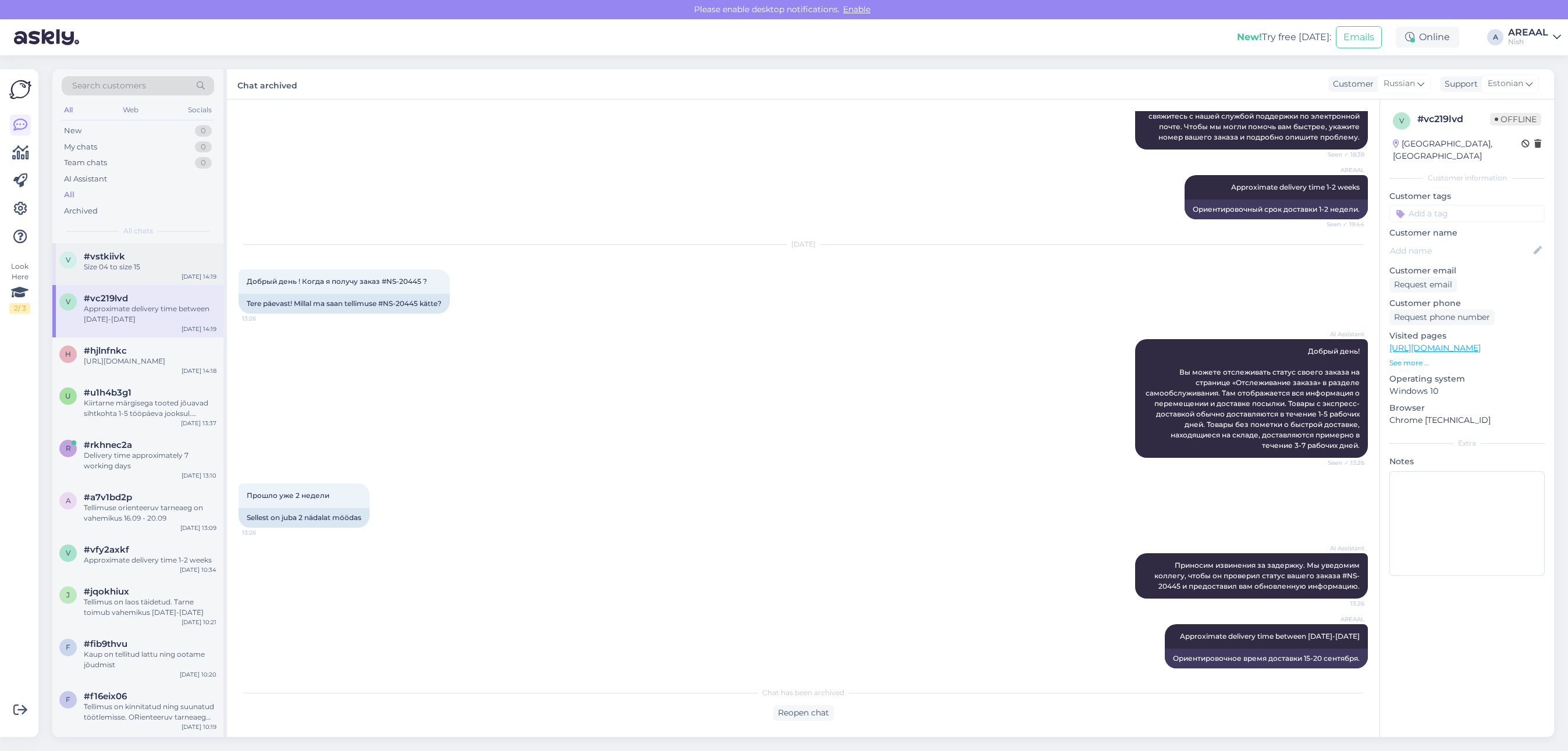
click at [123, 273] on div "v #vstkiivk Size 04 to size 15 Sep 12 14:19" at bounding box center [138, 264] width 171 height 42
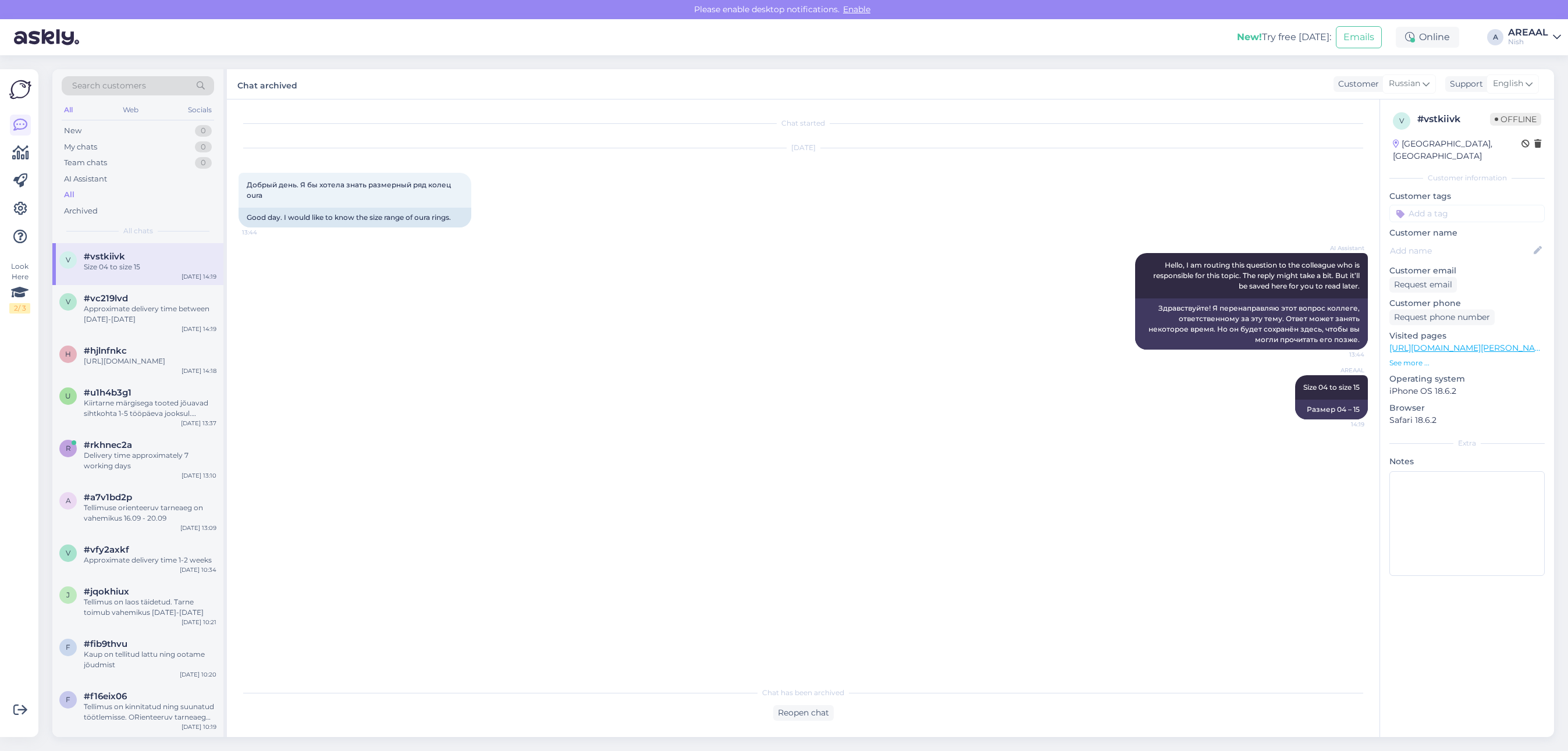
click at [1525, 45] on div "Nish" at bounding box center [1528, 41] width 40 height 9
click at [1527, 71] on button "Open" at bounding box center [1535, 65] width 33 height 18
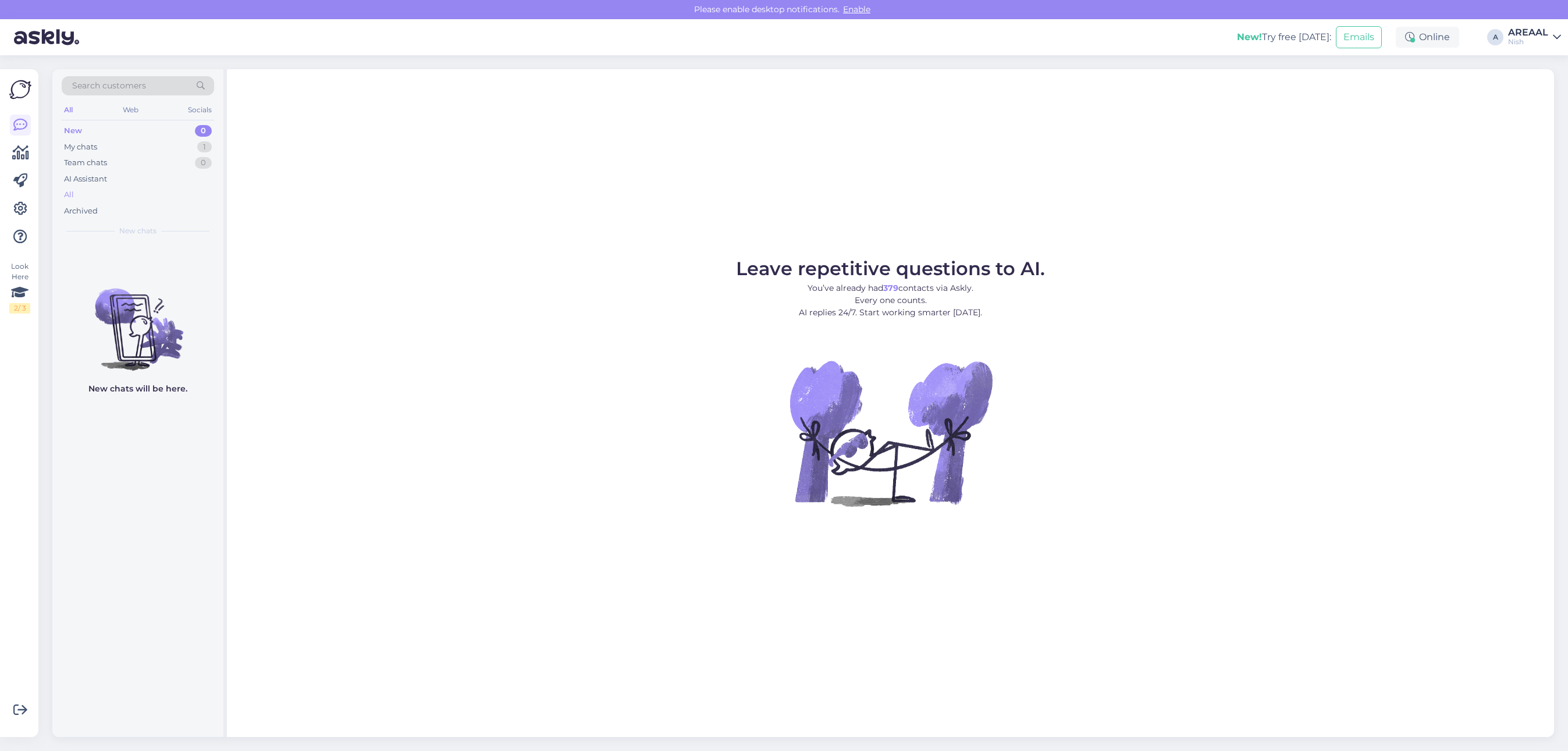
click at [165, 187] on div "All" at bounding box center [138, 195] width 152 height 16
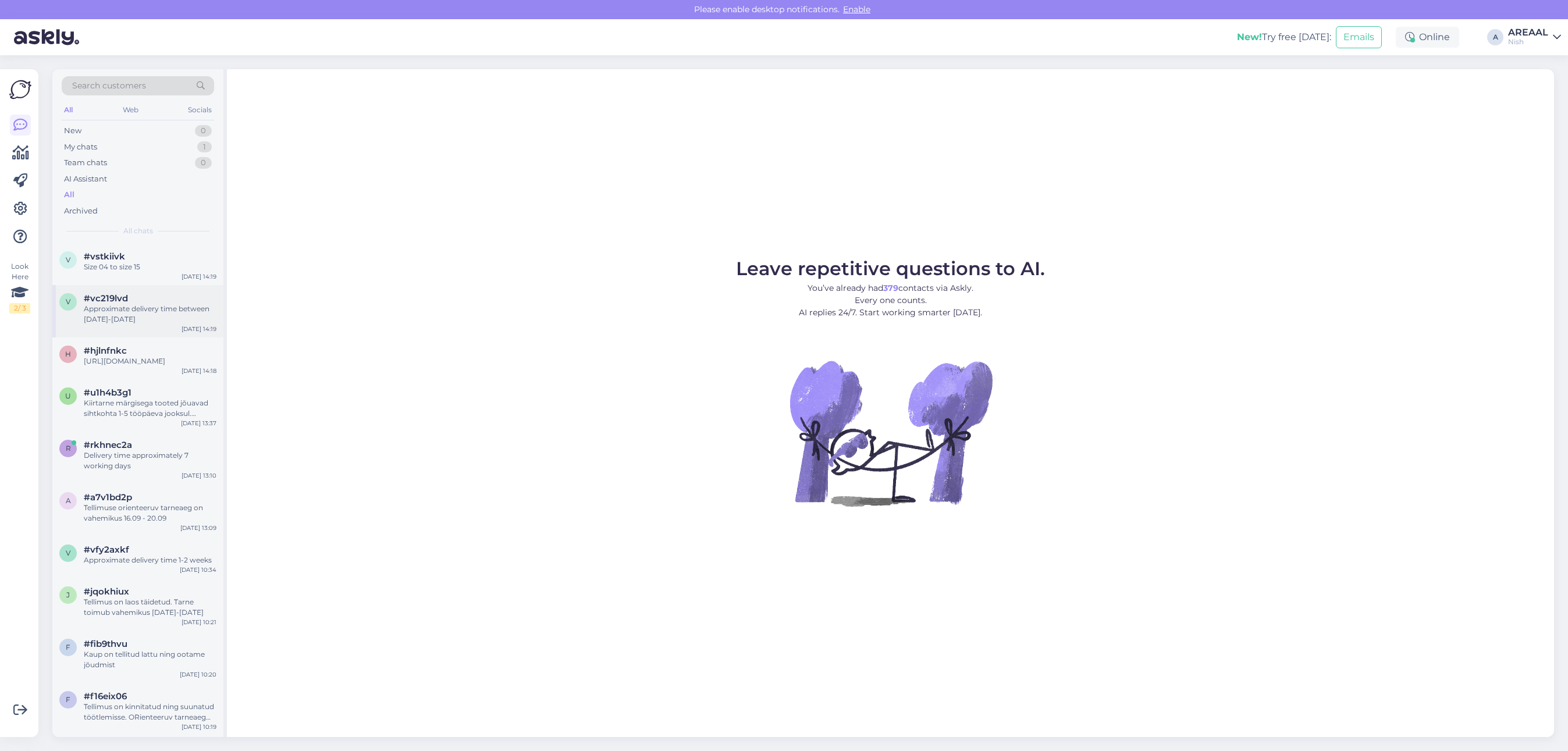
click at [177, 300] on div "#vc219lvd" at bounding box center [150, 298] width 133 height 11
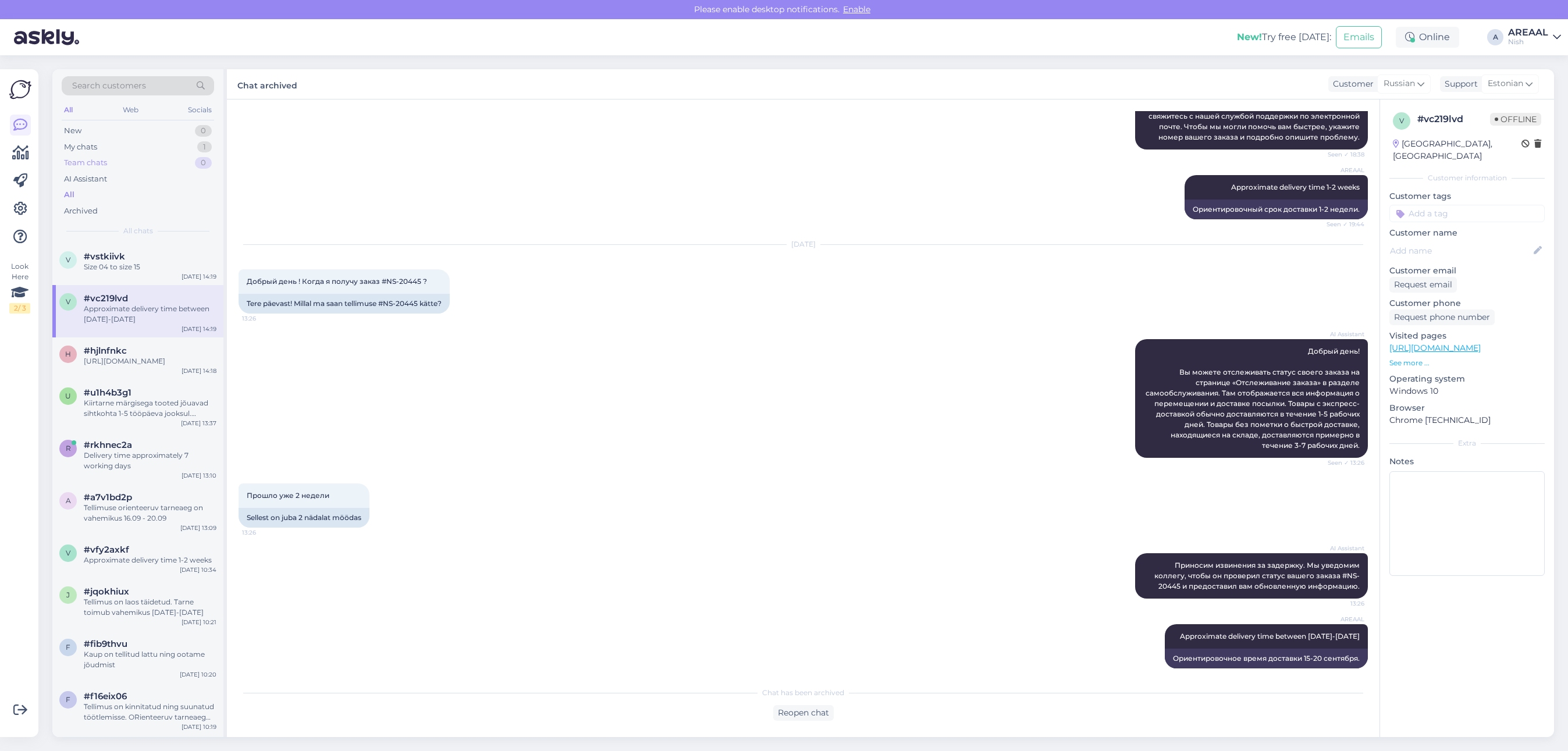
click at [184, 157] on div "Team chats 0" at bounding box center [138, 163] width 152 height 16
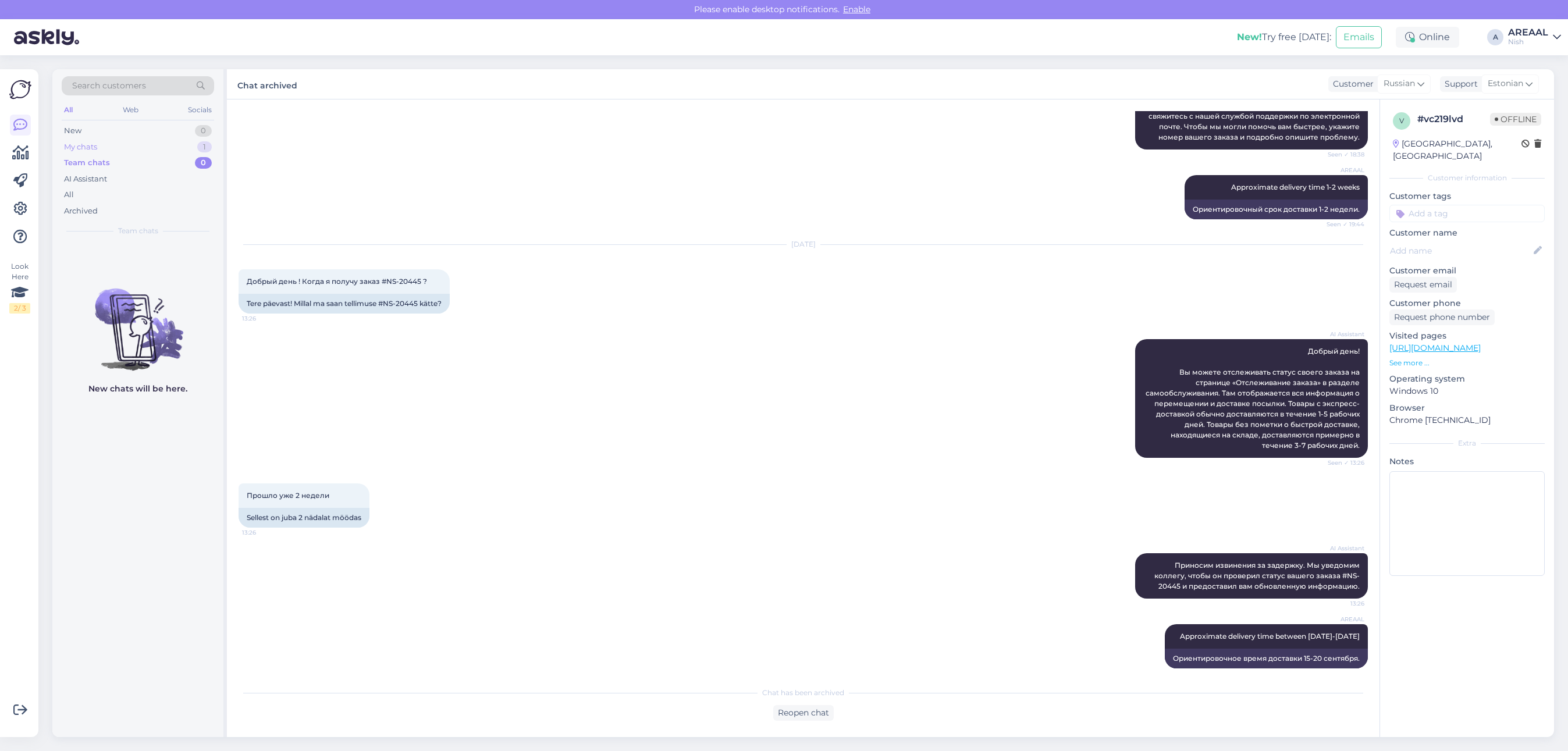
click at [185, 143] on div "My chats 1" at bounding box center [138, 147] width 152 height 16
click at [145, 265] on div "[URL][DOMAIN_NAME]" at bounding box center [150, 266] width 133 height 11
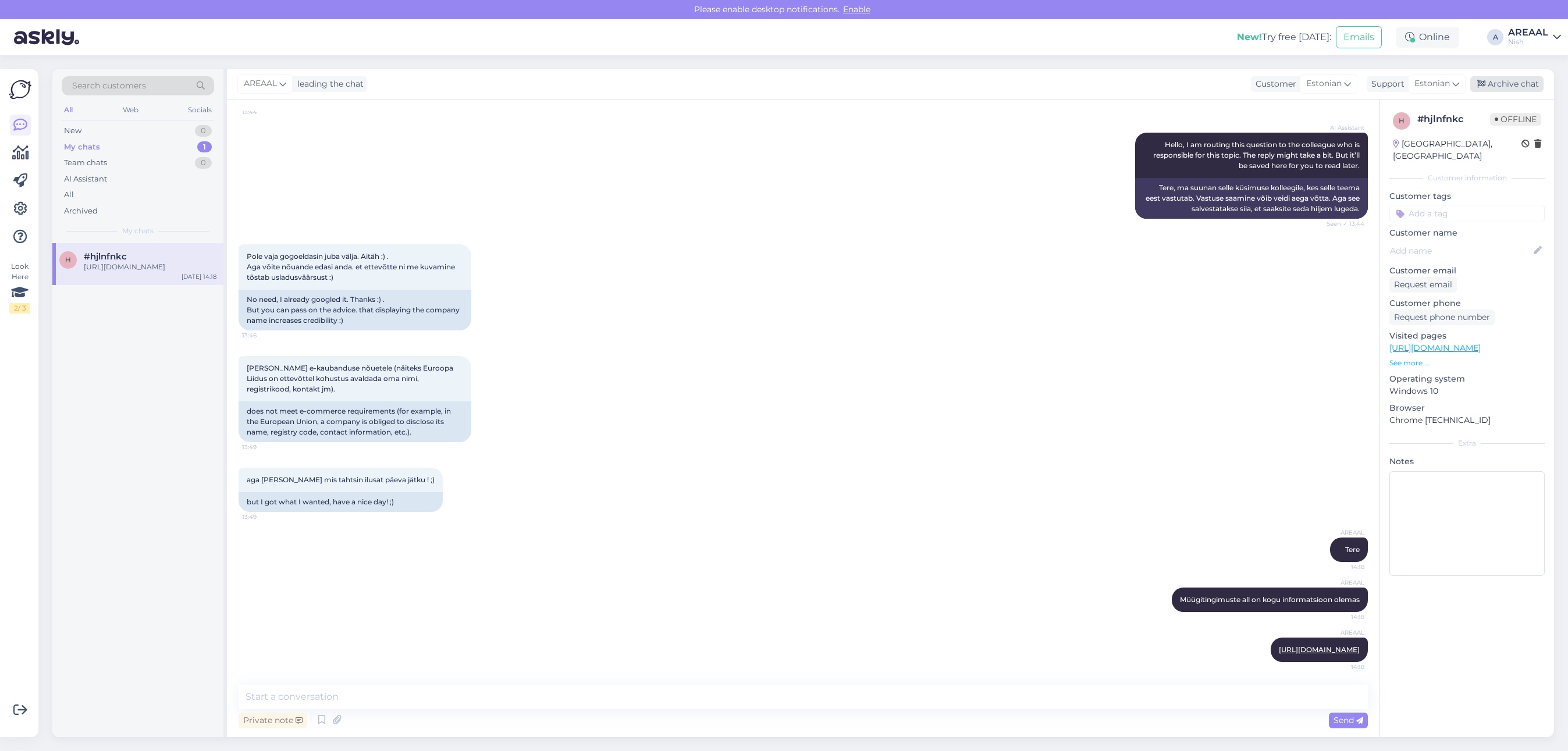
click at [1536, 89] on div "Archive chat" at bounding box center [1506, 84] width 74 height 16
click at [1523, 42] on div "Nish" at bounding box center [1528, 41] width 40 height 9
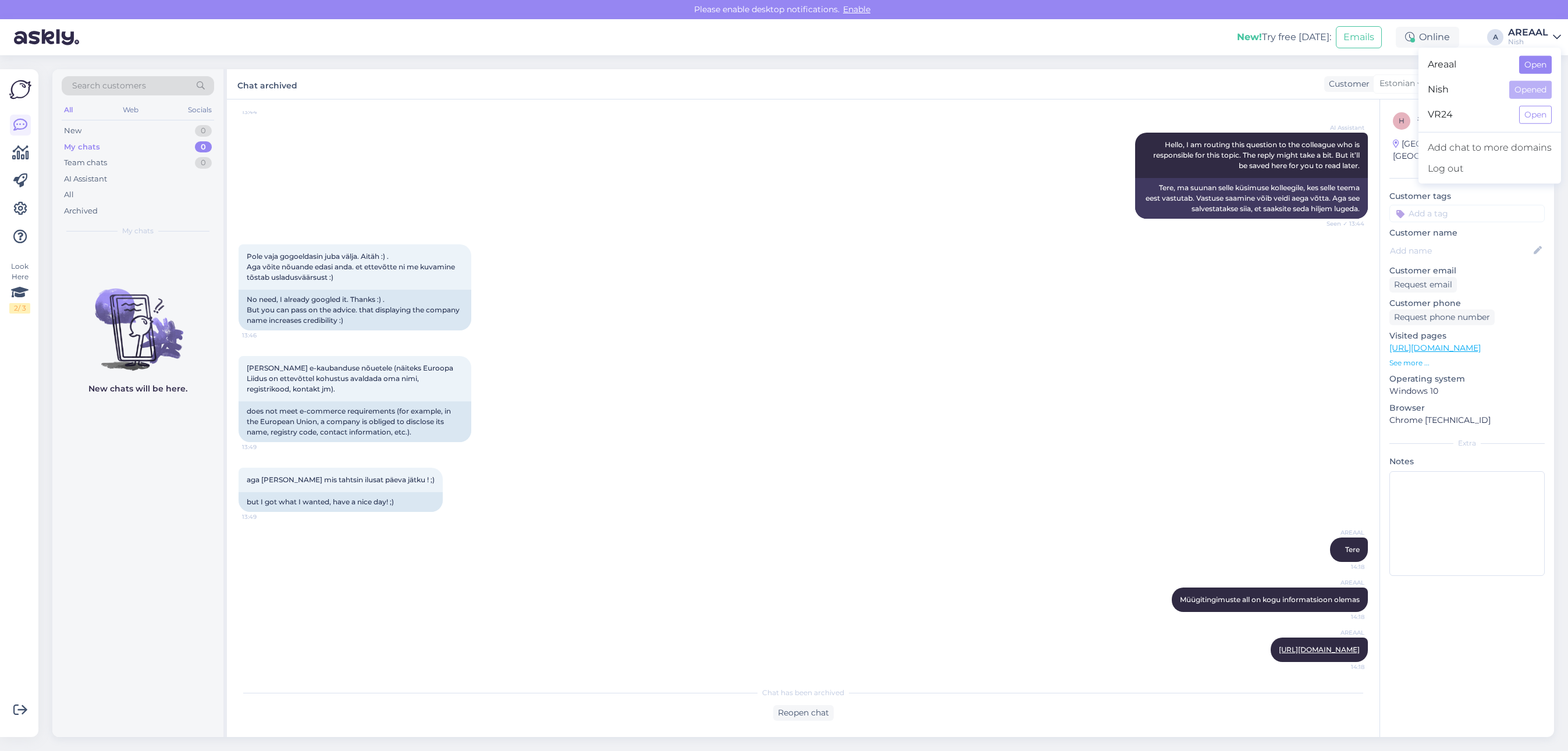
click at [1523, 55] on div "Areaal Open" at bounding box center [1489, 65] width 143 height 25
click at [1525, 60] on button "Open" at bounding box center [1535, 65] width 33 height 18
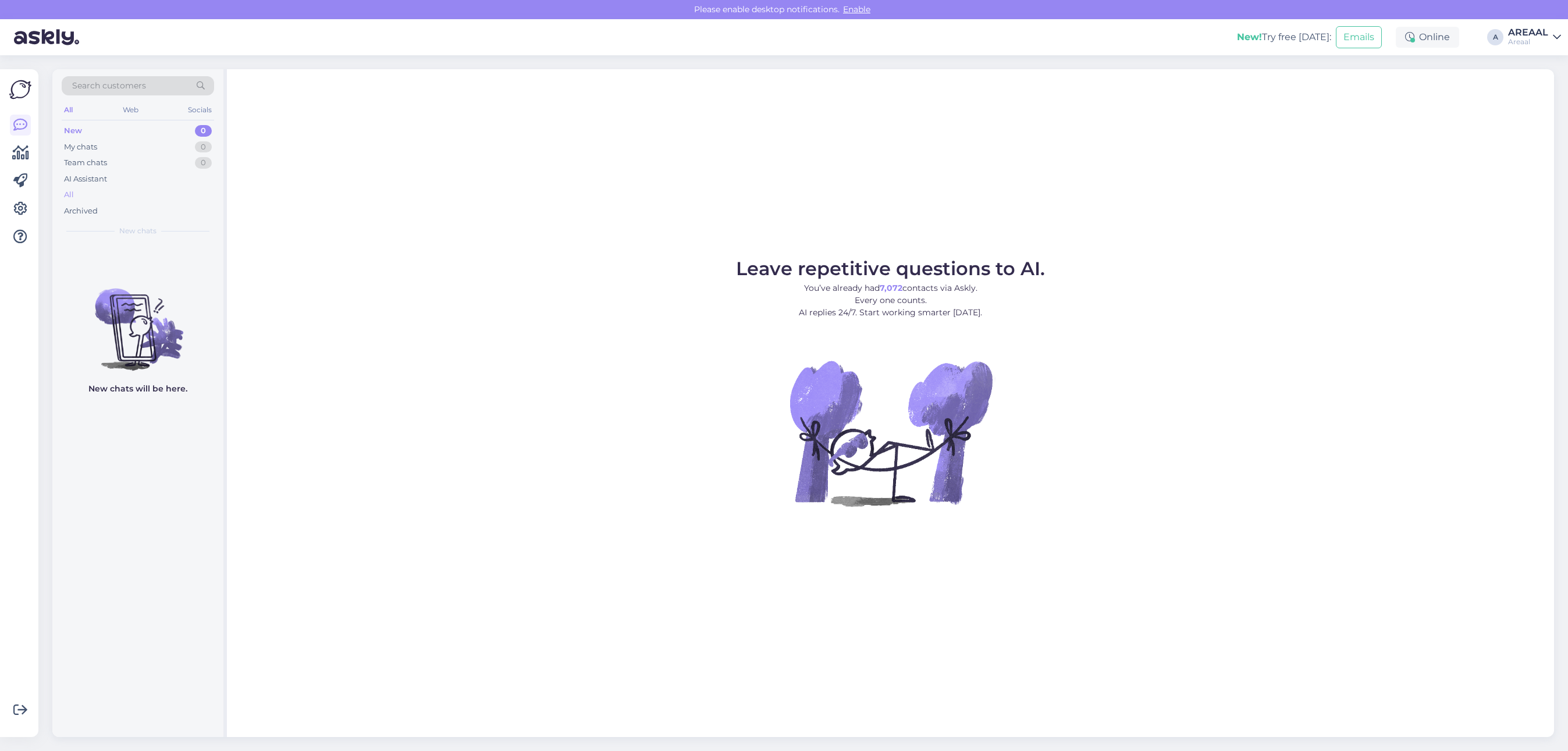
click at [70, 192] on div "All" at bounding box center [69, 195] width 10 height 12
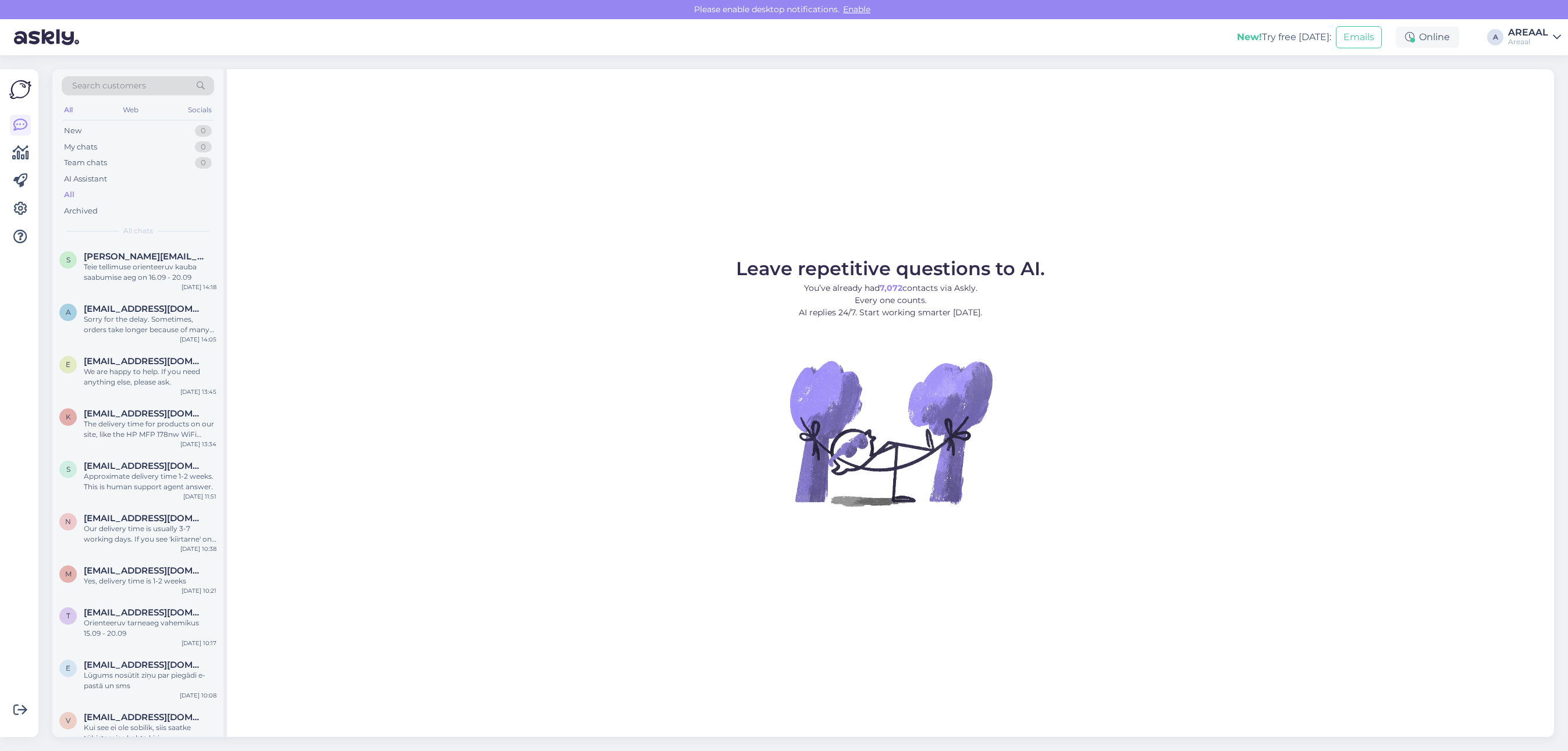
click at [336, 303] on figure "Leave repetitive questions to AI. You’ve already had 7,072 contacts via Askly. …" at bounding box center [890, 398] width 1306 height 278
click at [162, 269] on div "Teie tellimuse orienteeruv kauba saabumise aeg on 16.09 - 20.09" at bounding box center [150, 271] width 133 height 21
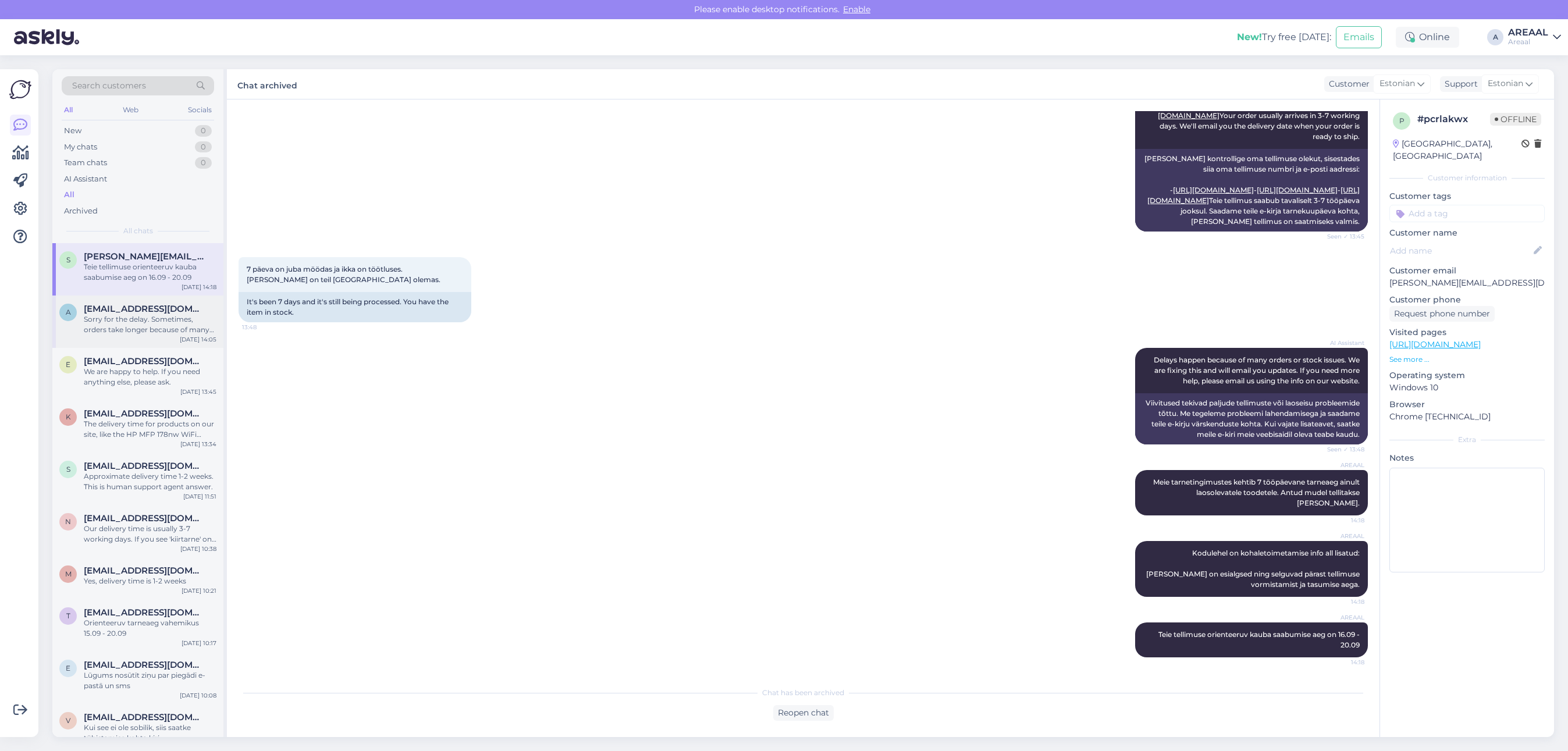
click at [146, 336] on div "a antonanikin14@gmail.com Sorry for the delay. Sometimes, orders take longer be…" at bounding box center [138, 321] width 171 height 52
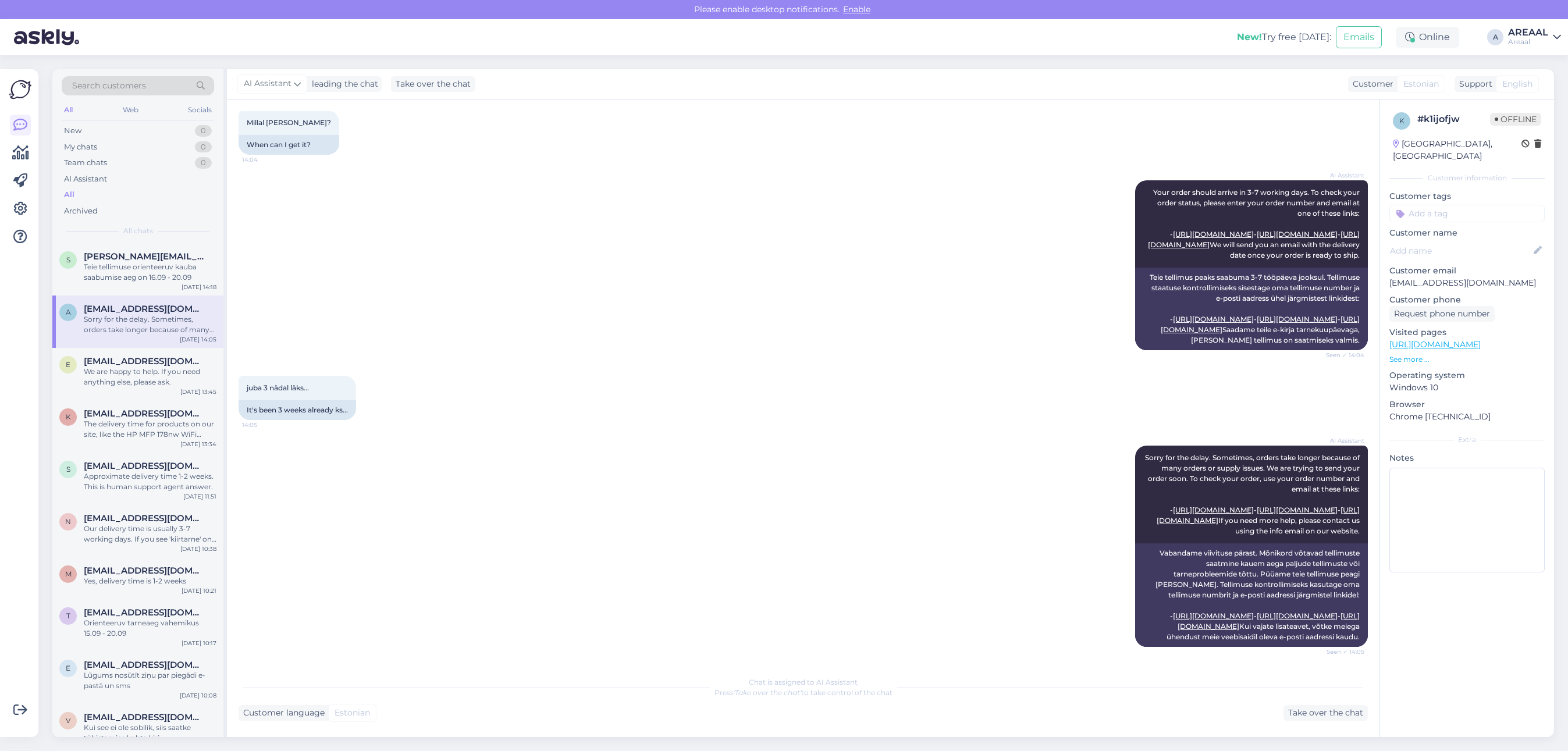
scroll to position [0, 0]
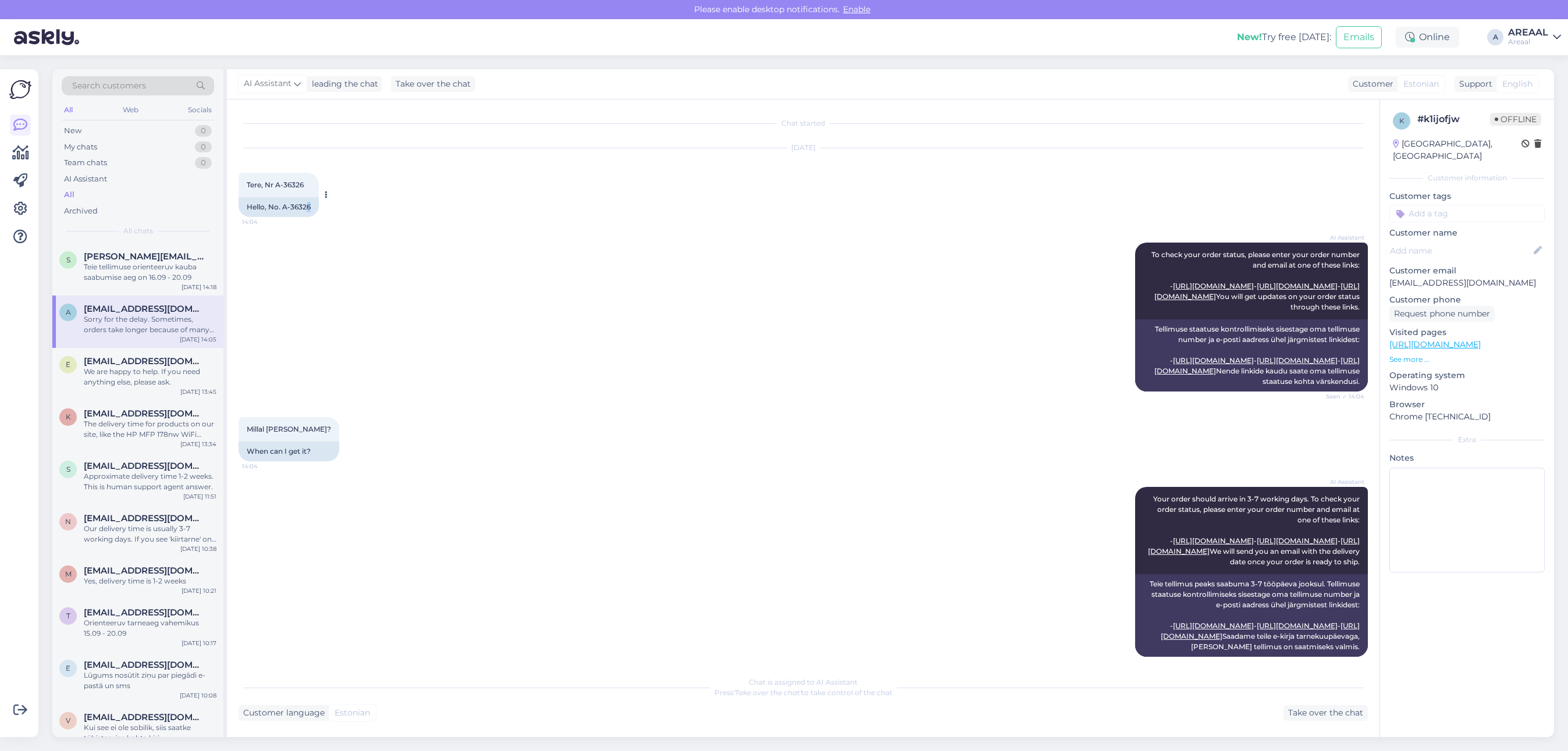
drag, startPoint x: 312, startPoint y: 207, endPoint x: 307, endPoint y: 210, distance: 5.8
click at [307, 210] on div "Tere, Nr A-36326 14:04 Hello, No. A-36326" at bounding box center [279, 195] width 80 height 44
click at [309, 208] on div "Hello, No. A-36326" at bounding box center [279, 207] width 80 height 19
copy div "A-36326"
drag, startPoint x: 280, startPoint y: 205, endPoint x: 321, endPoint y: 207, distance: 41.0
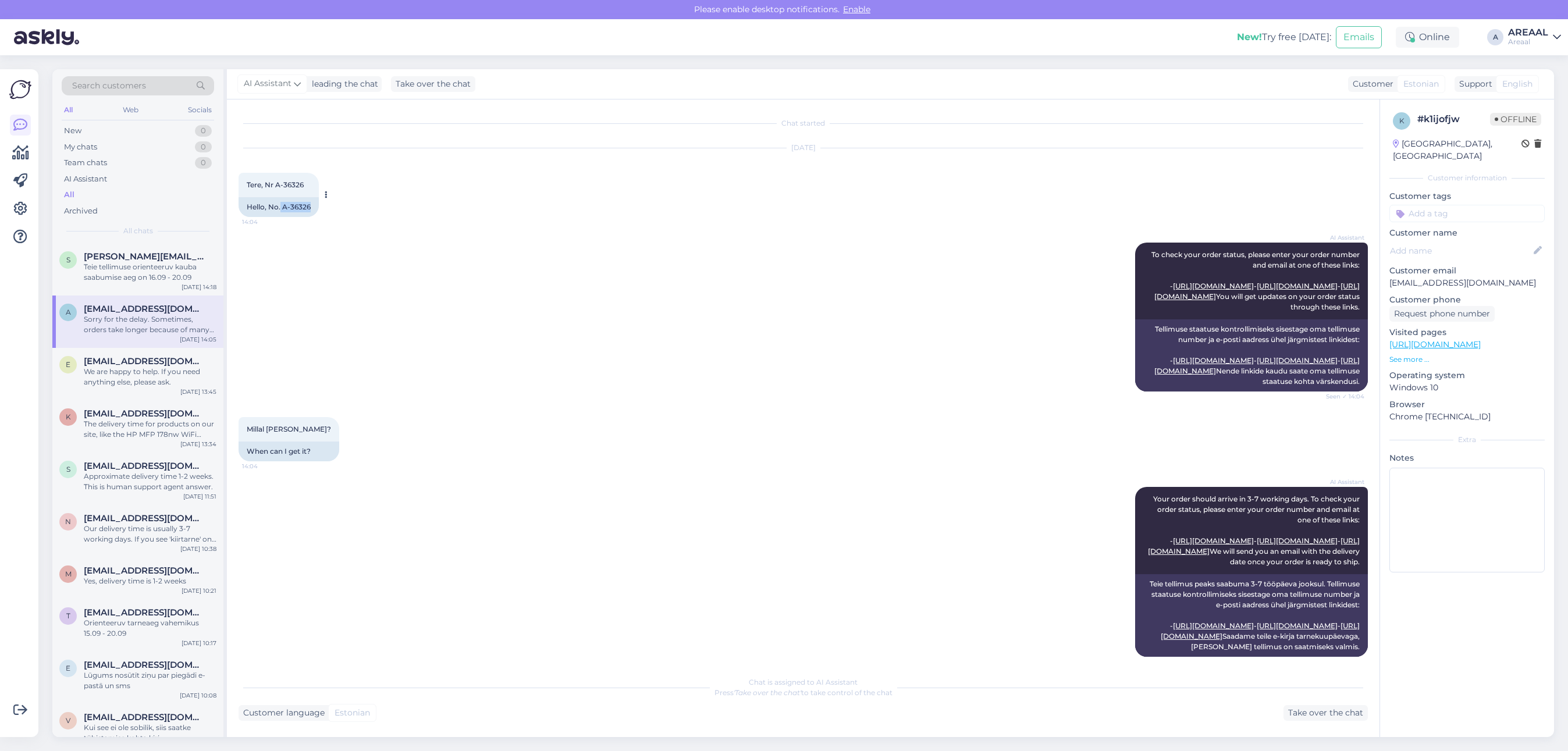
click at [319, 207] on div "Tere, Nr A-36326 14:04 Hello, No. A-36326" at bounding box center [279, 195] width 80 height 44
copy div "A-36326"
click at [714, 275] on div "AI Assistant To check your order status, please enter your order number and ema…" at bounding box center [803, 317] width 1129 height 175
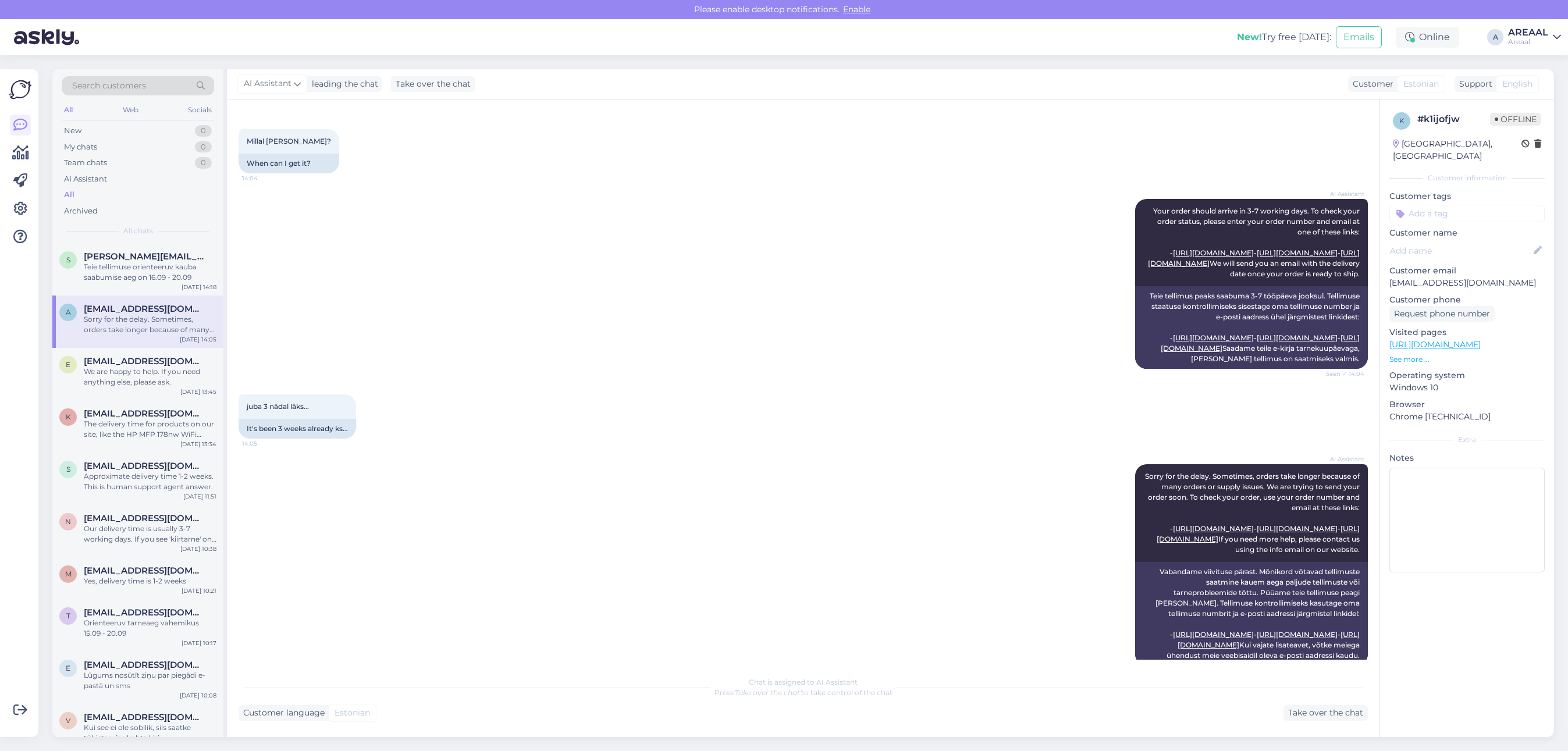
scroll to position [493, 0]
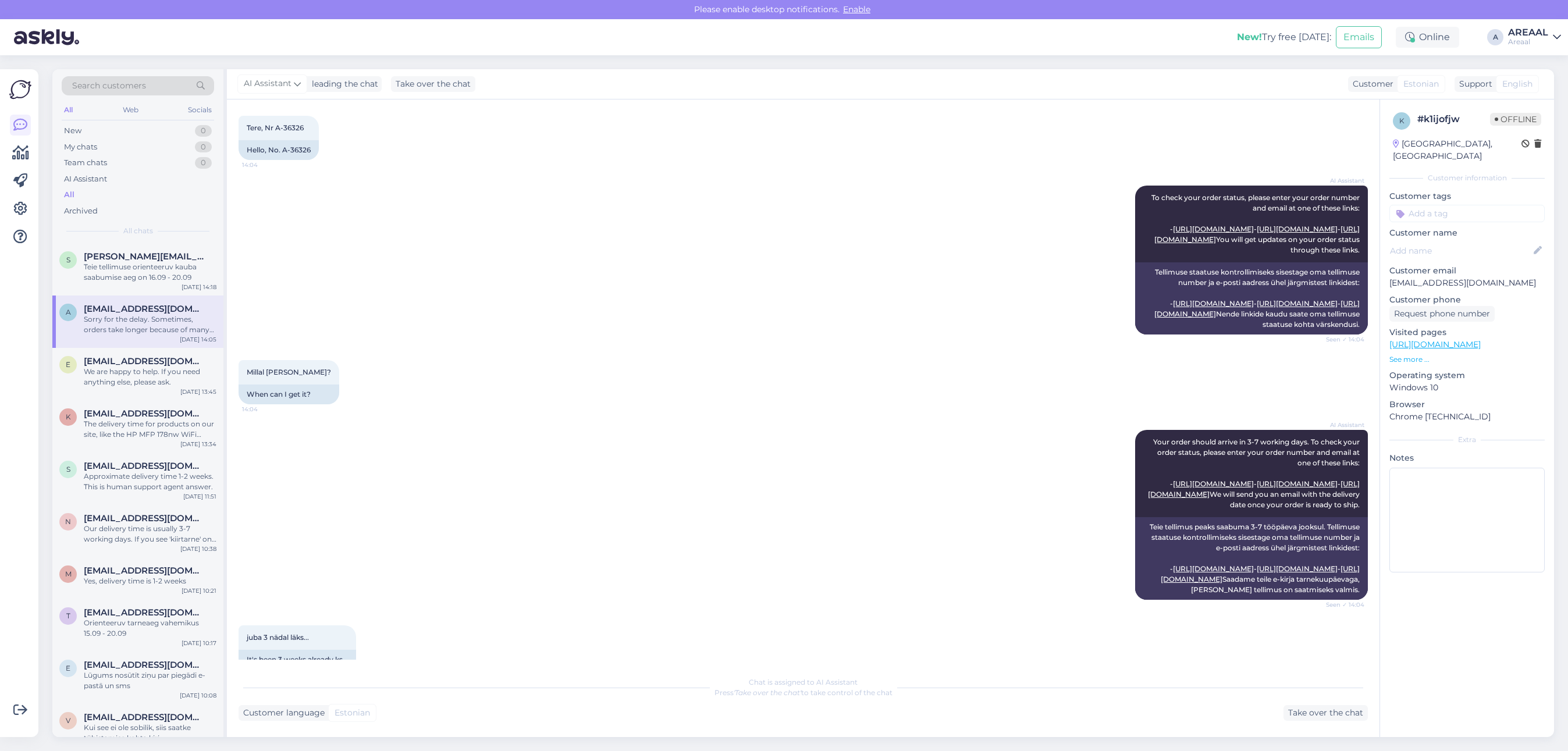
drag, startPoint x: 636, startPoint y: 257, endPoint x: 653, endPoint y: 381, distance: 125.2
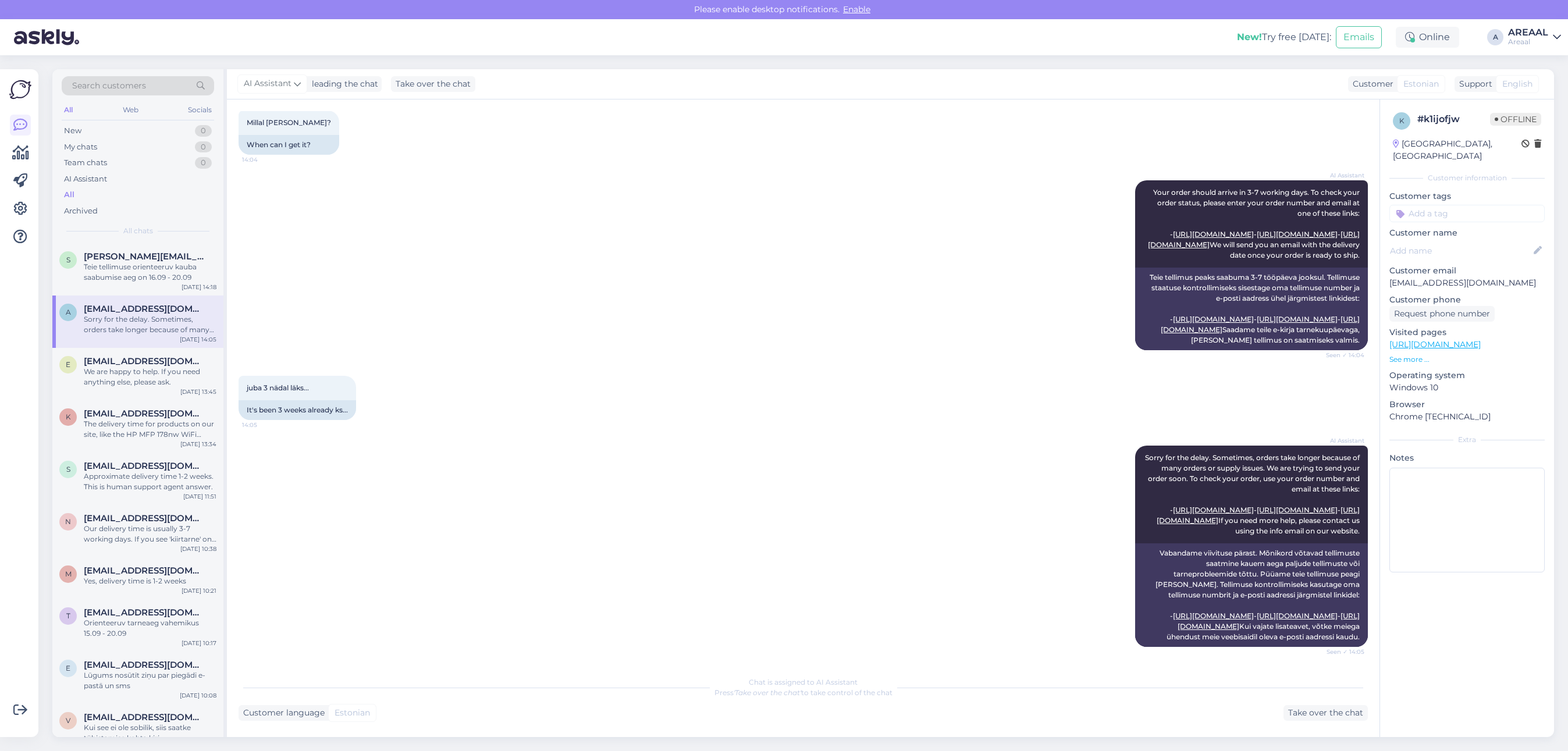
click at [1354, 725] on div "Chat started Sep 12 2025 Tere, Nr A-36326 14:04 Hello, No. A-36326 AI Assistant…" at bounding box center [803, 418] width 1152 height 637
click at [1335, 706] on div "Take over the chat" at bounding box center [1325, 713] width 84 height 16
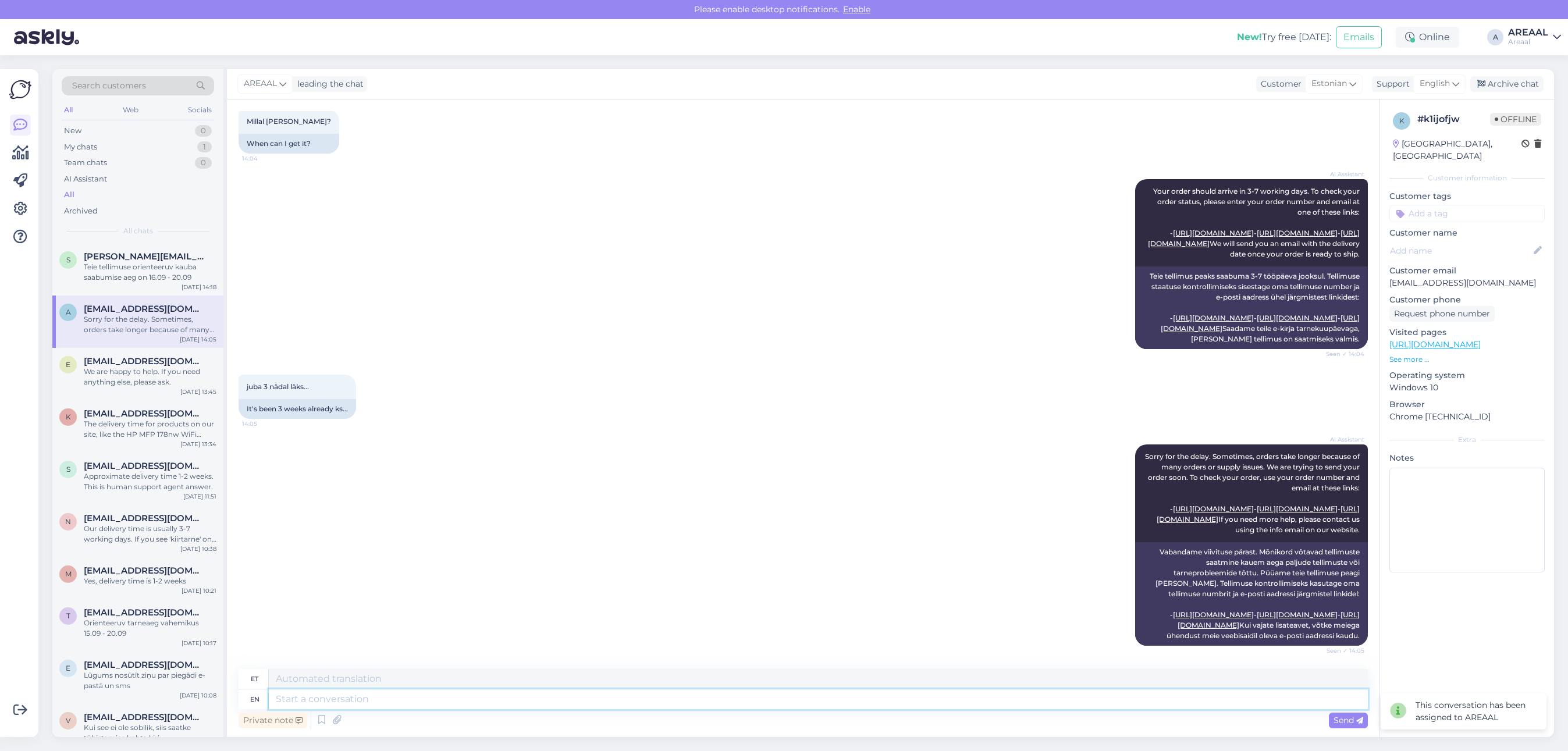
click at [1255, 699] on textarea at bounding box center [819, 699] width 1099 height 19
paste textarea "https://www.posti.fi/seuranta/00370733746232480689/27577110310"
type textarea "https://www.posti.fi/seuranta/00370733746232480689/27577110310"
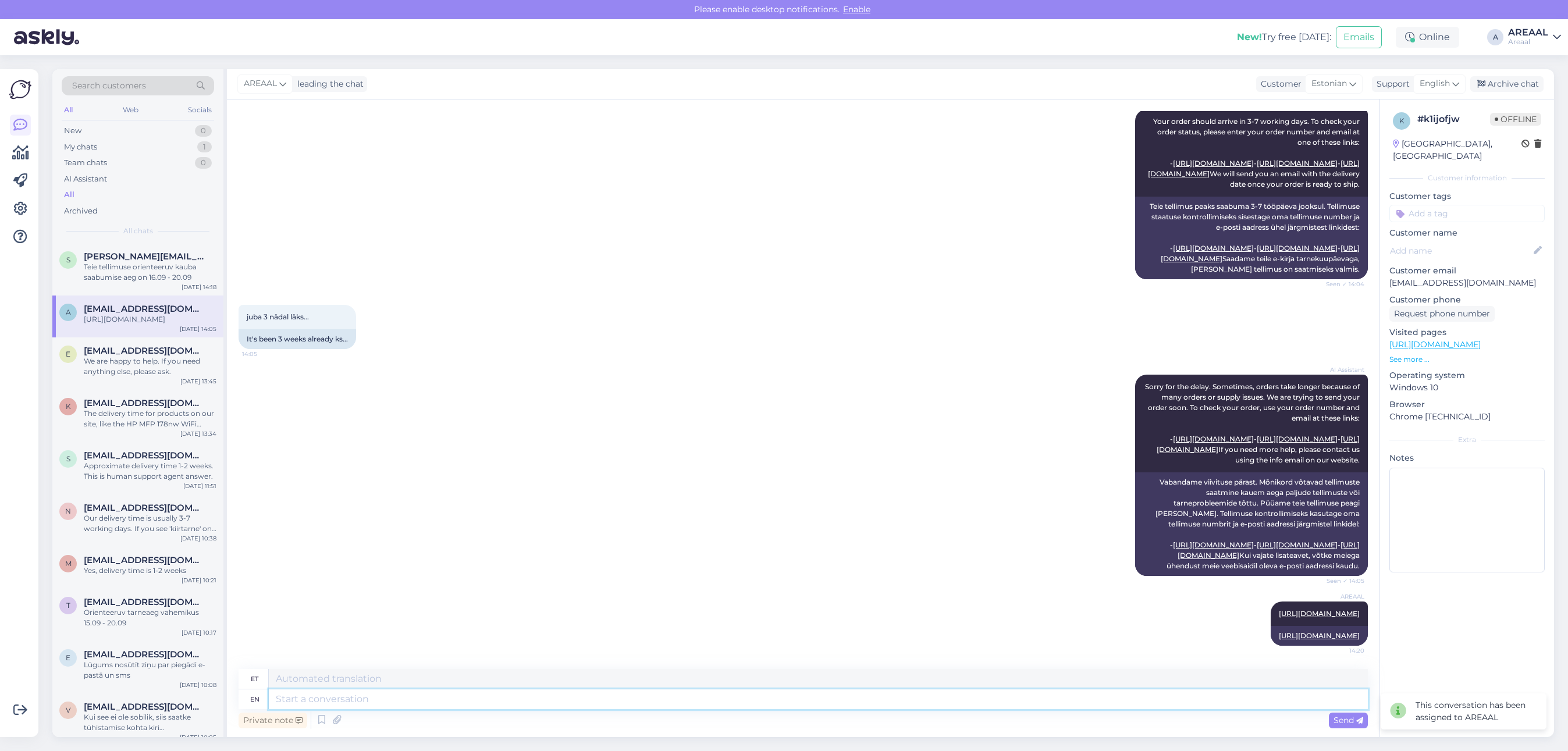
scroll to position [586, 0]
type textarea "PAkk j"
type textarea "PAkk"
type textarea "Pakk j"
type textarea "Pakk"
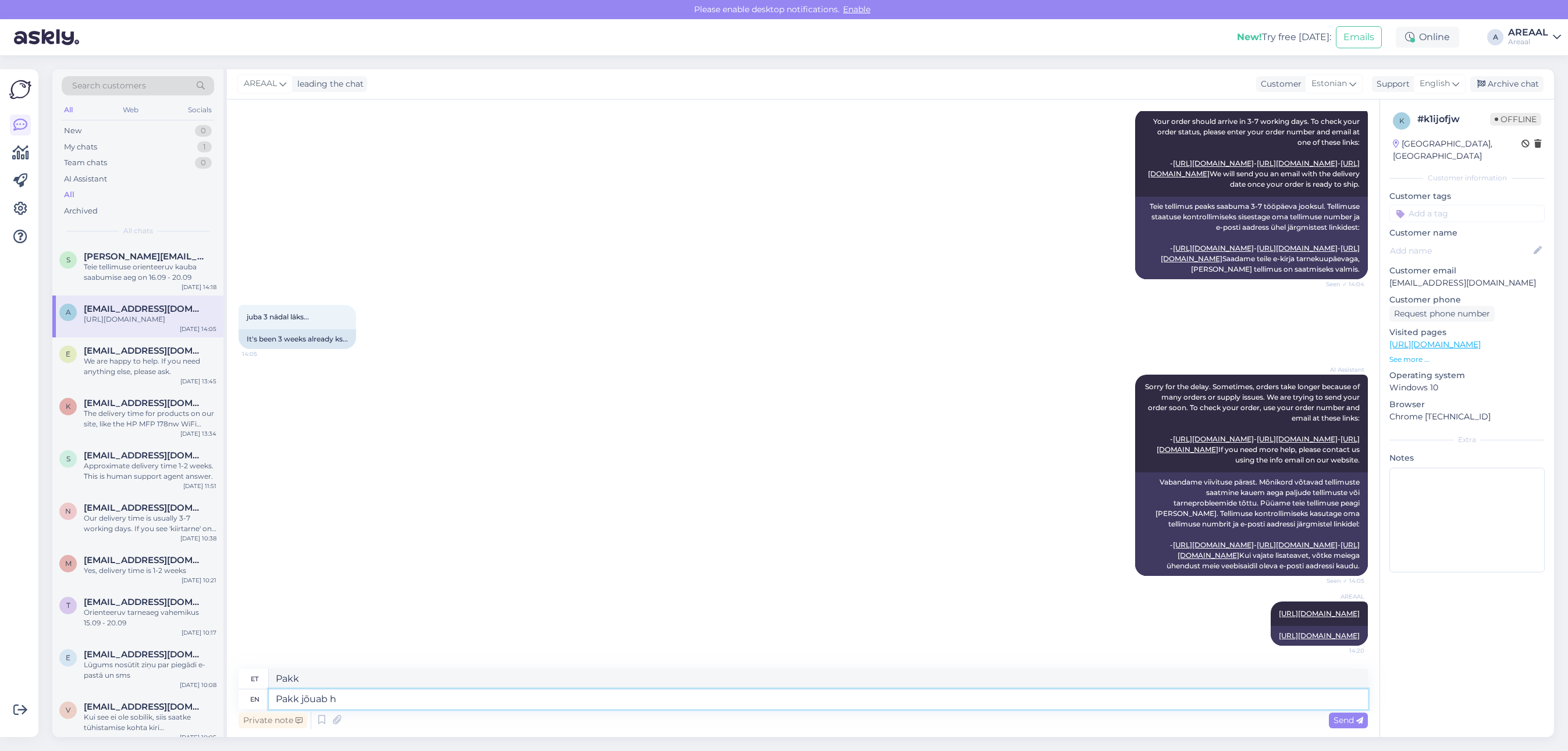
type textarea "Pakk jõuab ho"
type textarea "Pakk jõuab"
type textarea "Pakk jõuab homseks auto"
type textarea "Pakk jõuab homseks"
type textarea "Pakk jõuab homseks automaati"
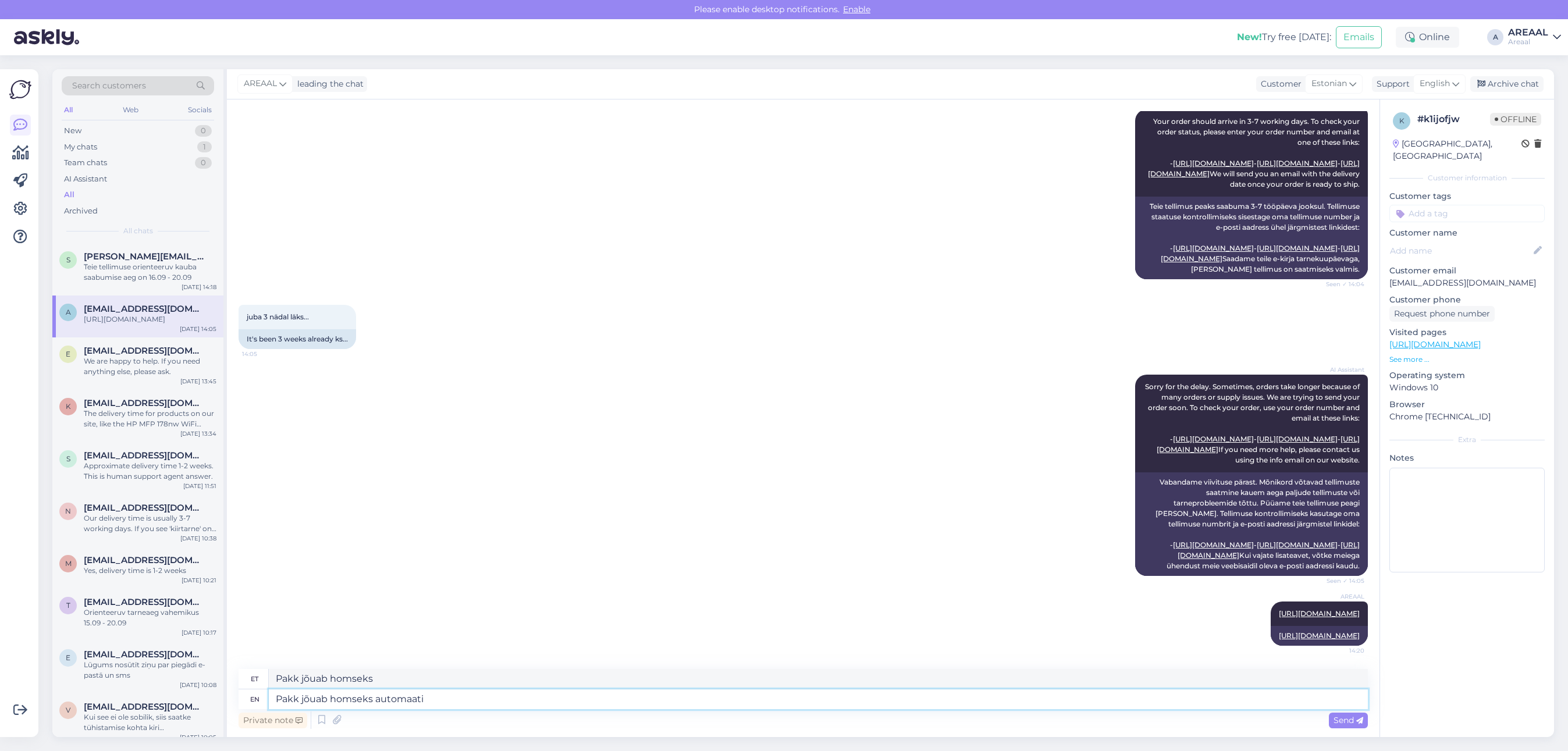
type textarea "Pakk jõuab homseks automaatselt"
type textarea "Pakk jõuab homseks automaati"
click at [1432, 85] on span "English" at bounding box center [1435, 84] width 30 height 13
type input "est"
click at [1410, 131] on link "Estonian" at bounding box center [1419, 136] width 128 height 19
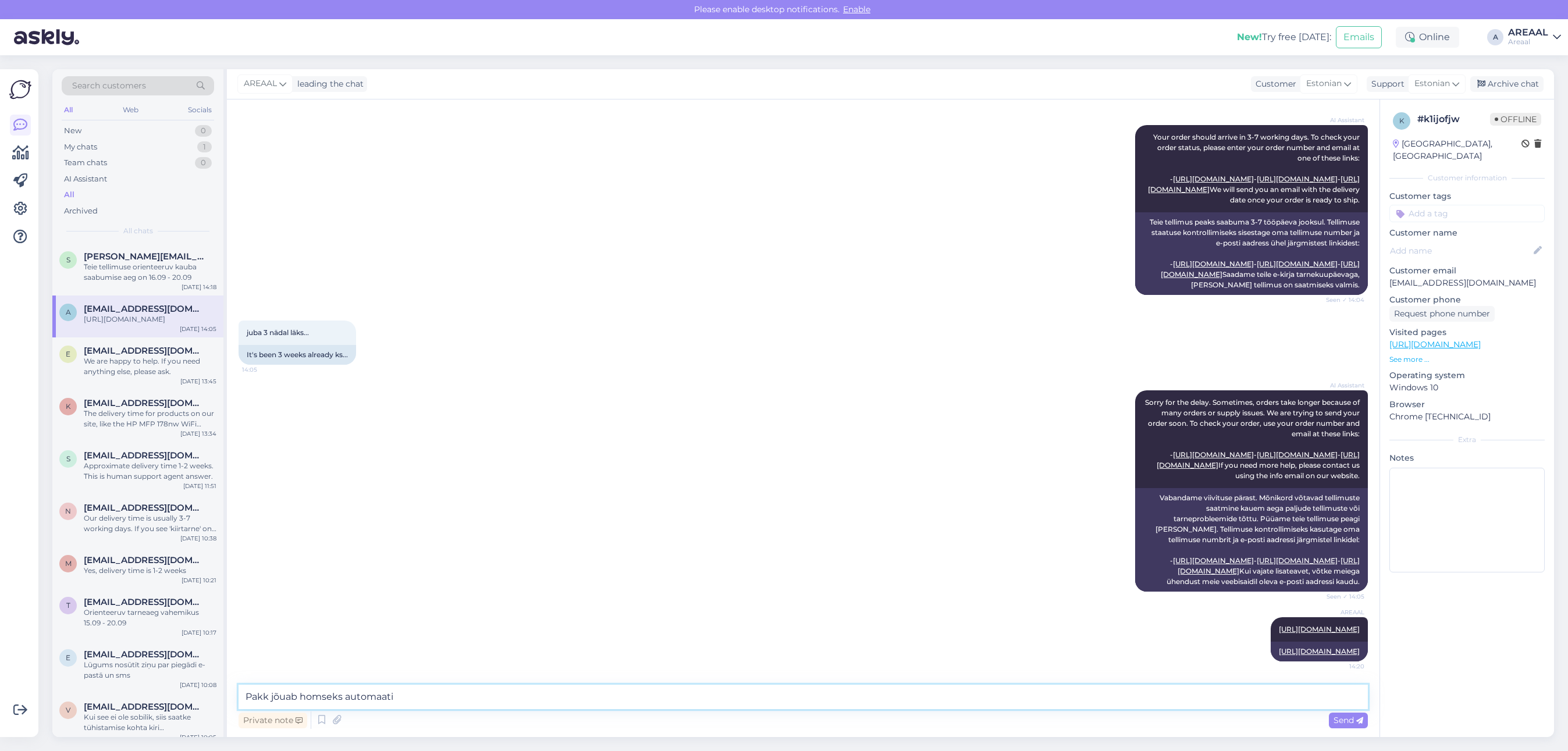
click at [968, 698] on textarea "Pakk jõuab homseks automaati" at bounding box center [803, 696] width 1129 height 25
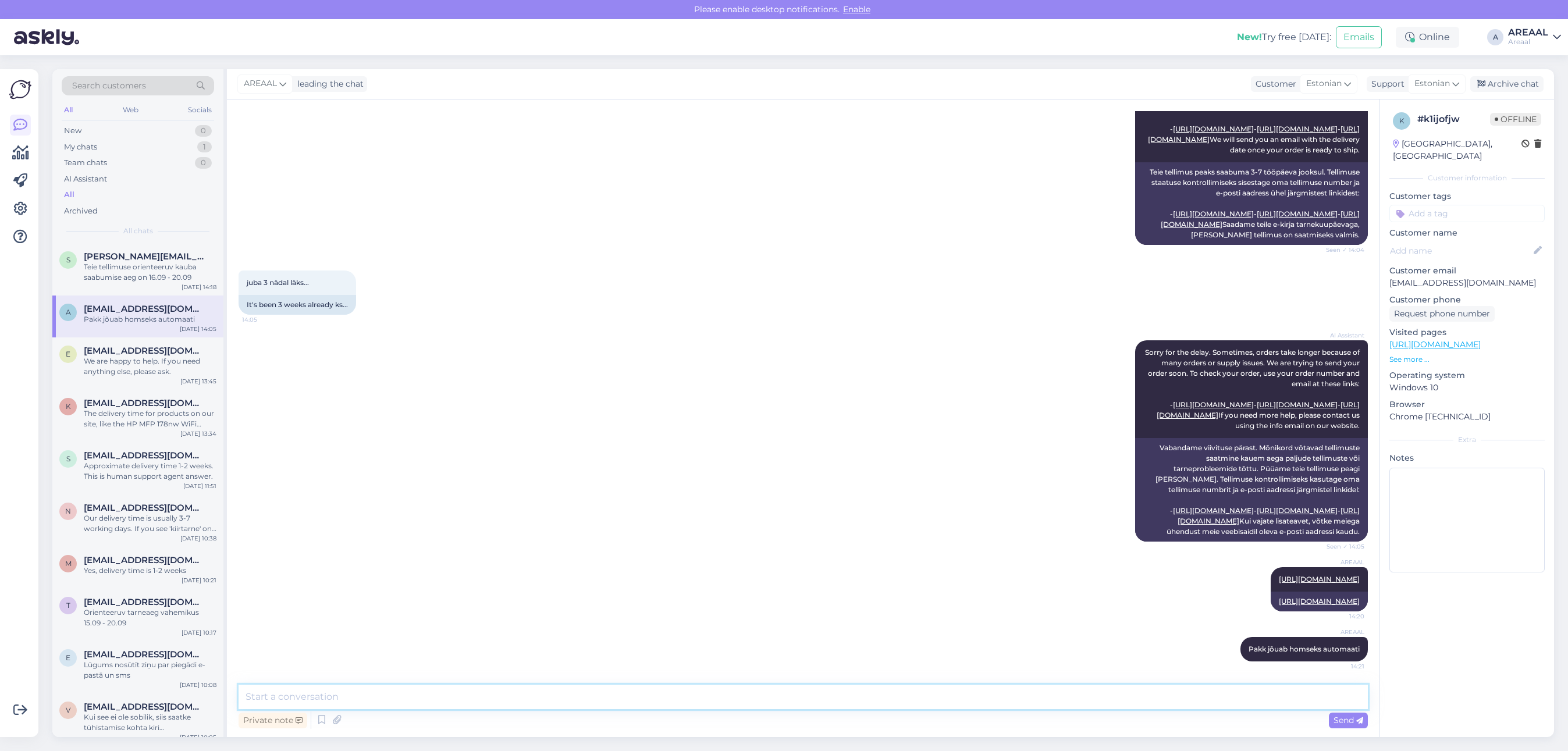
scroll to position [620, 0]
click at [1517, 85] on div "Archive chat" at bounding box center [1506, 84] width 74 height 16
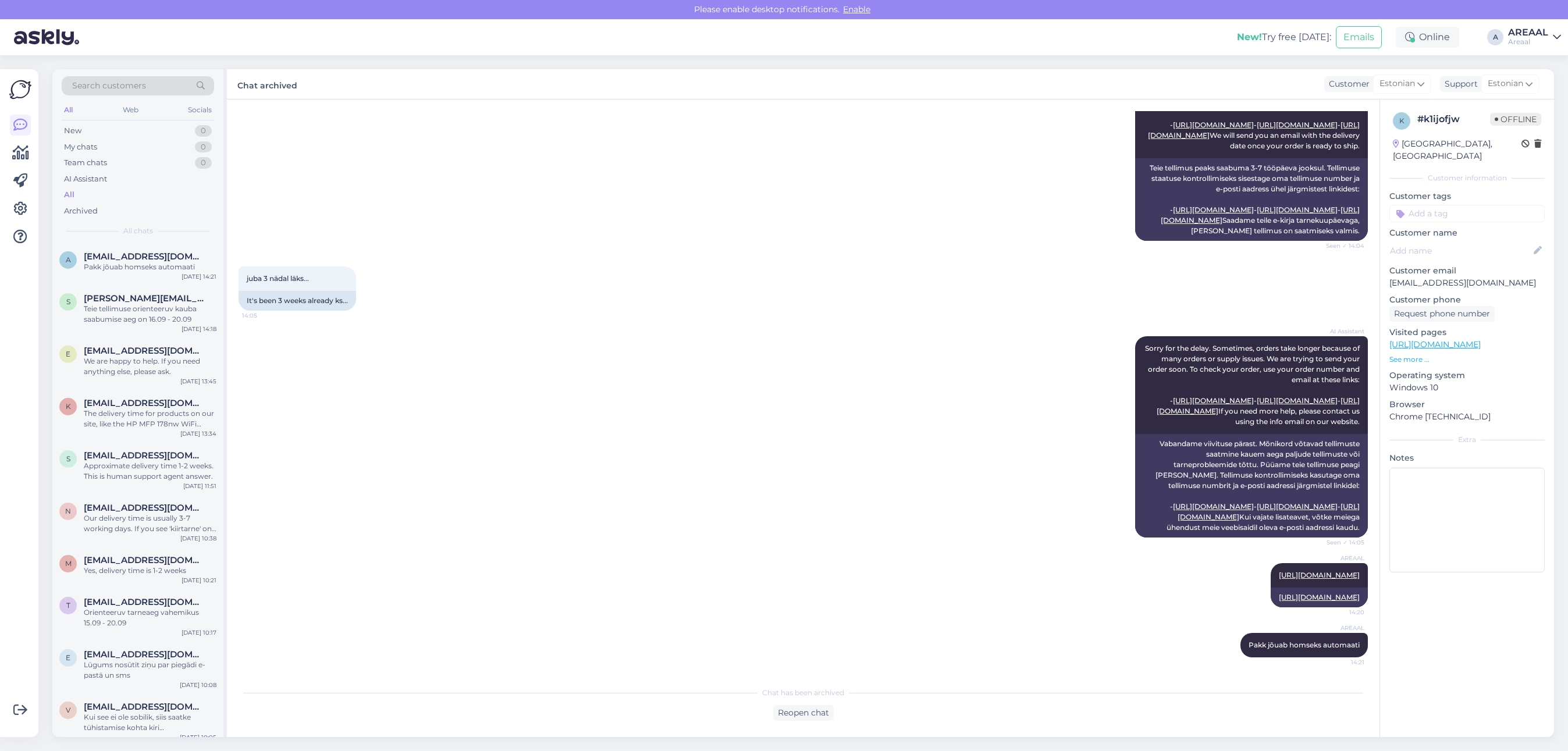
click at [688, 355] on div "AI Assistant Sorry for the delay. Sometimes, orders take longer because of many…" at bounding box center [803, 437] width 1129 height 227
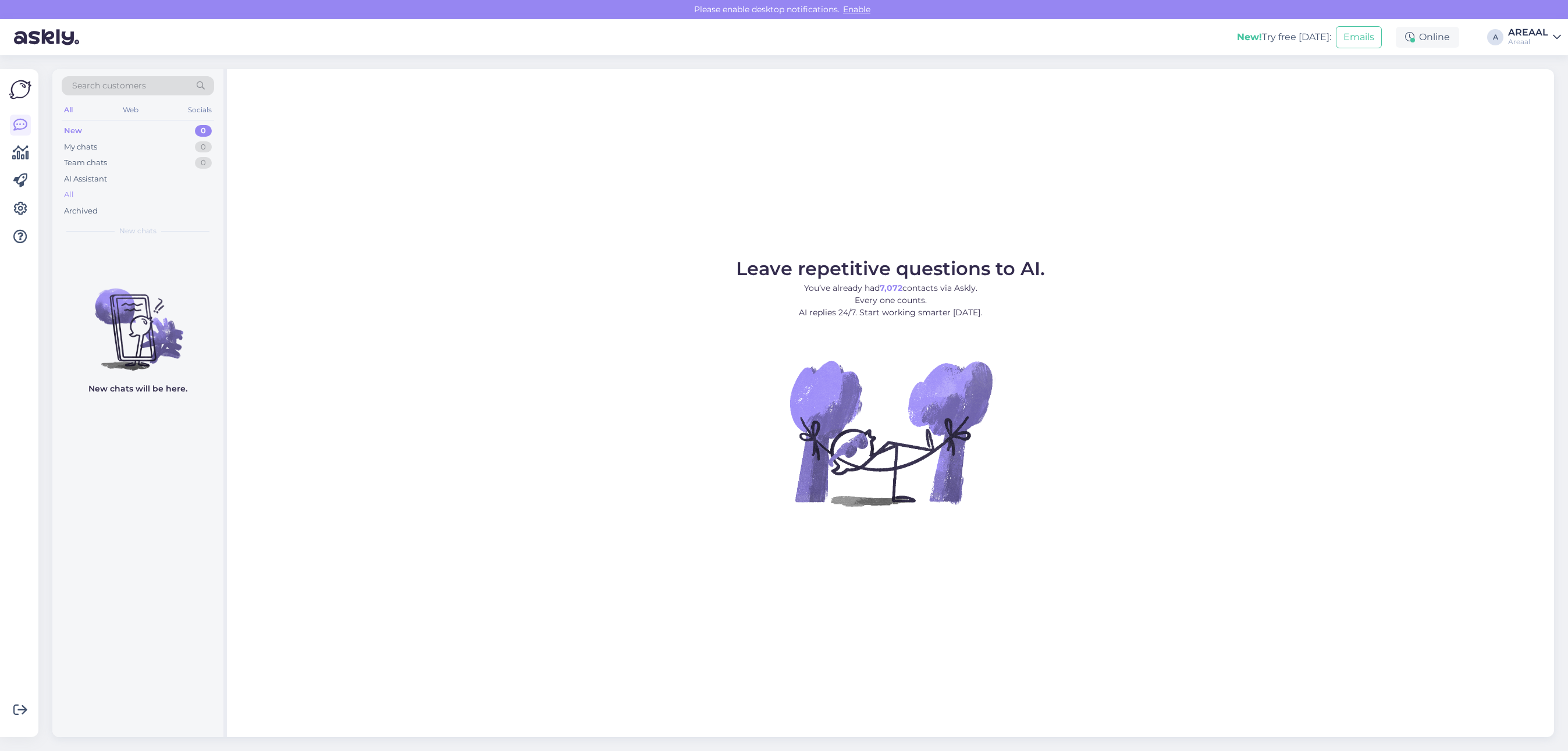
click at [100, 188] on div "All" at bounding box center [138, 195] width 152 height 16
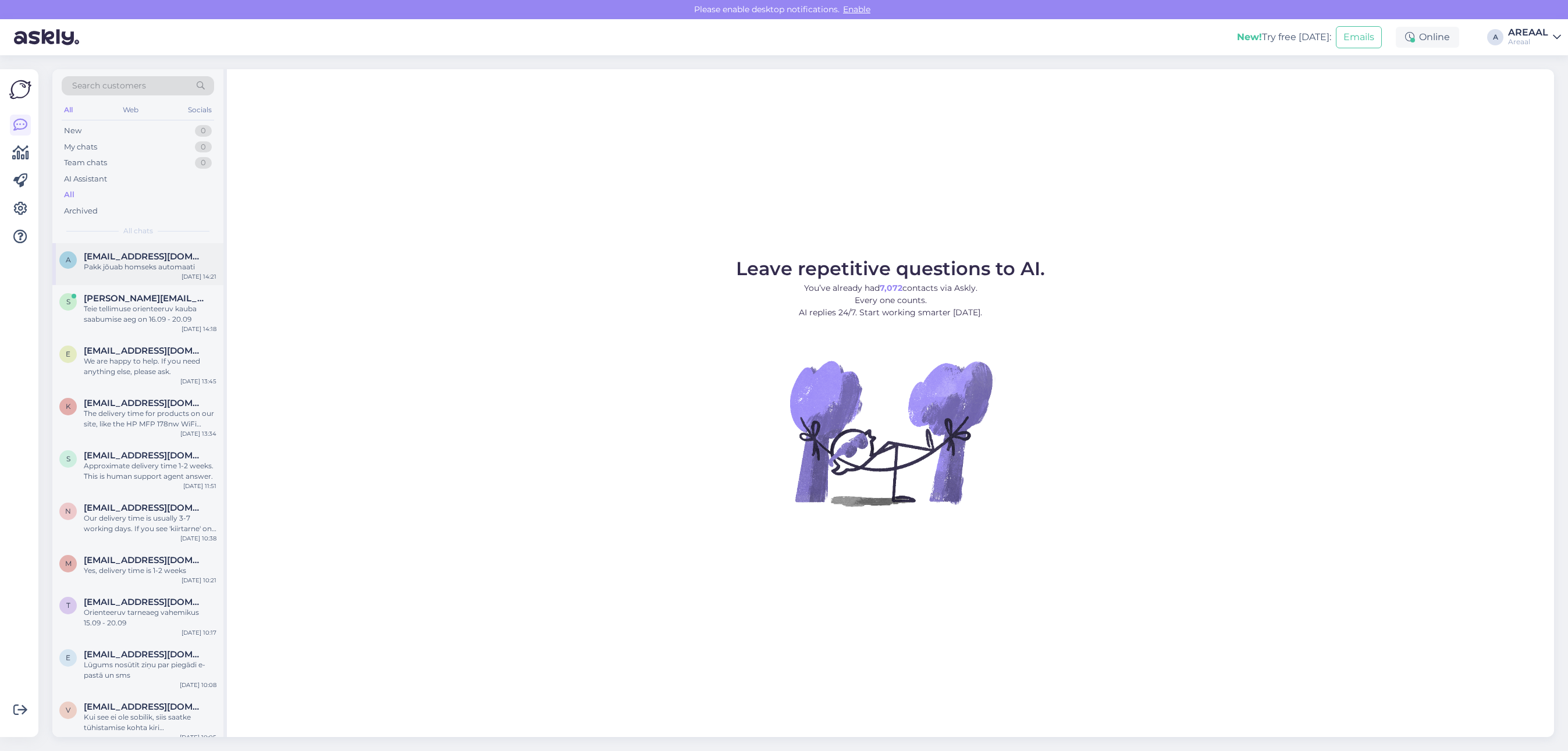
click at [138, 275] on div "a antonanikin14@gmail.com Pakk jõuab homseks automaati Sep 12 14:21" at bounding box center [138, 264] width 171 height 42
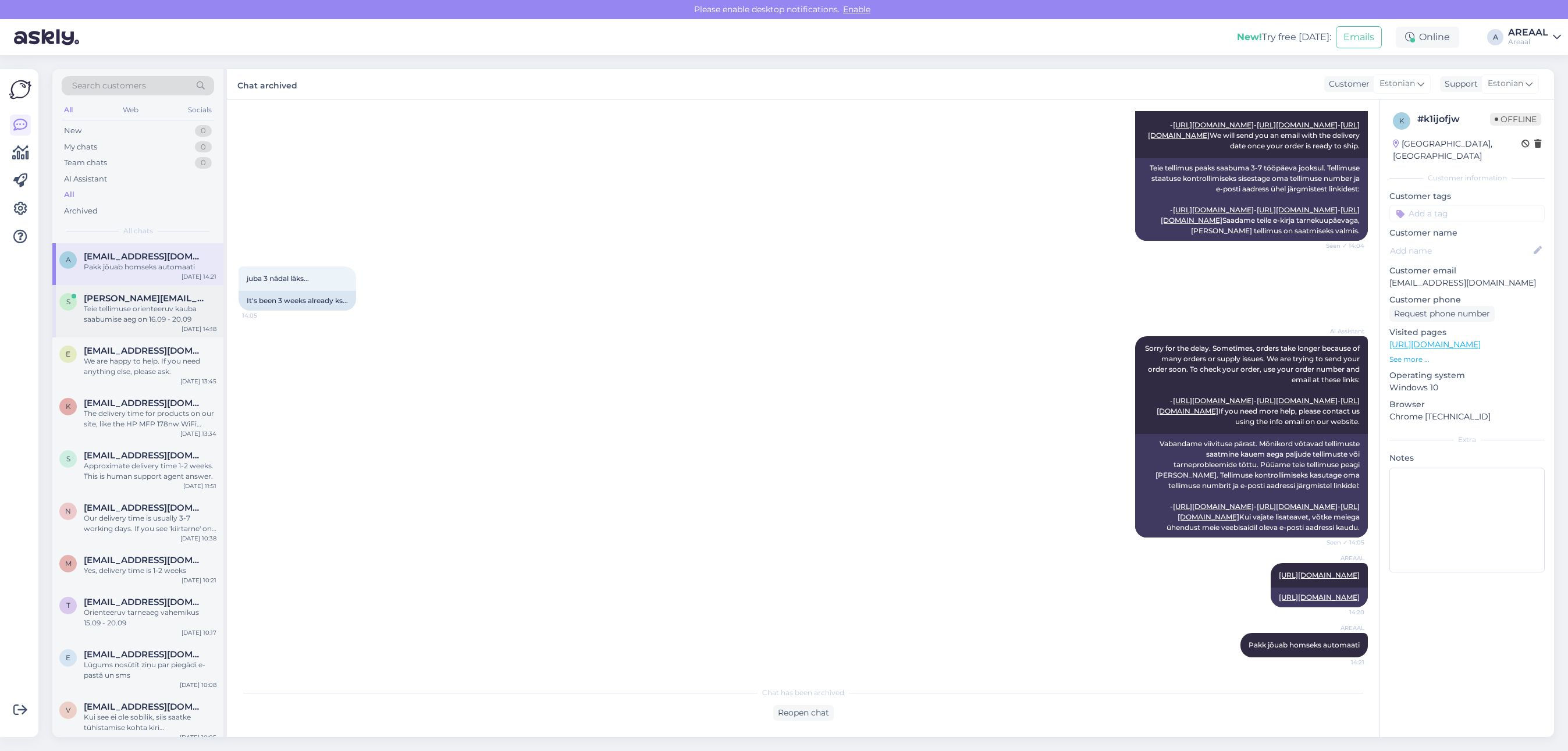
click at [128, 324] on div "Teie tellimuse orienteeruv kauba saabumise aeg on 16.09 - 20.09" at bounding box center [150, 314] width 133 height 21
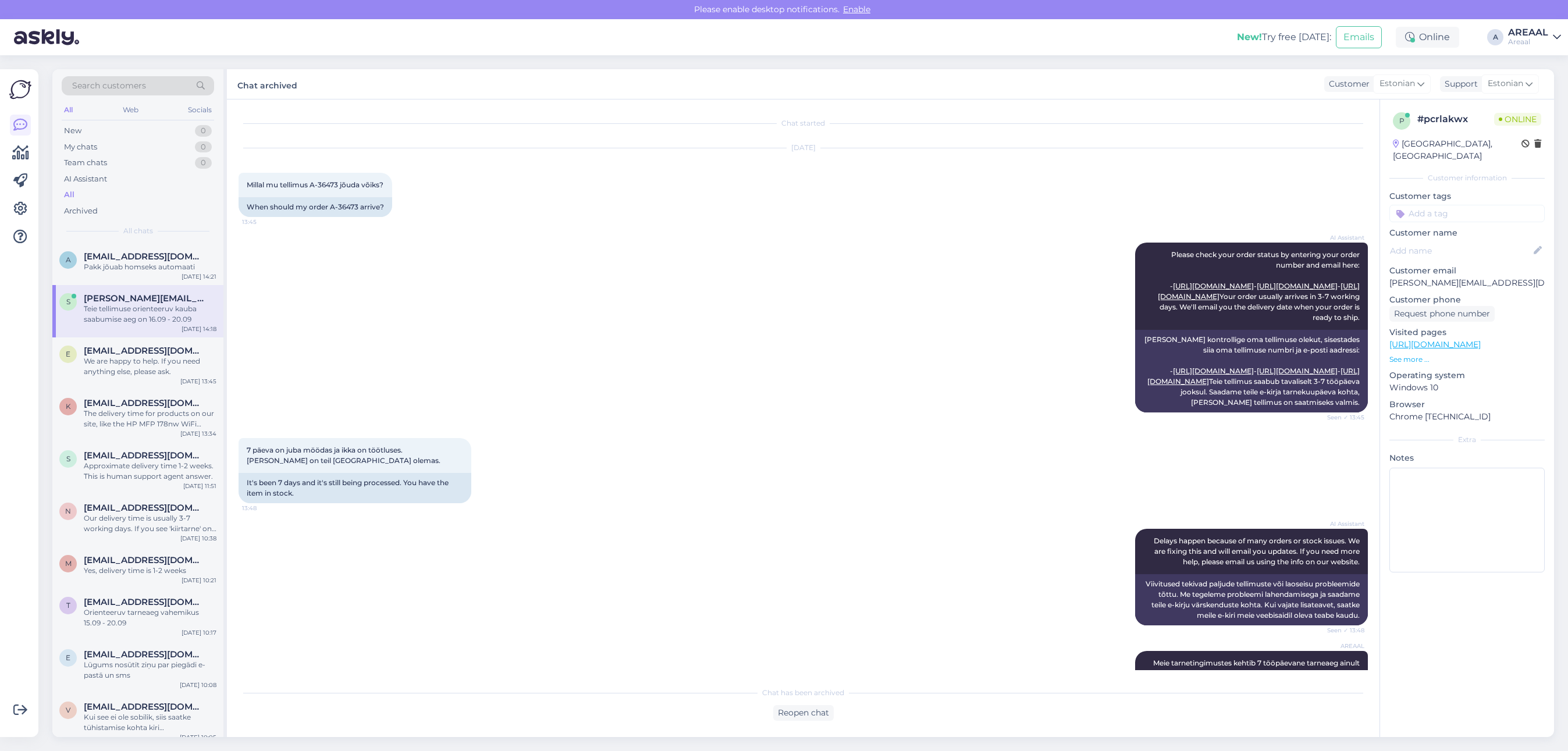
drag, startPoint x: 522, startPoint y: 202, endPoint x: 509, endPoint y: 298, distance: 96.9
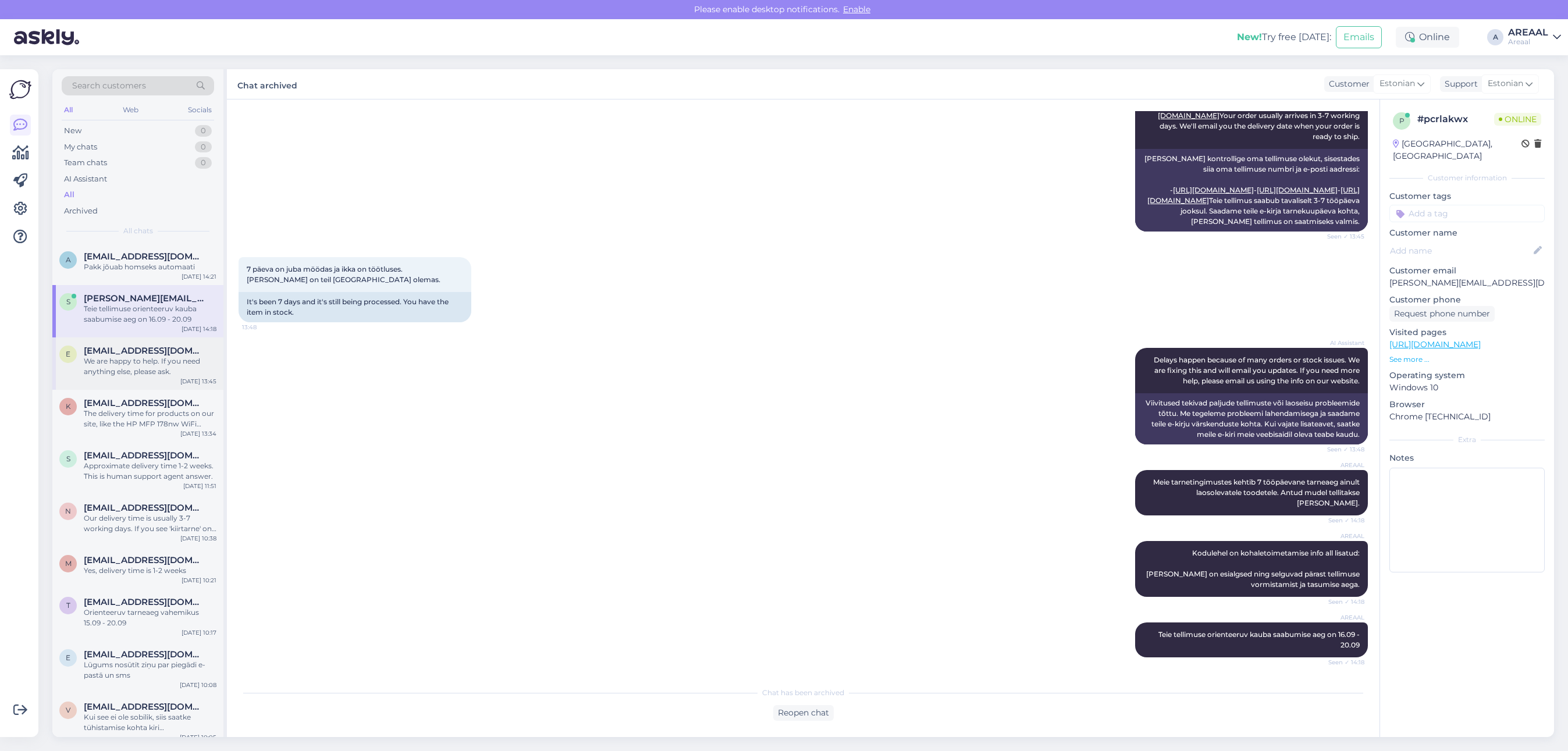
click at [158, 361] on div "We are happy to help. If you need anything else, please ask." at bounding box center [150, 366] width 133 height 21
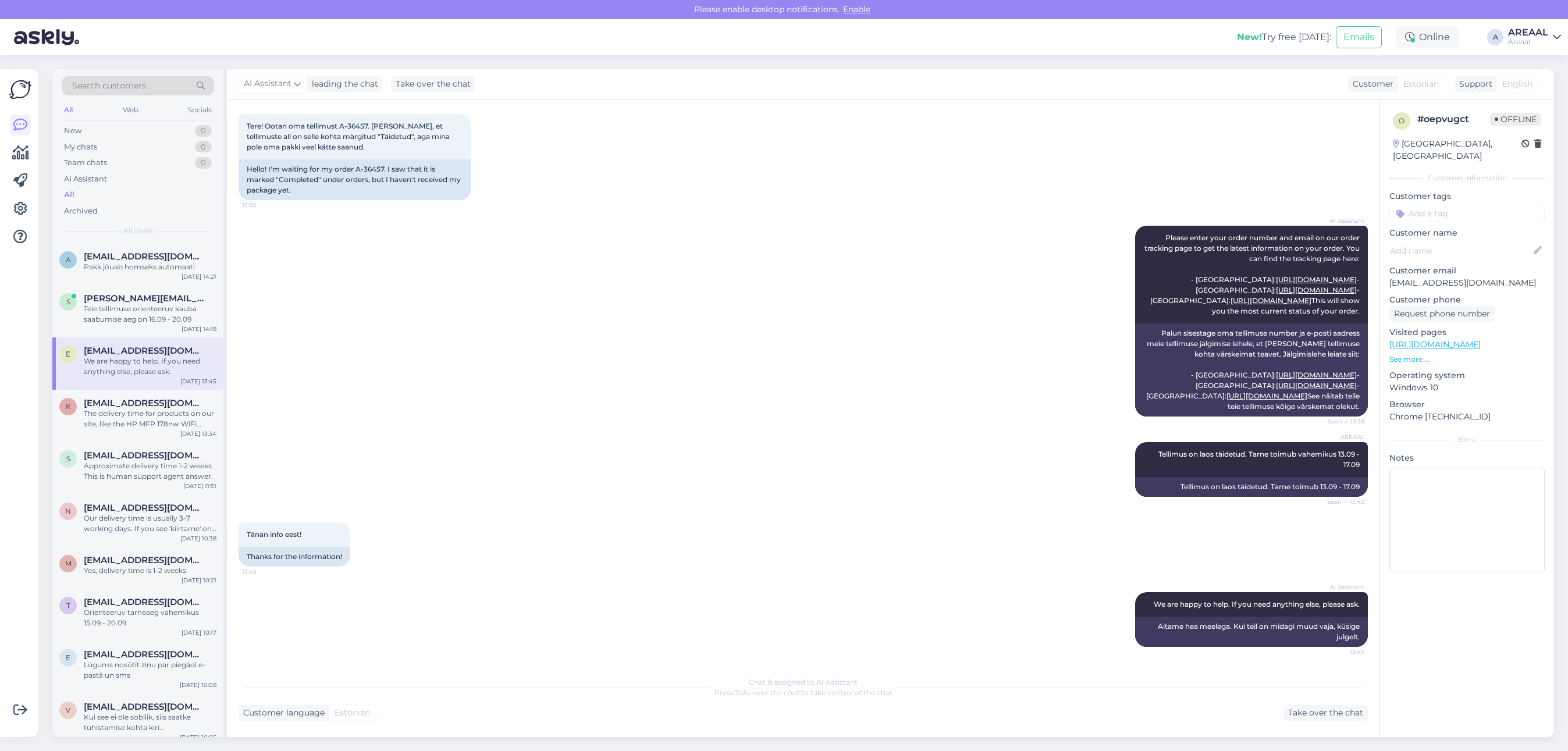
click at [751, 274] on div "AI Assistant Please enter your order number and email on our order tracking pag…" at bounding box center [803, 321] width 1129 height 216
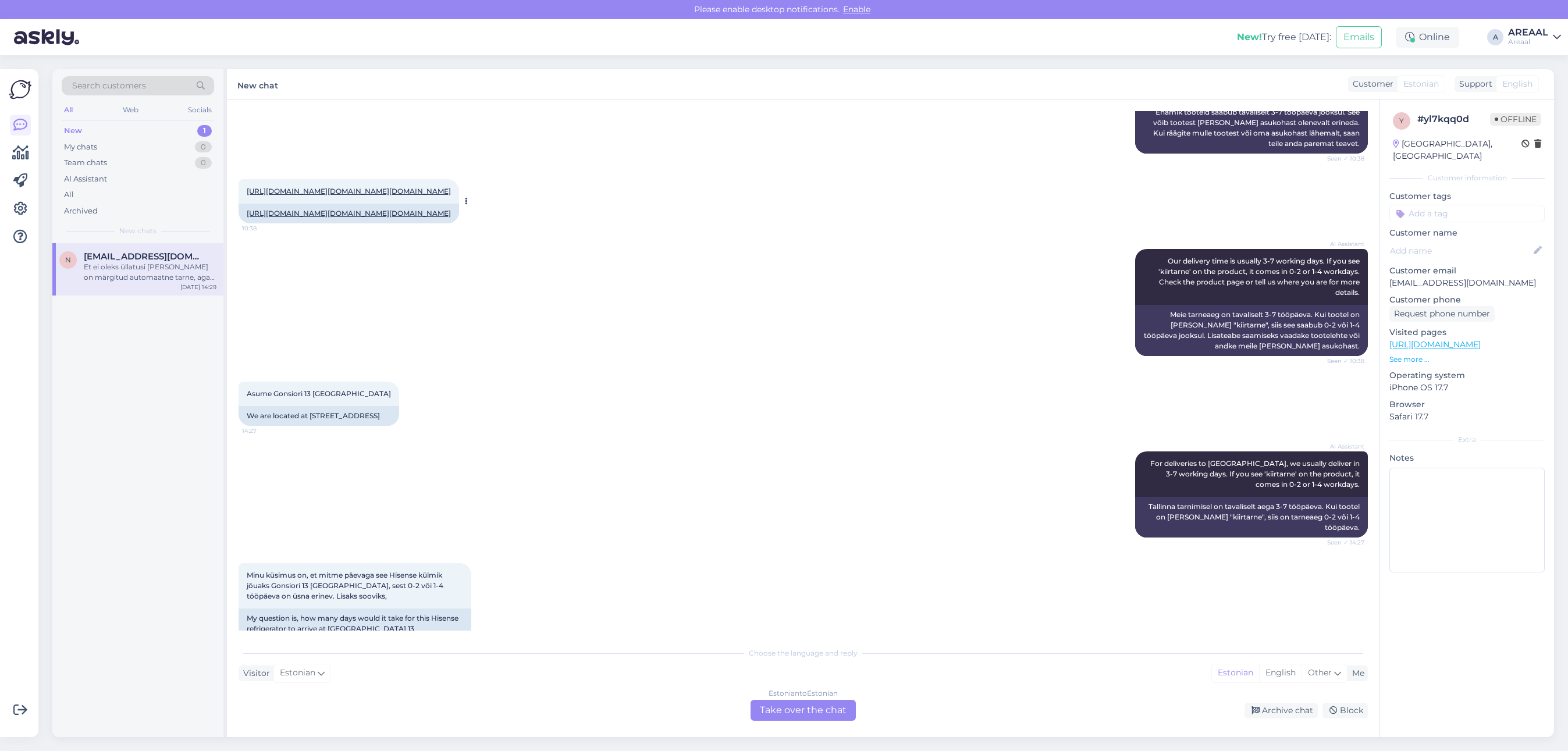
scroll to position [6, 0]
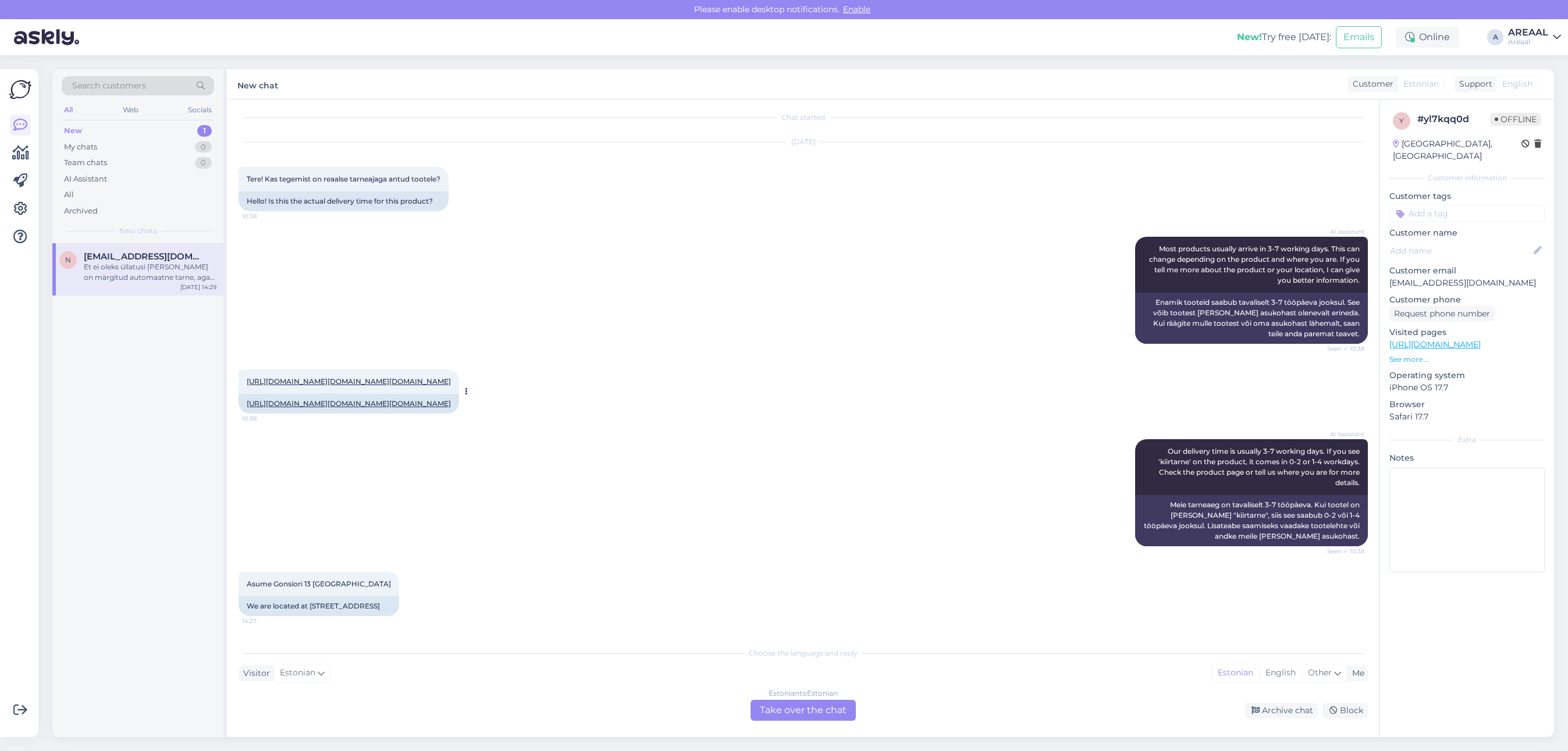
click at [385, 377] on link "https://areaal.ee/hisense-nofrost-dual-284-l-korgus-194-cm-integreeritav-kulmik…" at bounding box center [348, 381] width 204 height 9
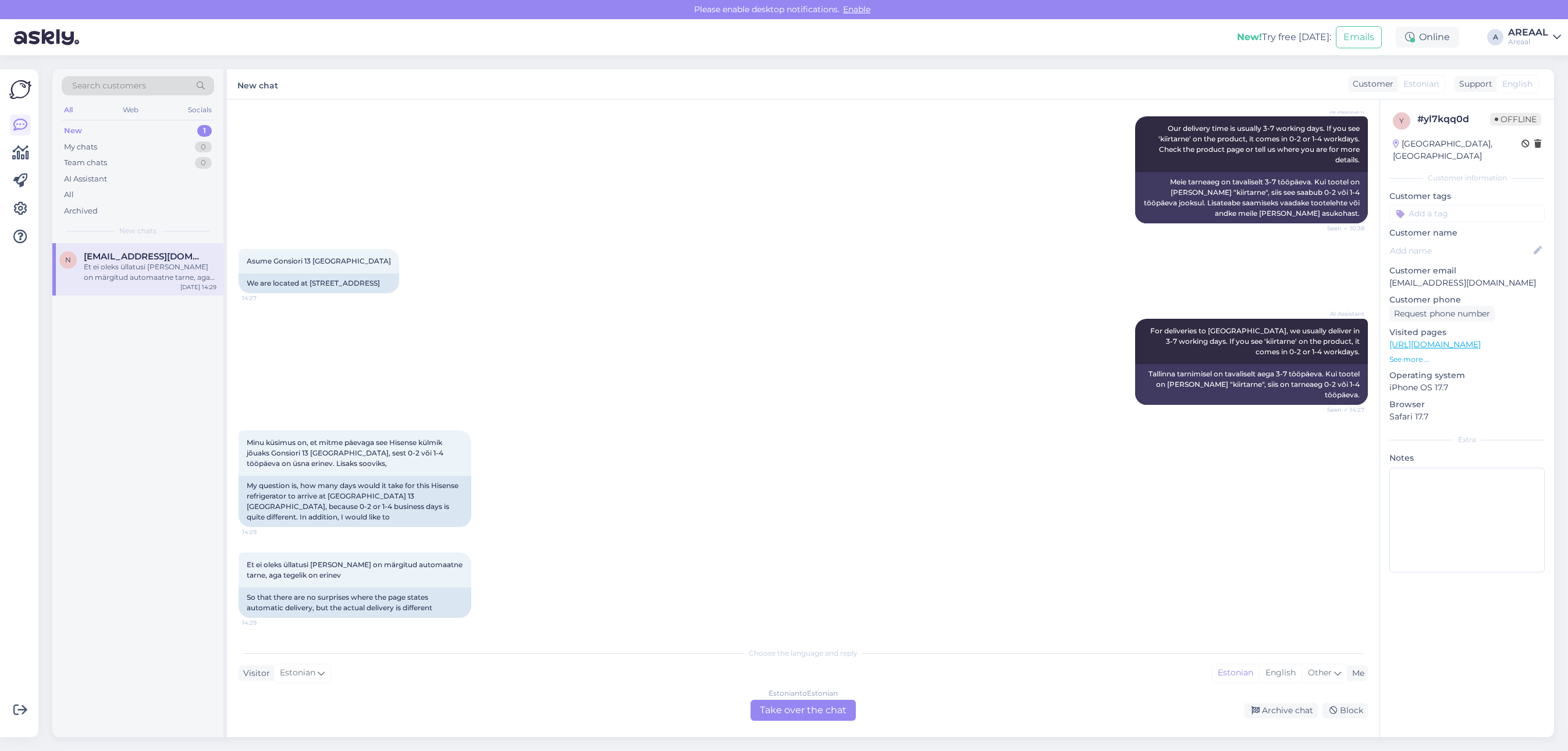
click at [669, 442] on div "Minu küsimus on, et mitme päevaga see Hisense külmik jõuaks Gonsiori 13 Tallinn…" at bounding box center [803, 478] width 1129 height 122
click at [759, 650] on div "Choose the language and reply" at bounding box center [803, 653] width 1129 height 11
click at [787, 694] on div "Estonian to Estonian" at bounding box center [803, 693] width 69 height 11
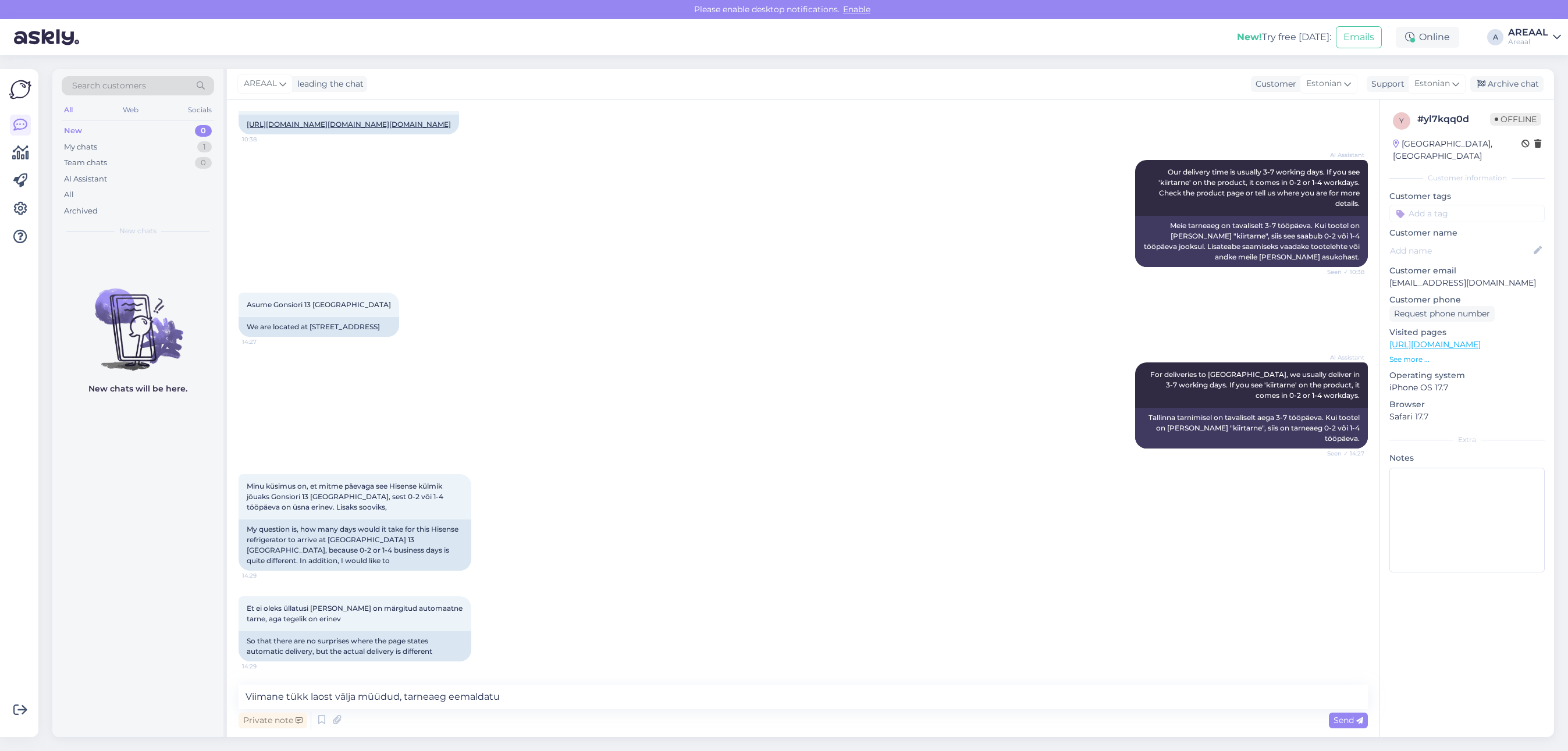
type textarea "Viimane tükk laost välja müüdud, tarneaeg eemaldatud"
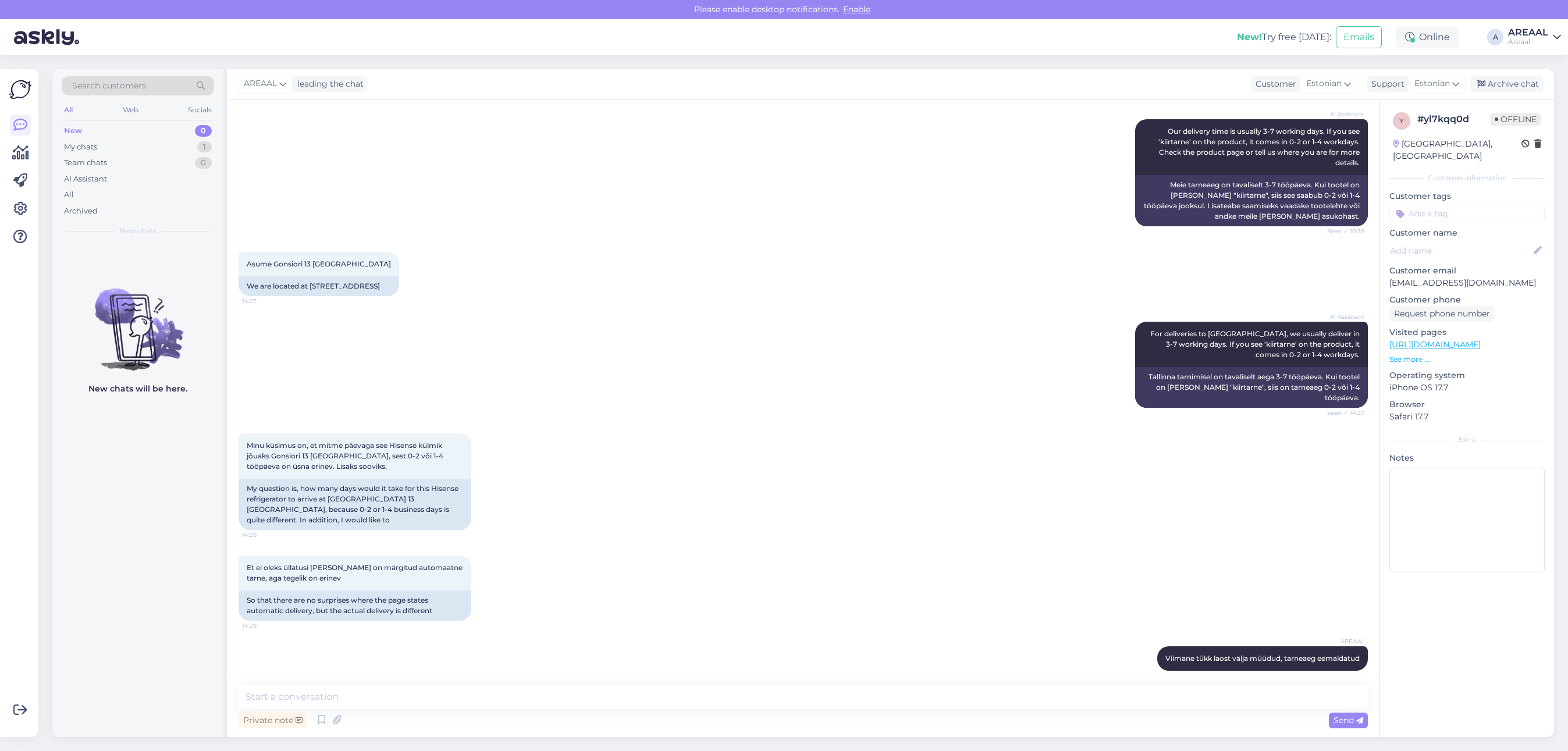
scroll to position [376, 0]
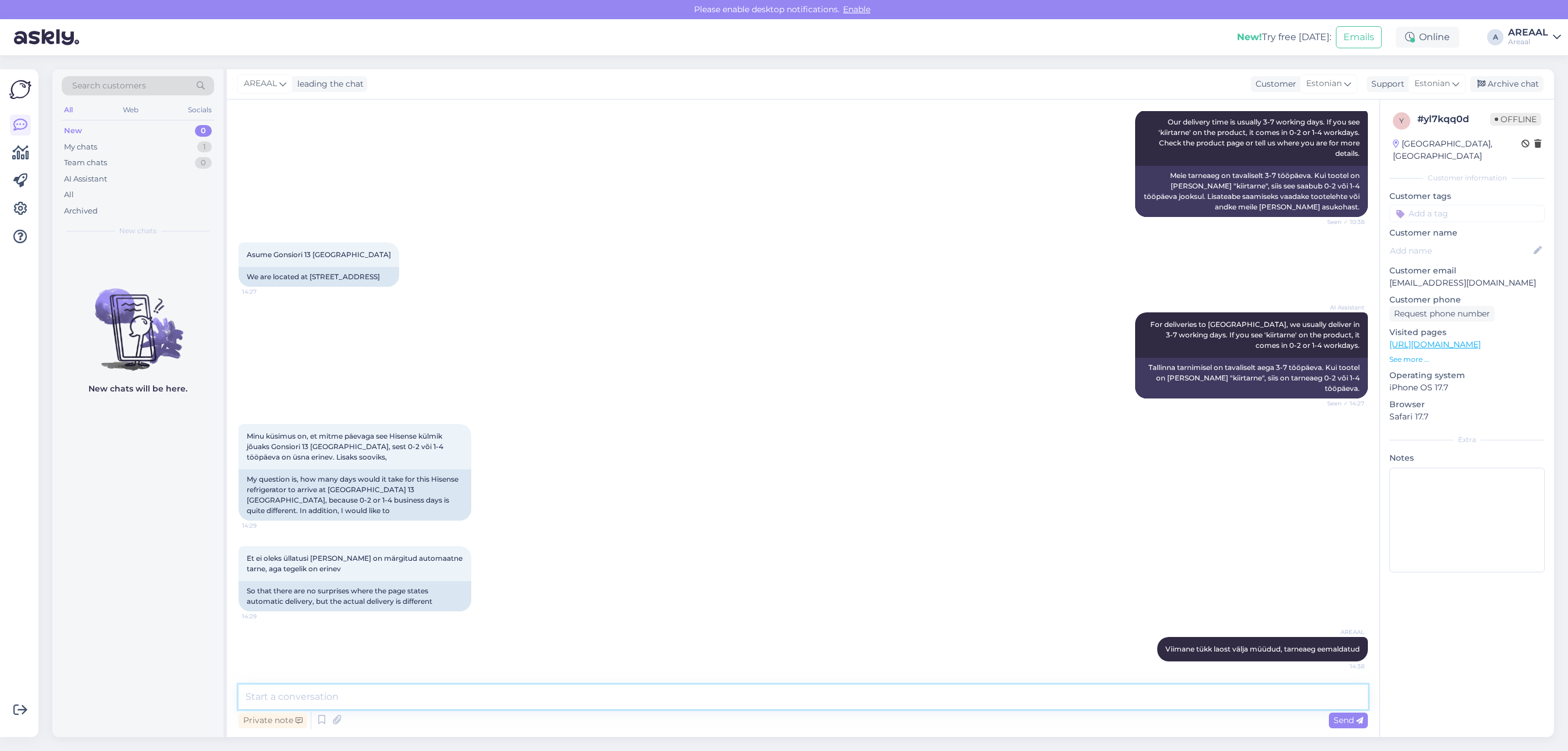
click at [726, 695] on textarea at bounding box center [803, 696] width 1129 height 25
type textarea "Võimalik eraldi tellida 2-4 nädalase tarneajaga"
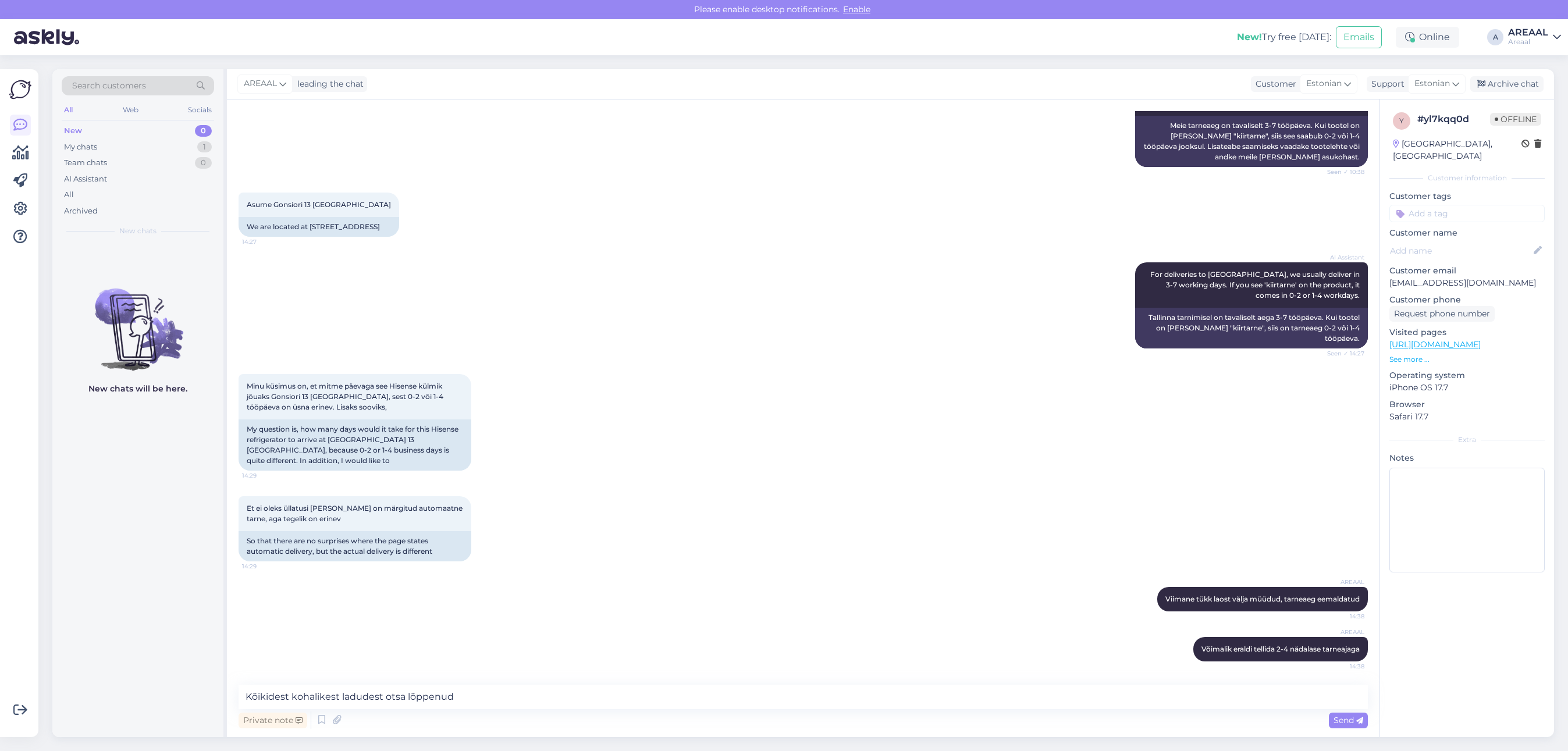
click at [347, 710] on div "Private note Send" at bounding box center [803, 720] width 1129 height 22
click at [343, 693] on textarea "Kõikidest kohalikest ladudest otsa lõppenud" at bounding box center [803, 696] width 1129 height 25
type textarea "Kõikidest kohalikest hulgiladudest otsa lõppenud"
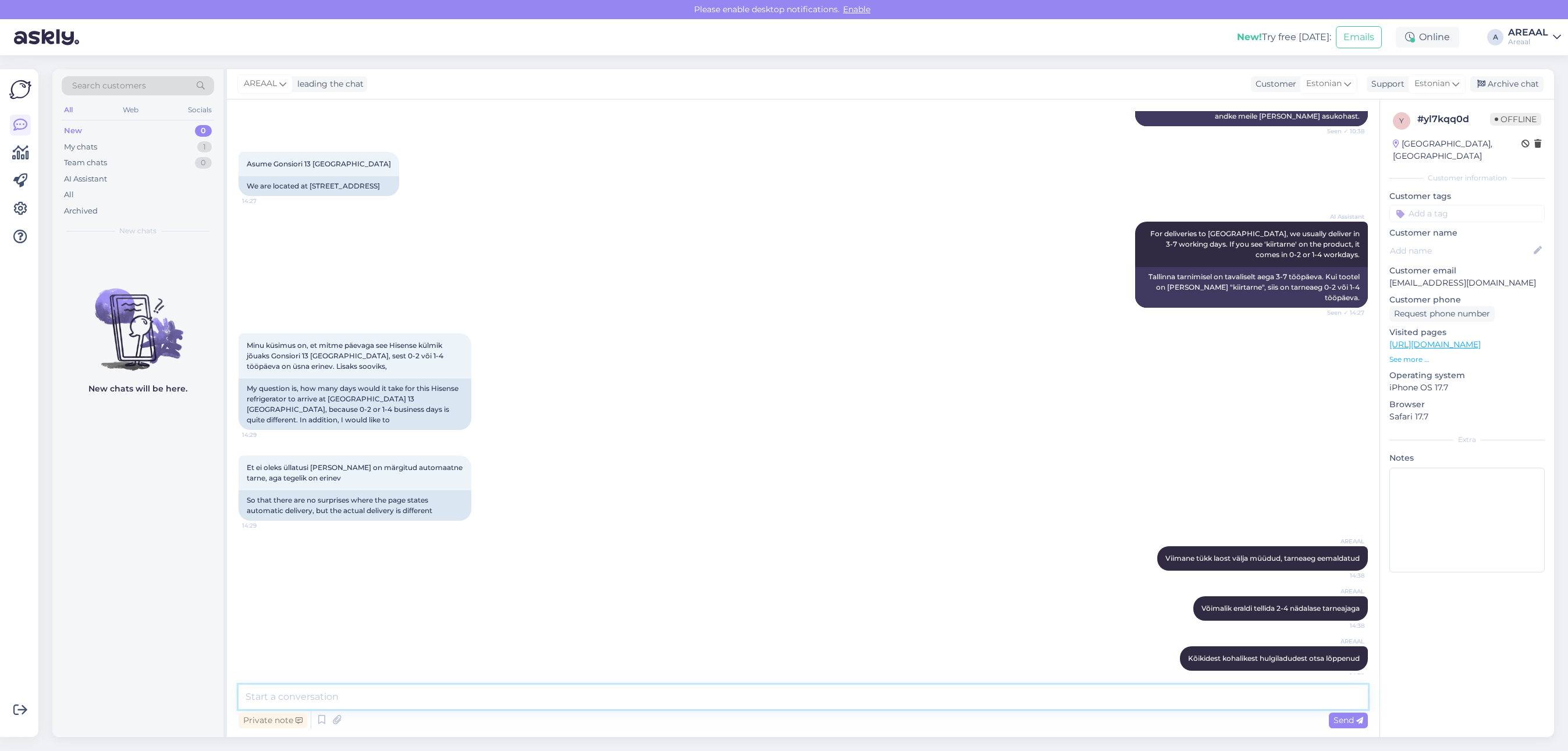
scroll to position [476, 0]
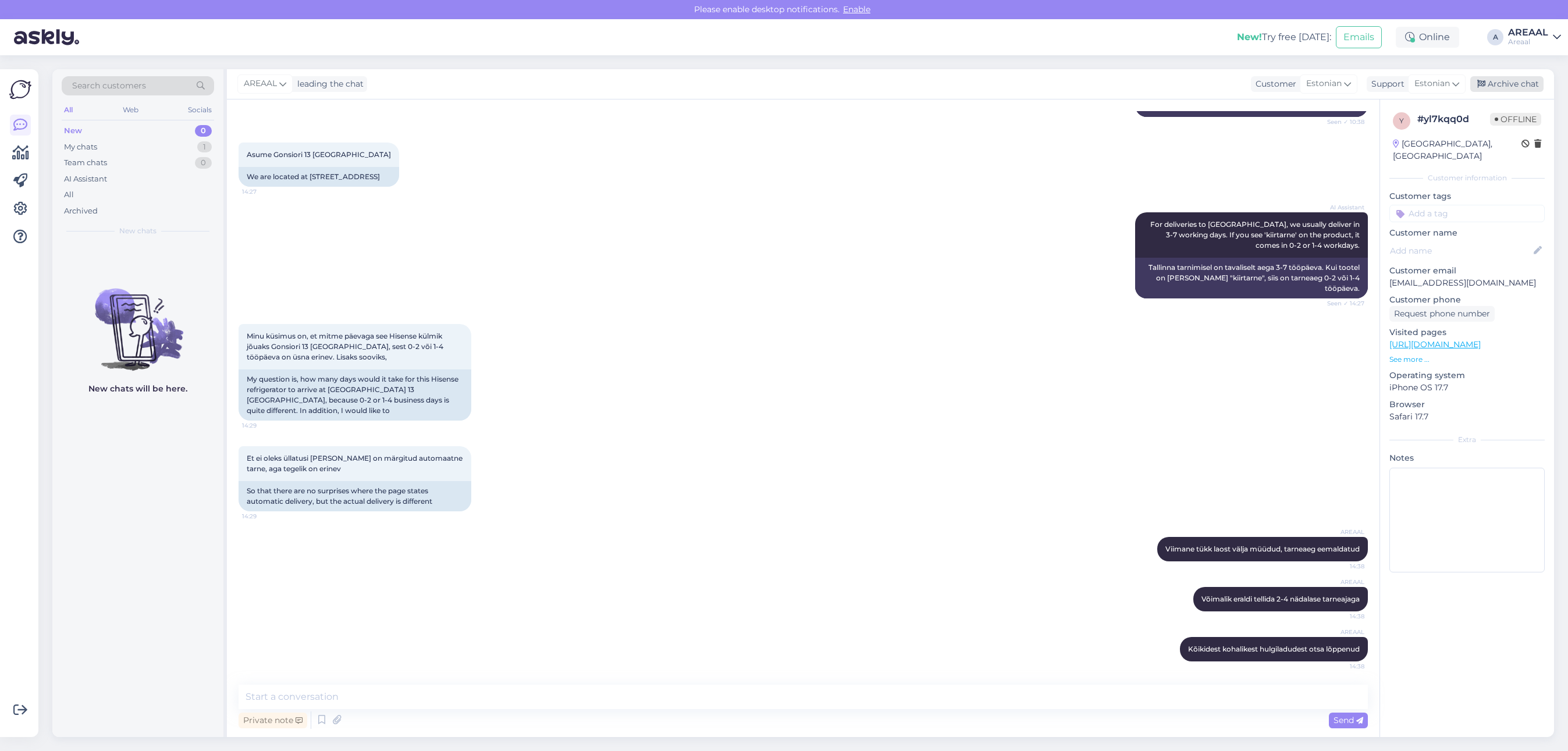
click at [1523, 79] on div "Archive chat" at bounding box center [1506, 84] width 74 height 16
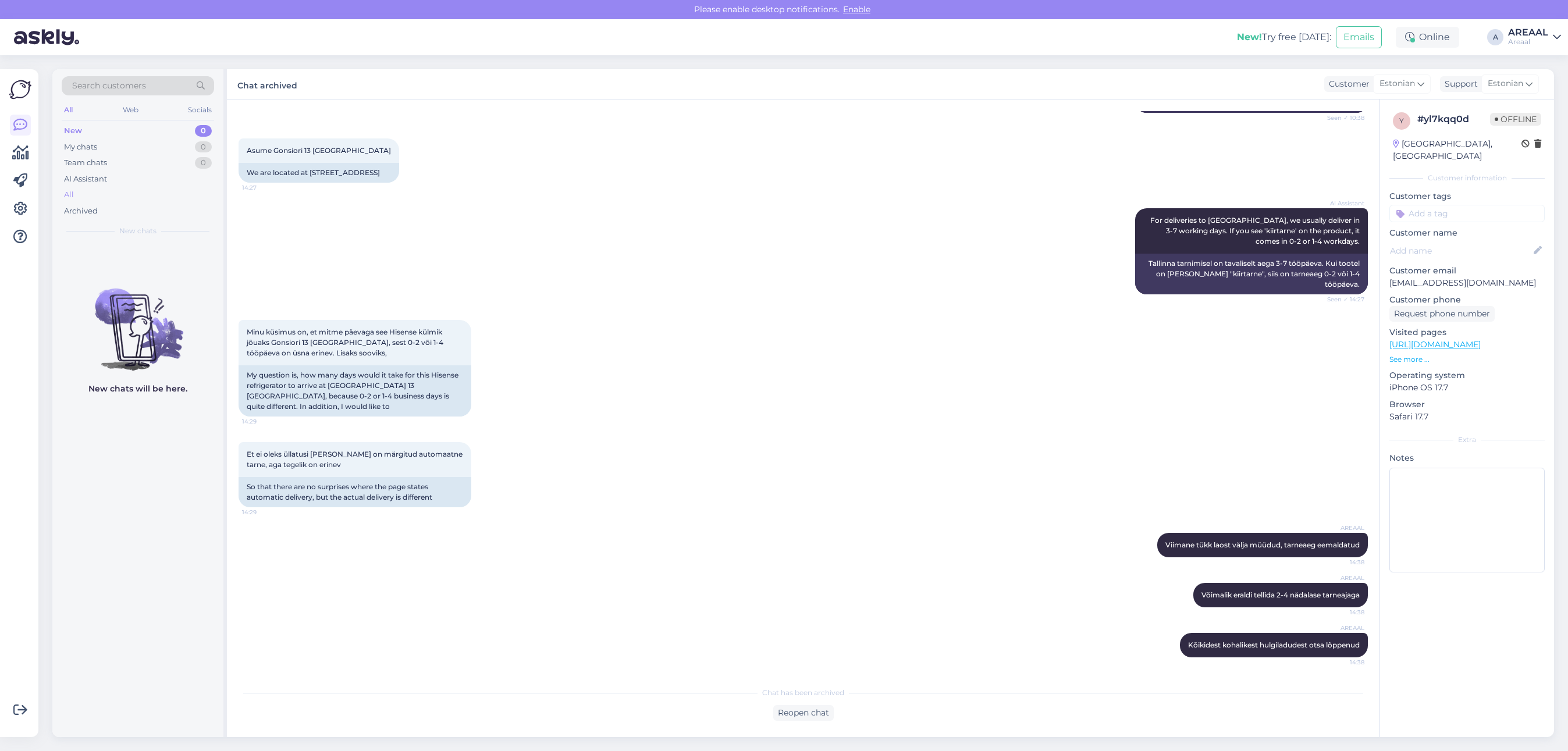
click at [161, 193] on div "All" at bounding box center [138, 195] width 152 height 16
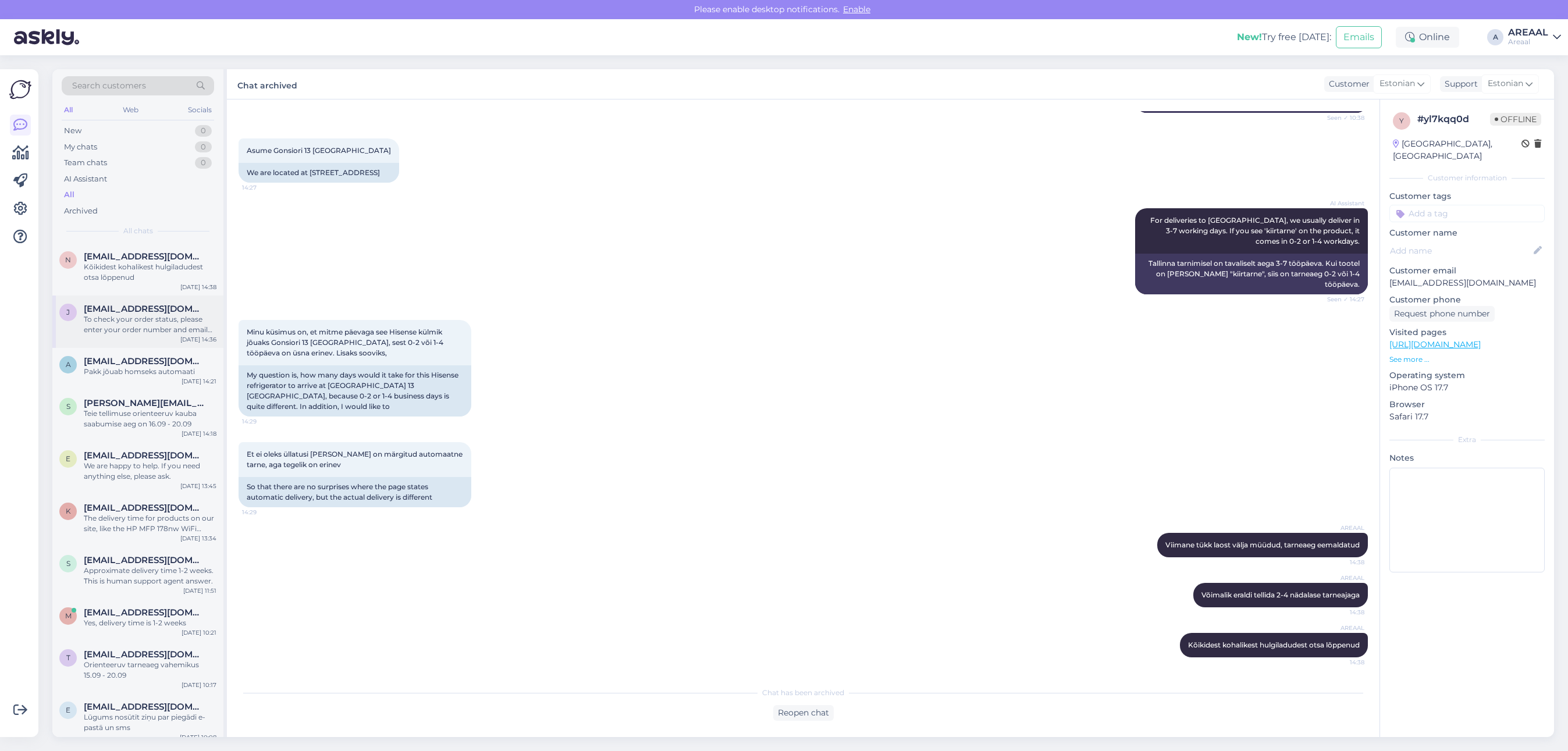
click at [138, 319] on div "To check your order status, please enter your order number and email here: - ht…" at bounding box center [150, 324] width 133 height 21
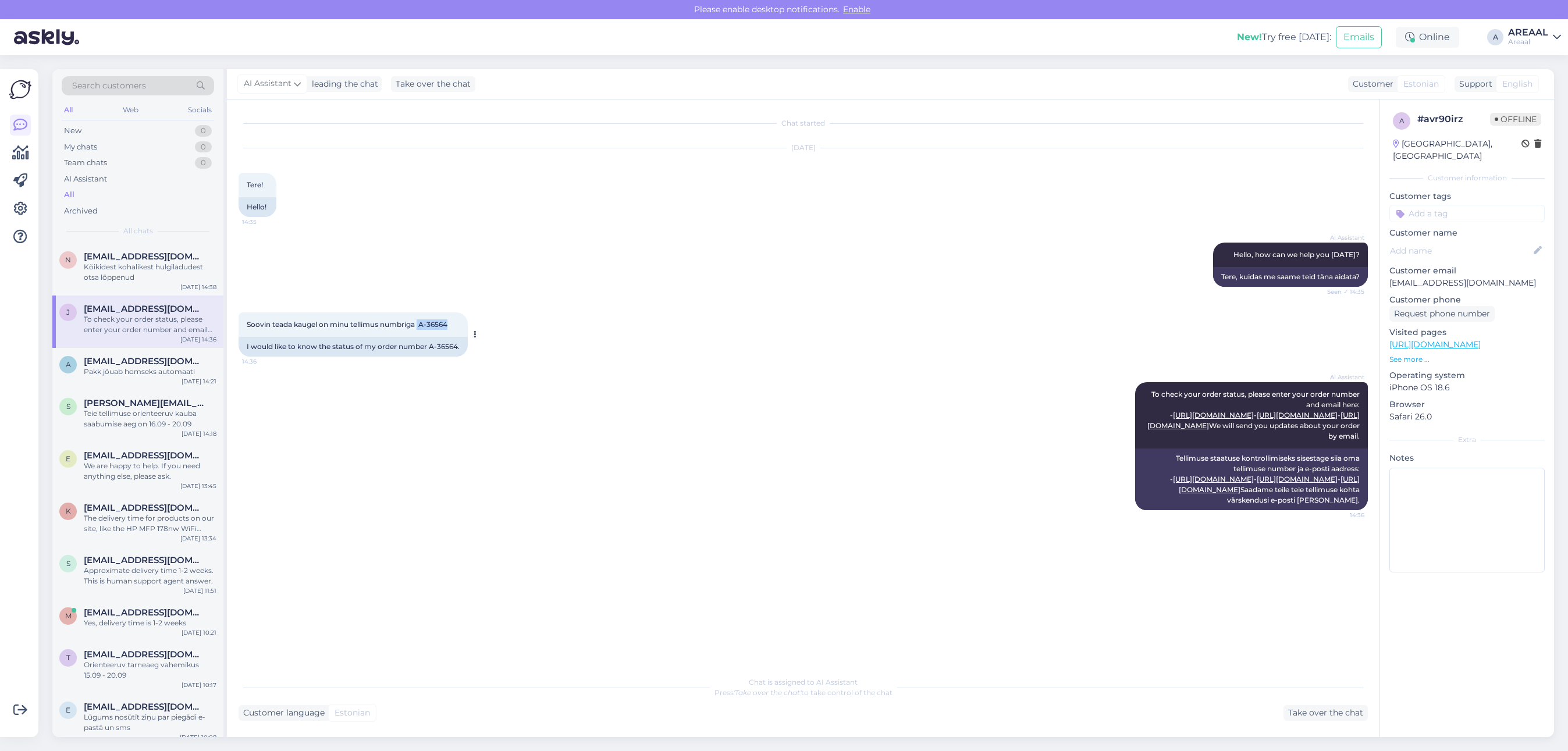
copy span "A-36564"
drag, startPoint x: 448, startPoint y: 324, endPoint x: 422, endPoint y: 327, distance: 26.2
click at [422, 327] on div "Soovin teada kaugel on minu tellimus numbriga A-36564 14:36" at bounding box center [353, 324] width 229 height 25
click at [661, 246] on div "AI Assistant Hello, how can we help you today? Seen ✓ 14:35 Tere, kuidas me saa…" at bounding box center [803, 265] width 1129 height 70
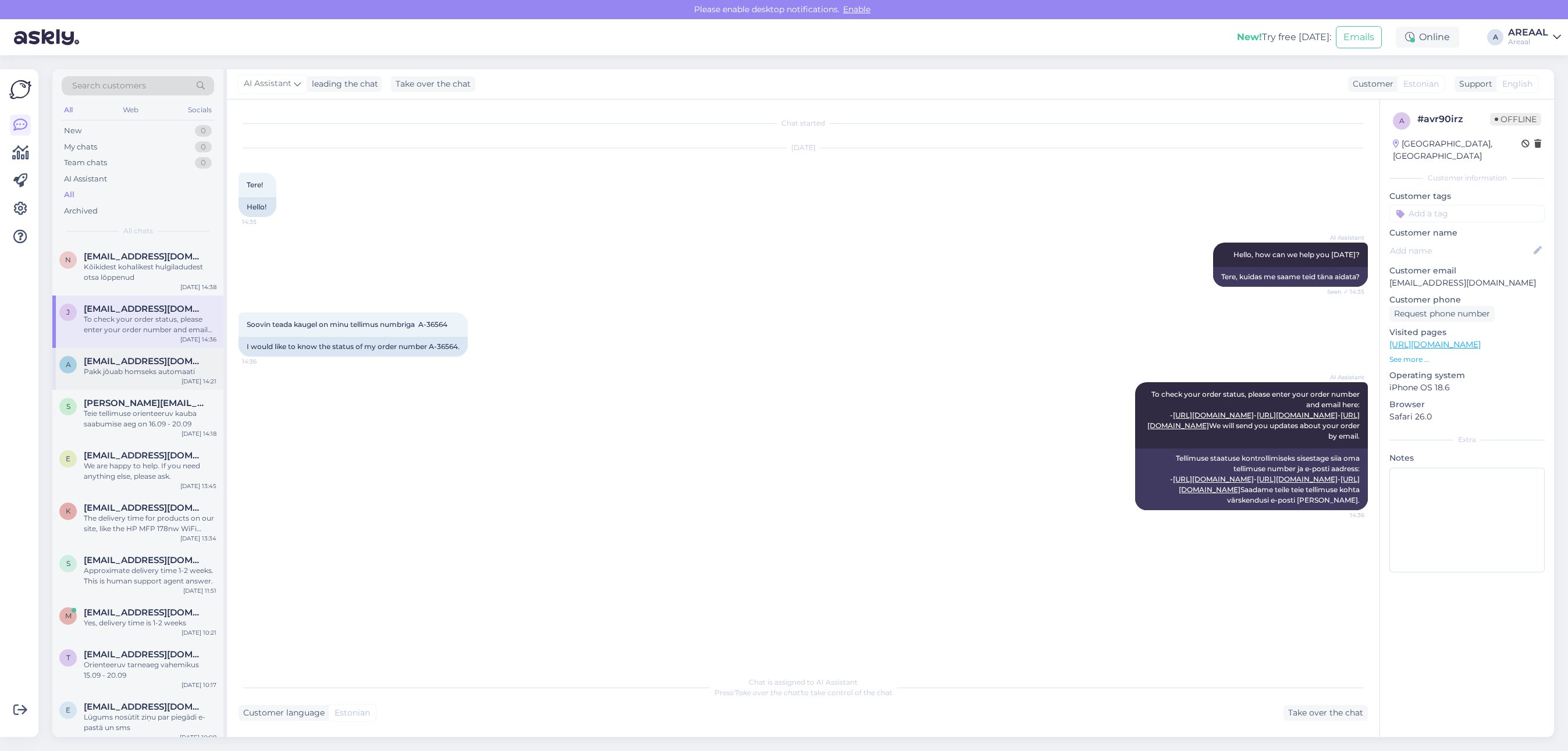
click at [192, 359] on span "[EMAIL_ADDRESS][DOMAIN_NAME]" at bounding box center [144, 361] width 121 height 11
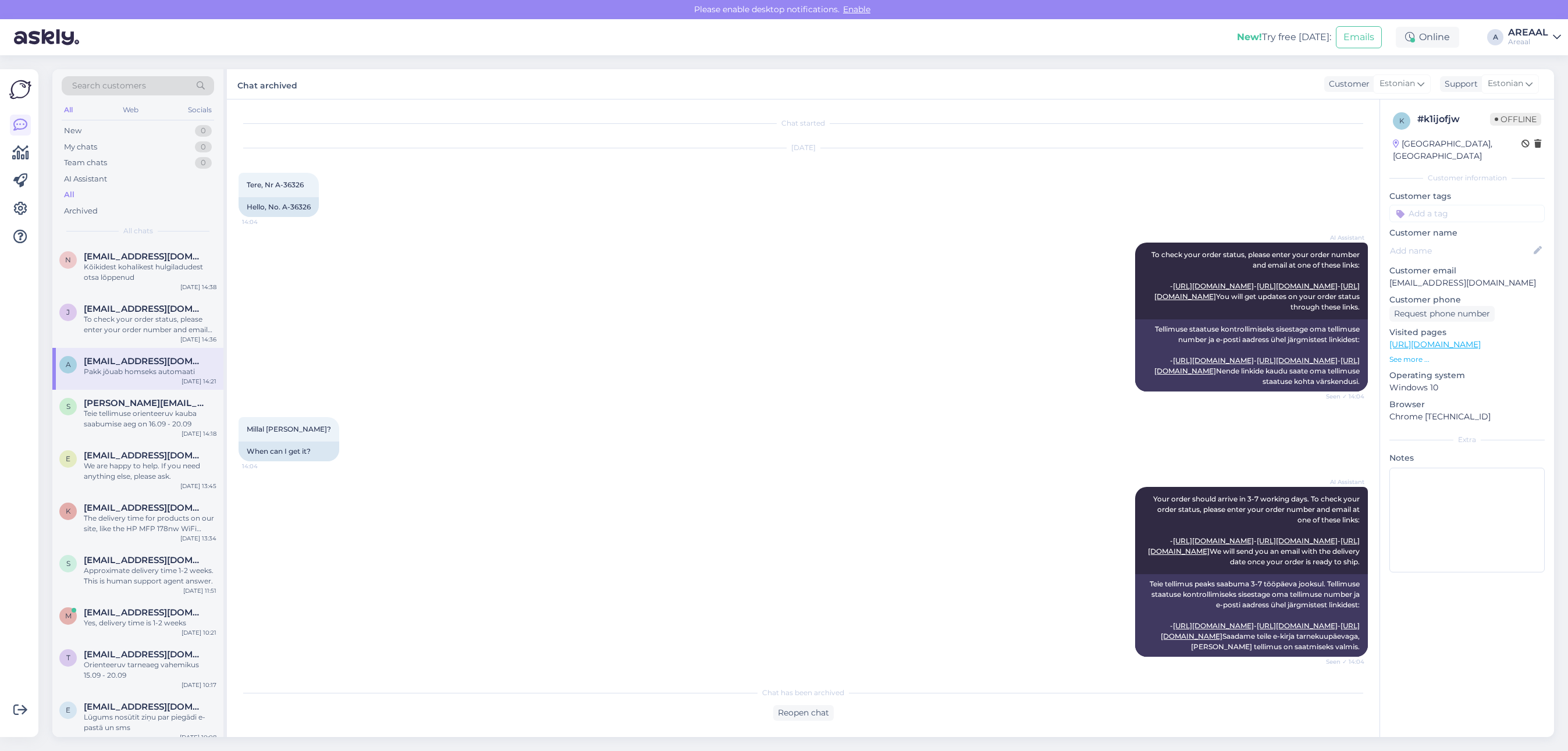
scroll to position [624, 0]
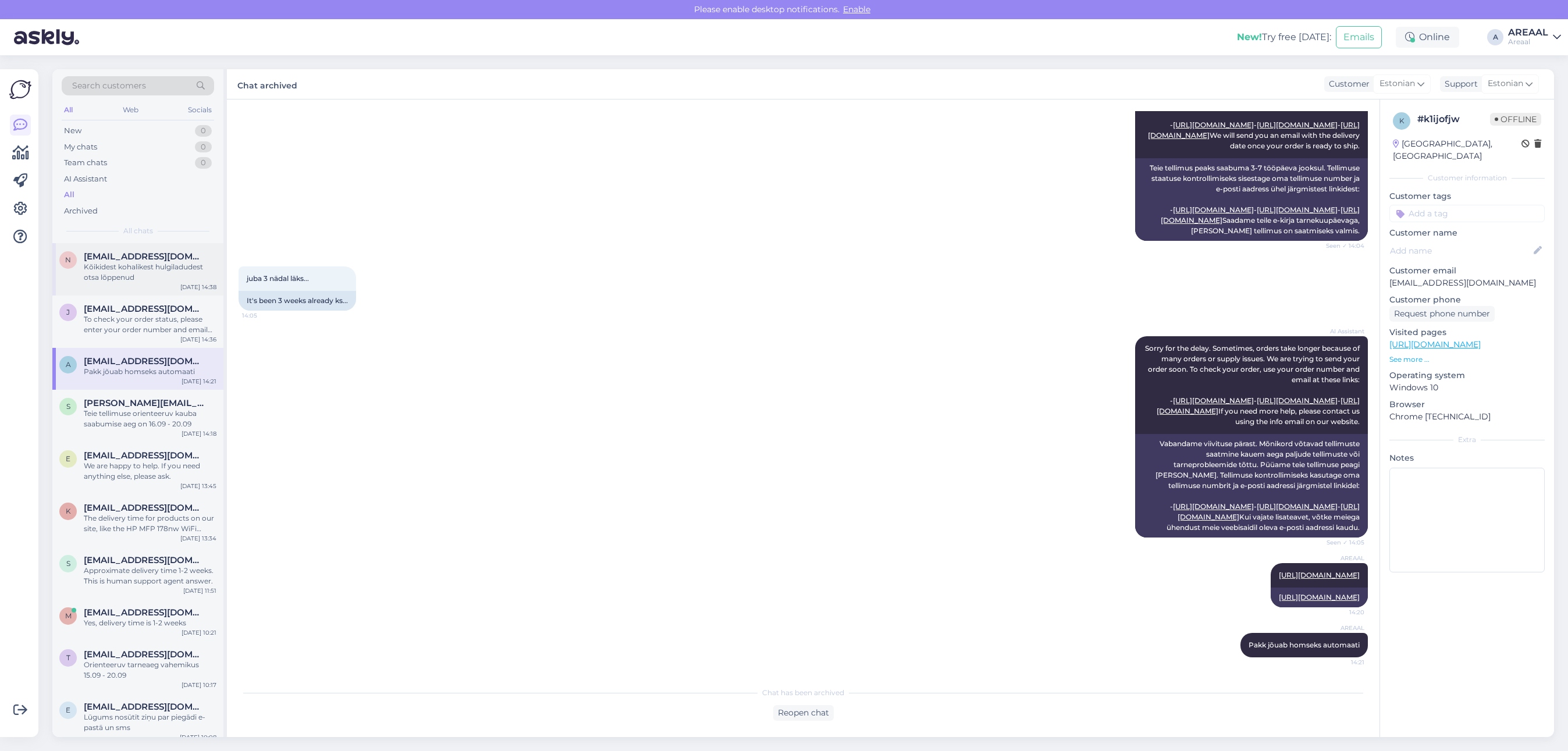
click at [152, 277] on div "Kõikidest kohalikest hulgiladudest otsa lõppenud" at bounding box center [150, 271] width 133 height 21
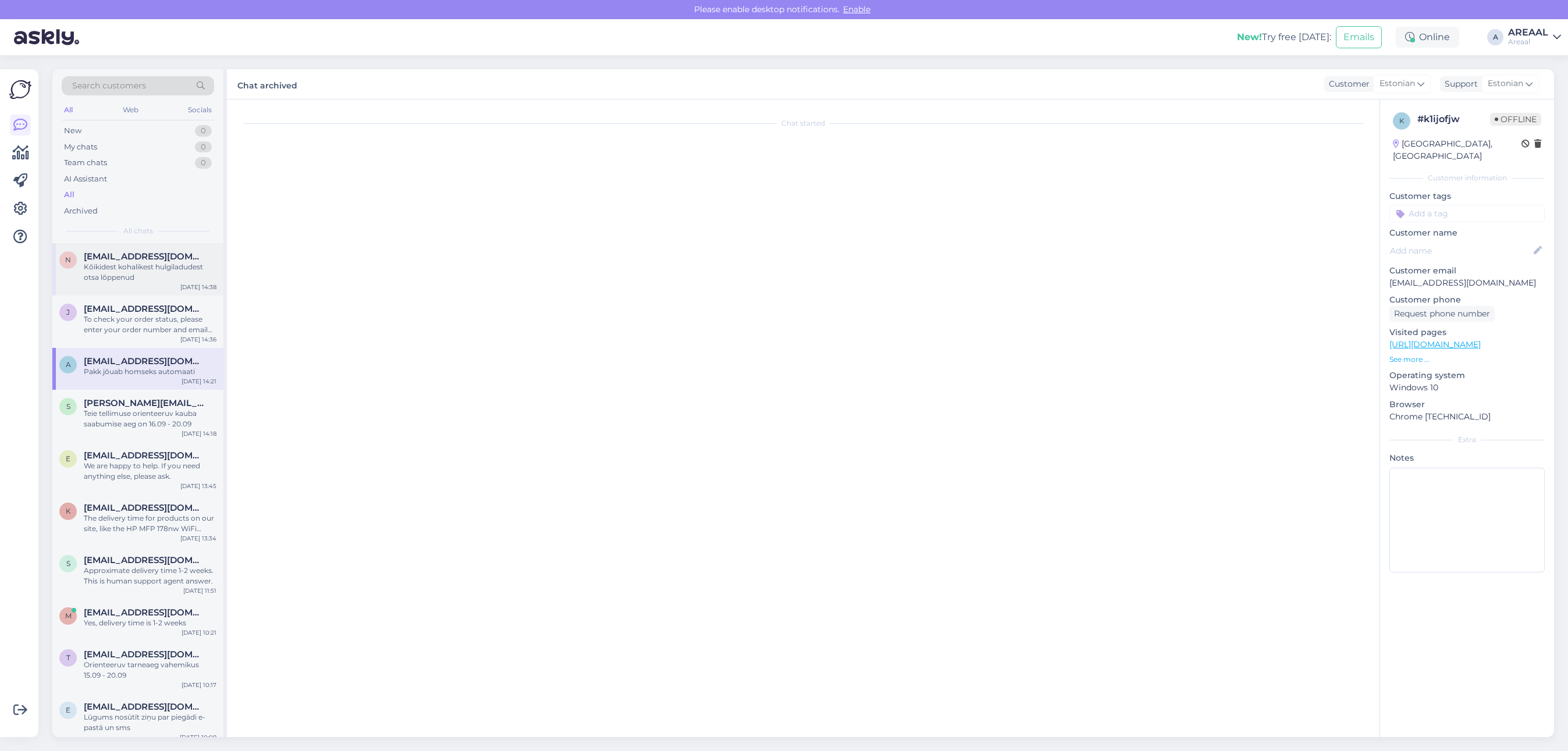
scroll to position [480, 0]
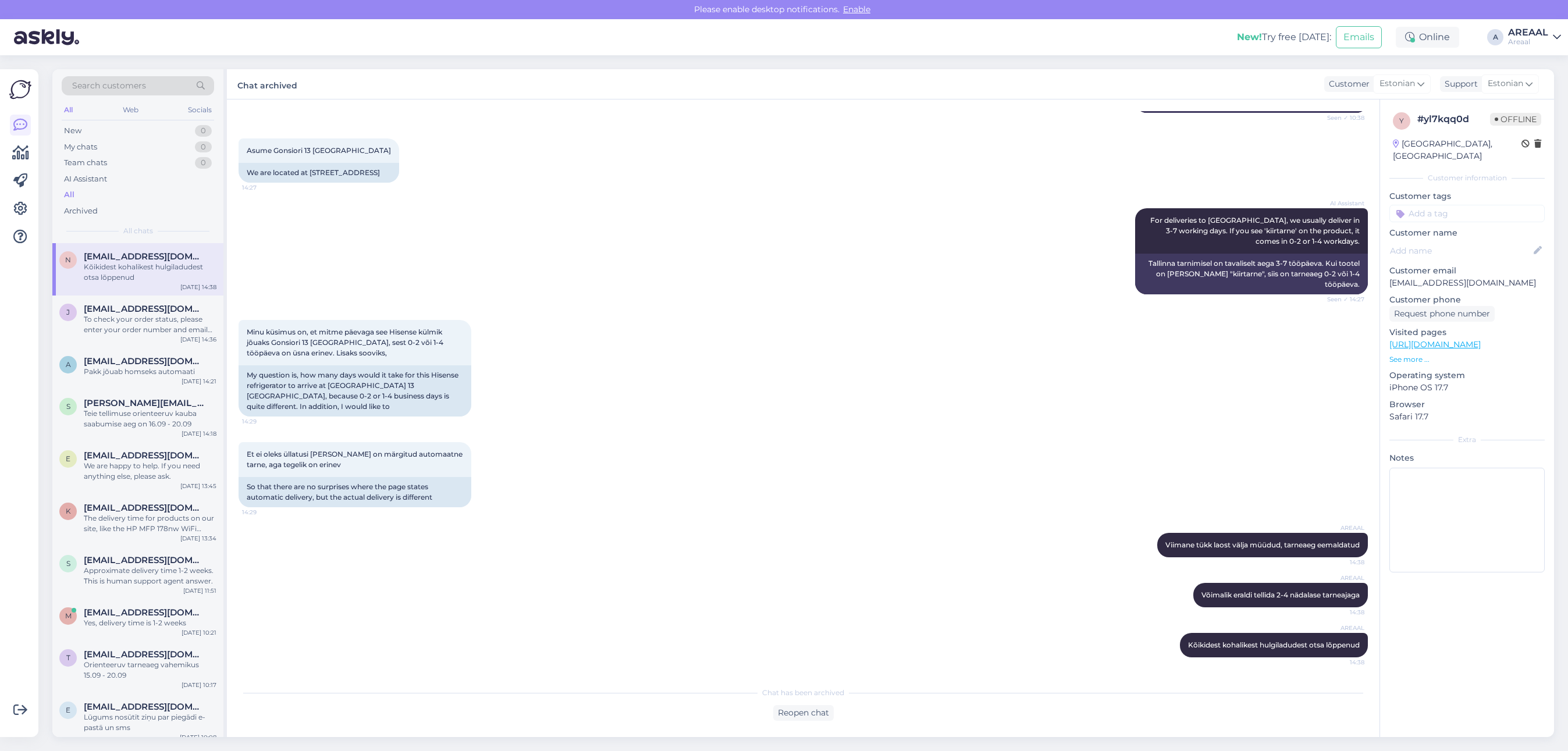
click at [751, 341] on div "Minu küsimus on, et mitme päevaga see Hisense külmik jõuaks Gonsiori 13 Tallinn…" at bounding box center [803, 368] width 1129 height 122
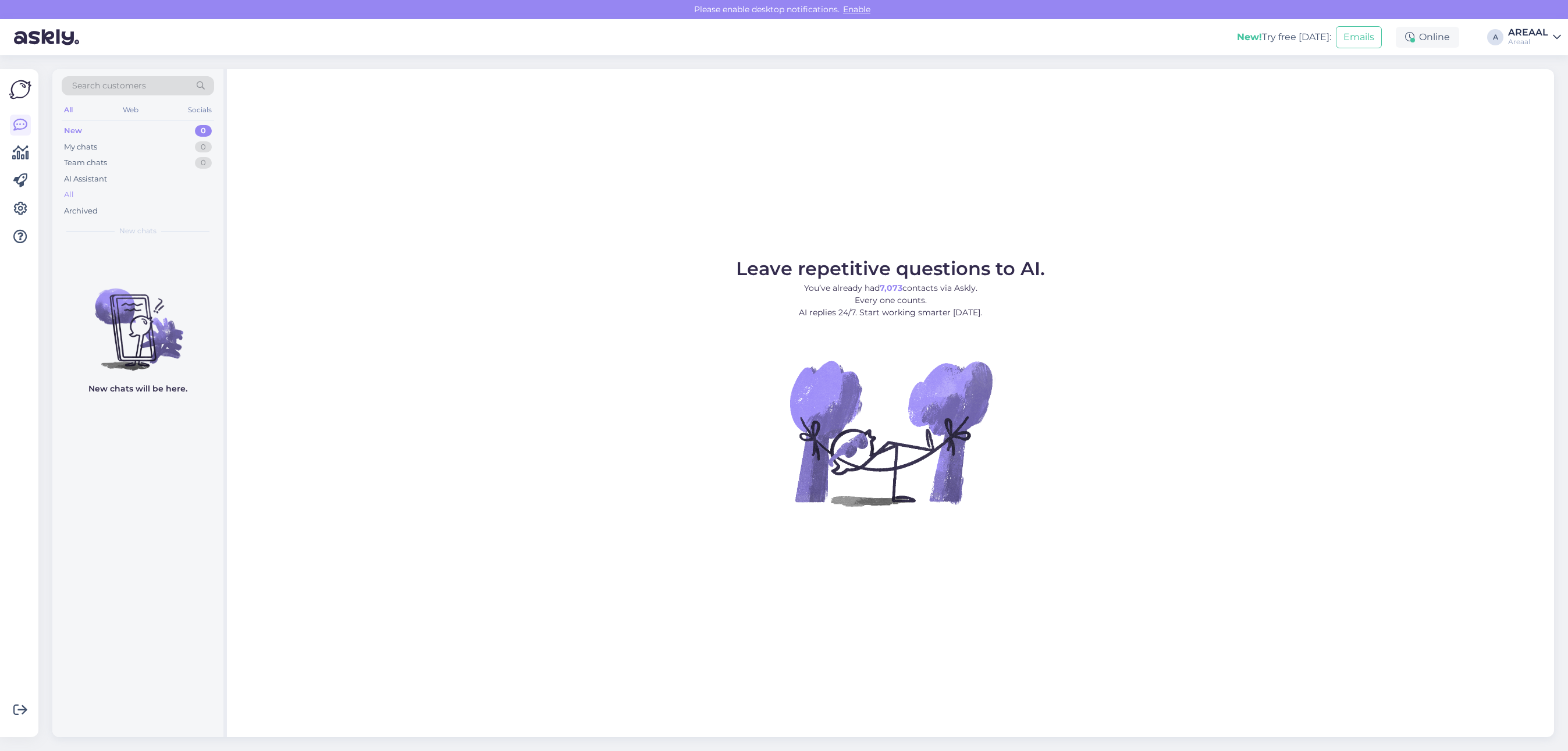
click at [112, 192] on div "All" at bounding box center [138, 195] width 152 height 16
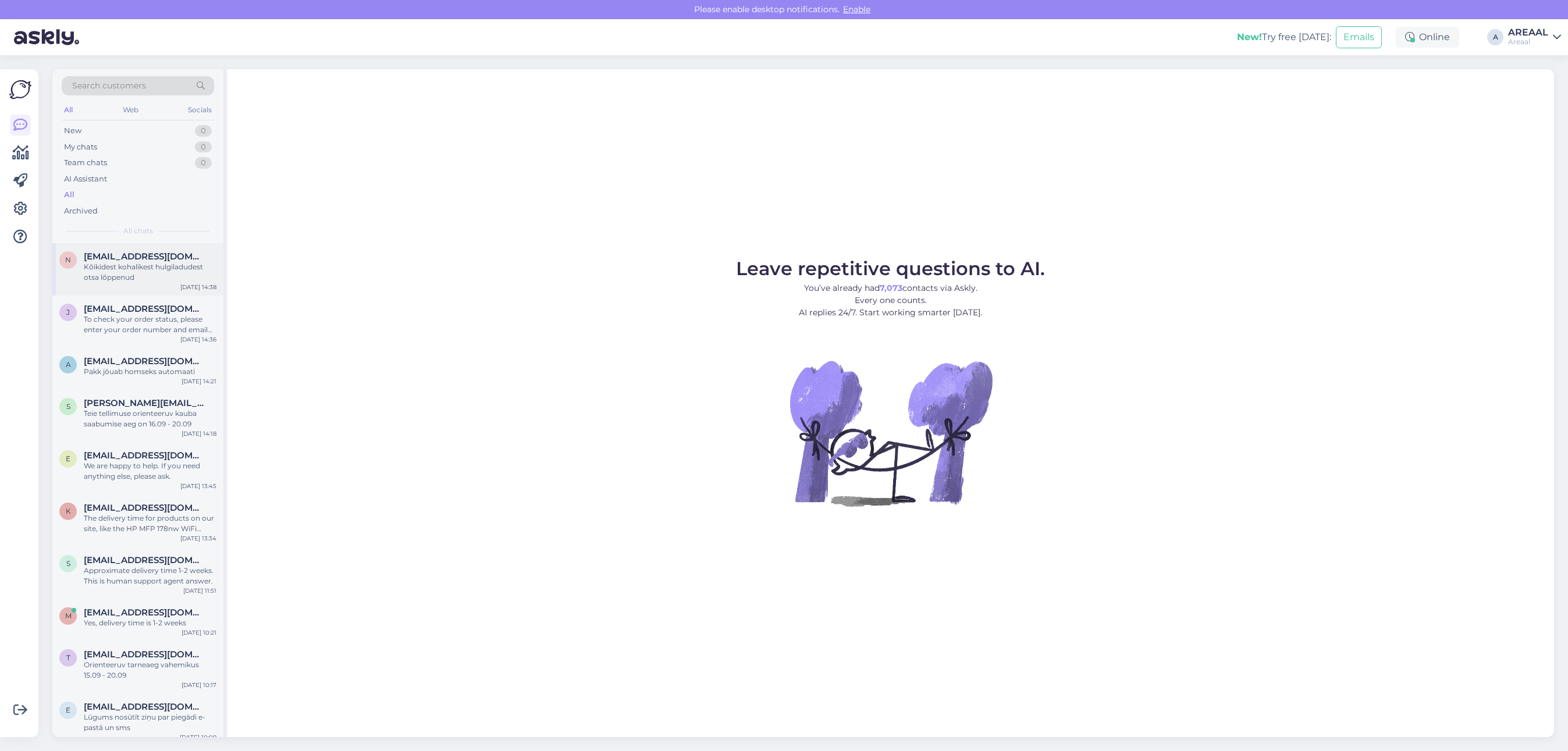
click at [128, 278] on div "Kõikidest kohalikest hulgiladudest otsa lõppenud" at bounding box center [150, 271] width 133 height 21
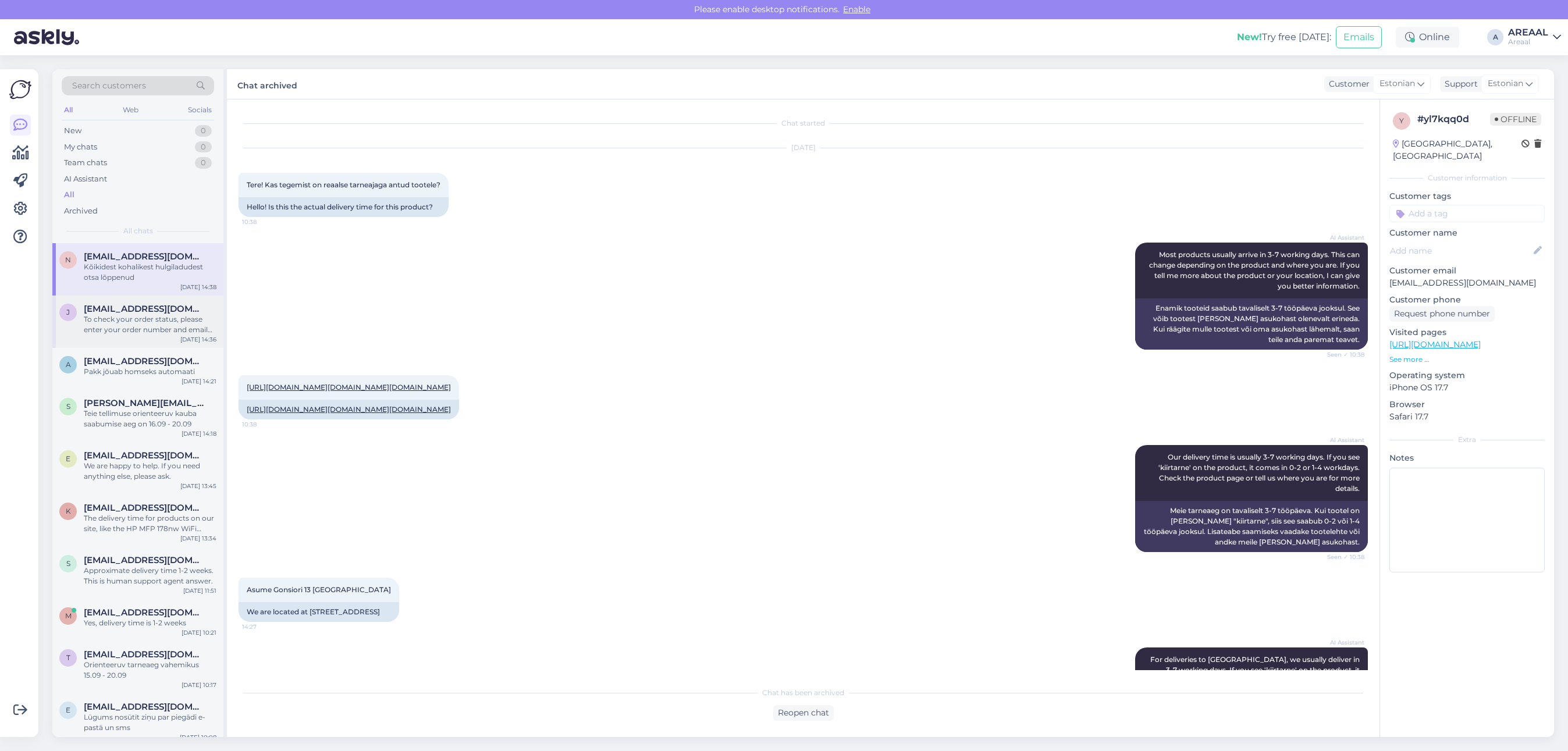
scroll to position [480, 0]
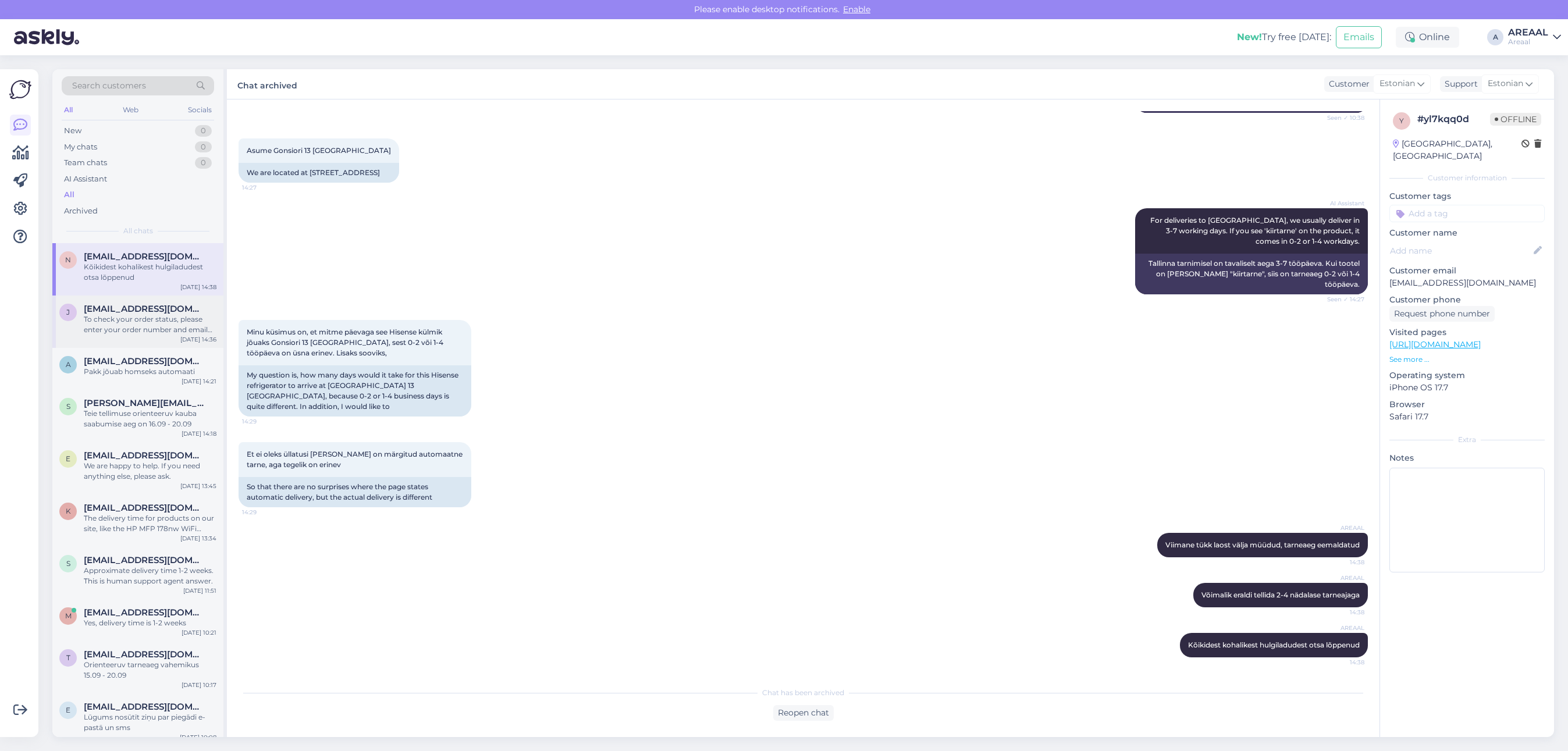
click at [137, 321] on div "To check your order status, please enter your order number and email here: - [U…" at bounding box center [150, 324] width 133 height 21
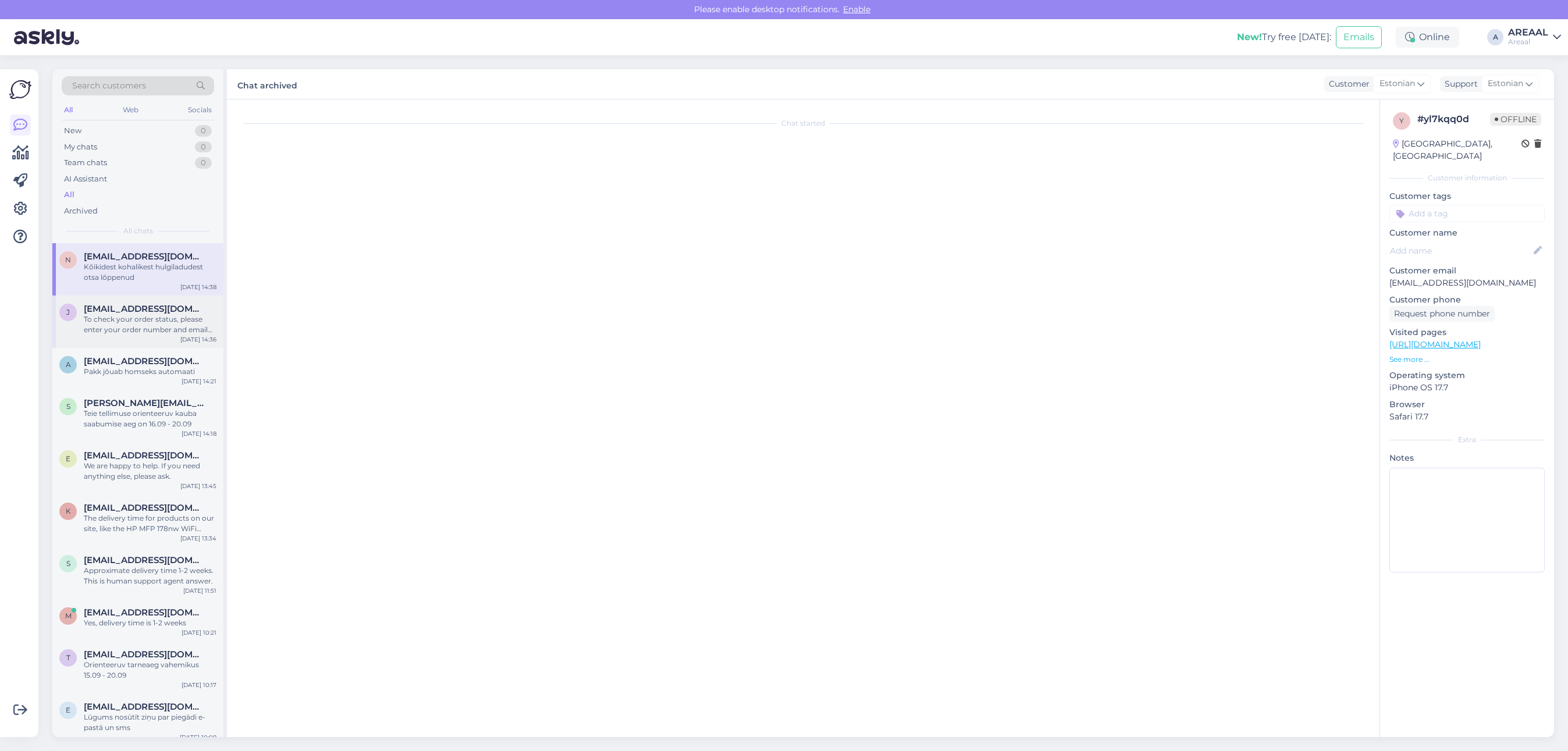
scroll to position [0, 0]
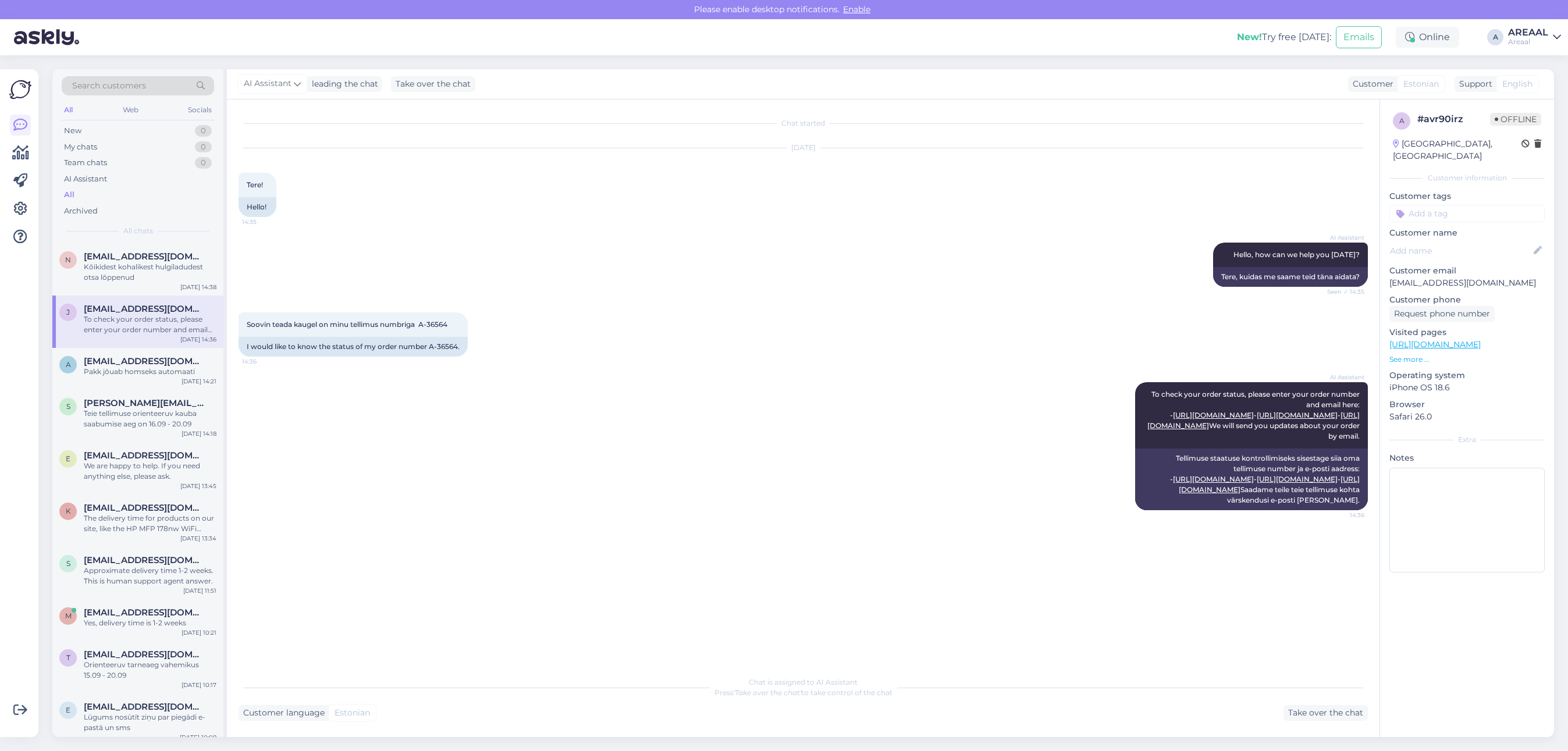
click at [683, 259] on div "AI Assistant Hello, how can we help you [DATE]? Seen ✓ 14:35 Tere, kuidas me sa…" at bounding box center [803, 265] width 1129 height 70
click at [133, 367] on div "Pakk jõuab homseks automaati" at bounding box center [150, 371] width 133 height 11
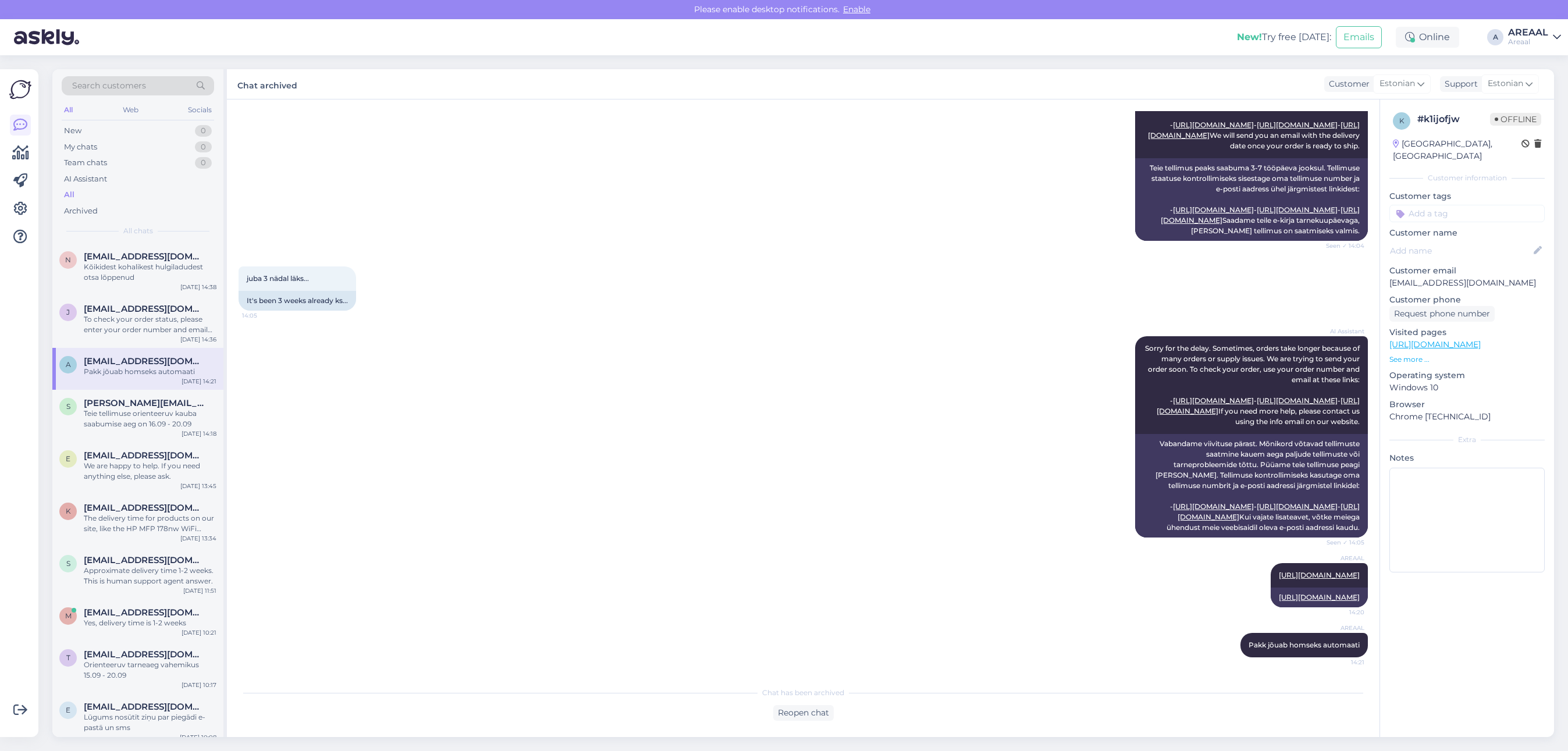
click at [682, 375] on div "AI Assistant Sorry for the delay. Sometimes, orders take longer because of many…" at bounding box center [803, 437] width 1129 height 227
click at [656, 375] on div "AI Assistant Sorry for the delay. Sometimes, orders take longer because of many…" at bounding box center [803, 437] width 1129 height 227
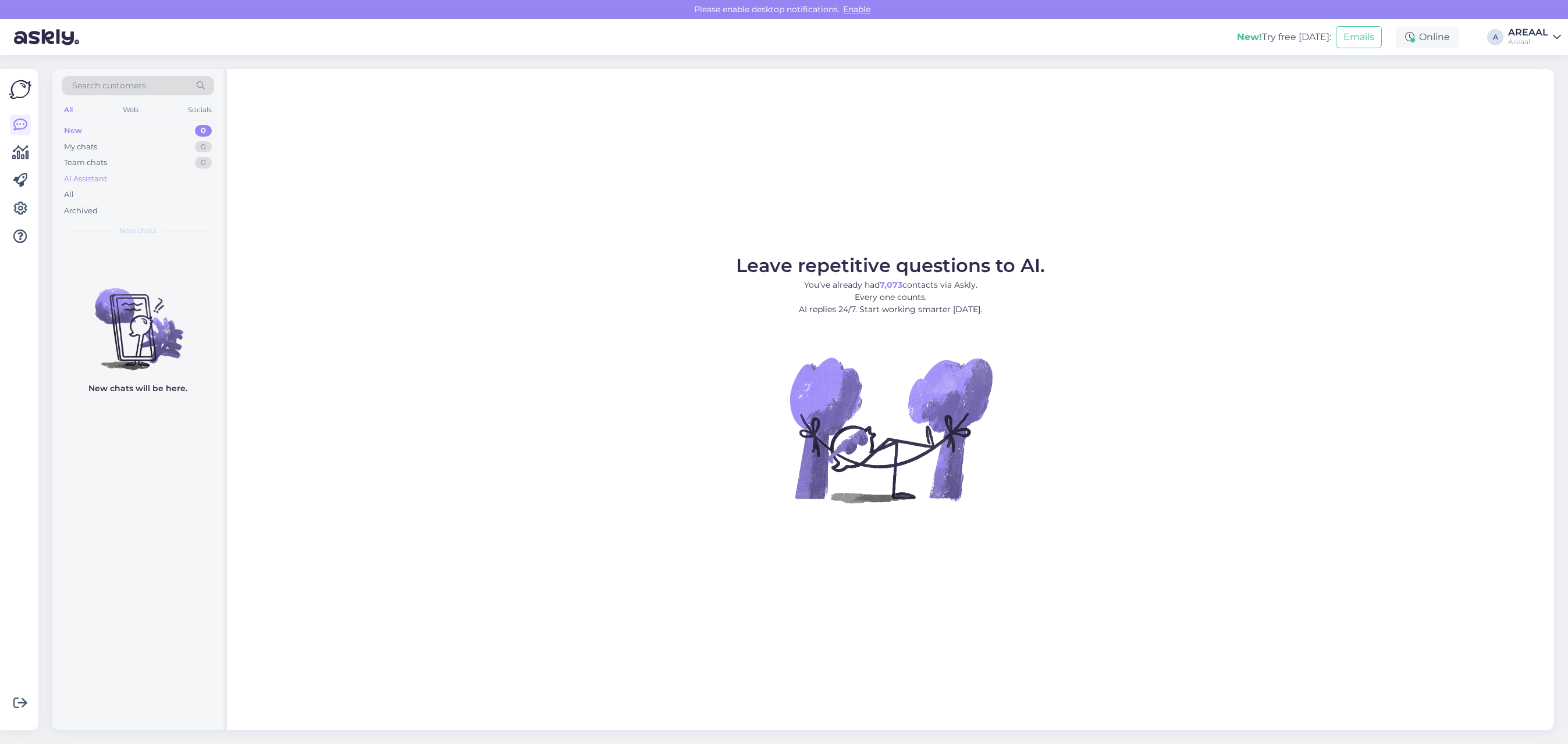
click at [132, 182] on div "AI Assistant" at bounding box center [138, 179] width 152 height 16
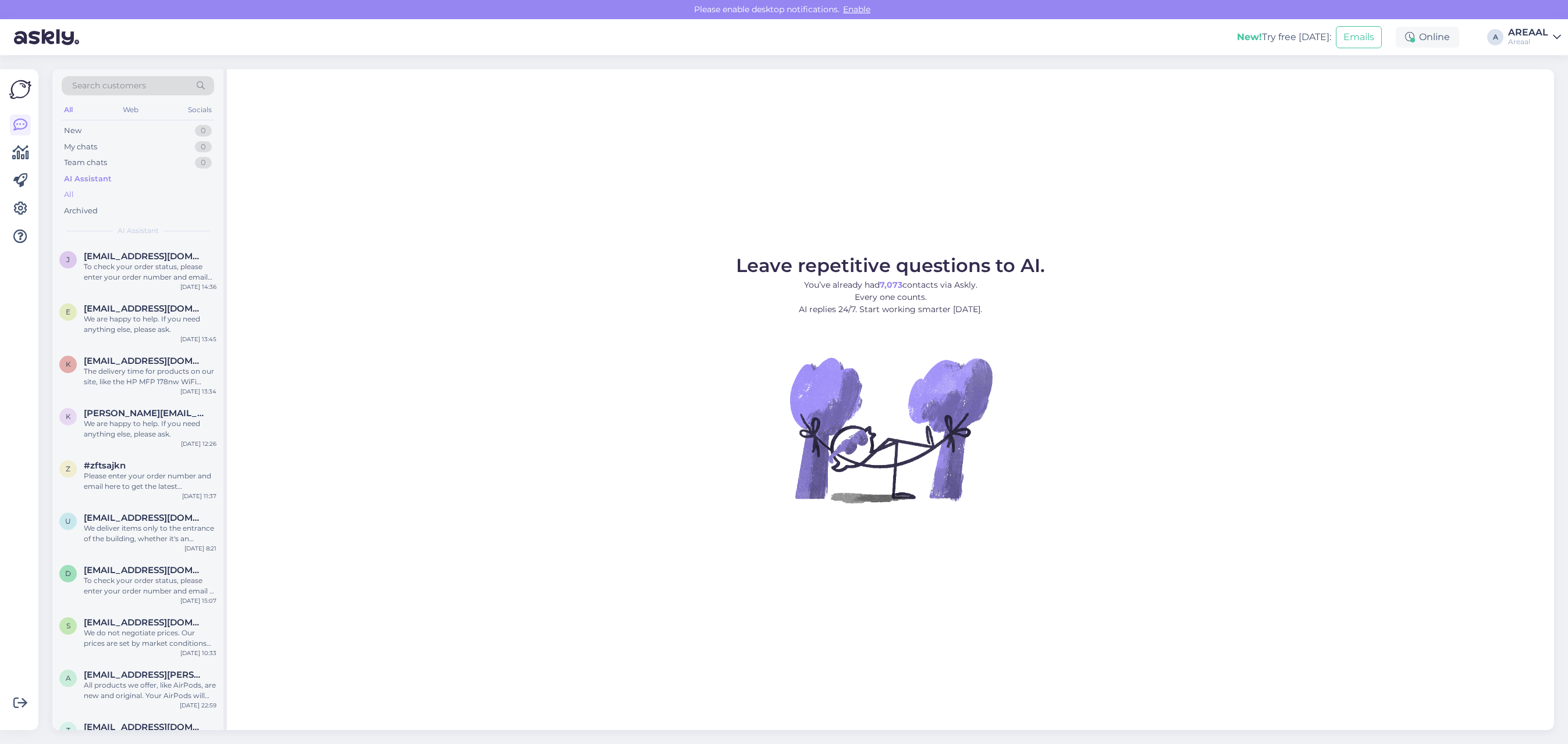
click at [129, 192] on div "All" at bounding box center [138, 195] width 152 height 16
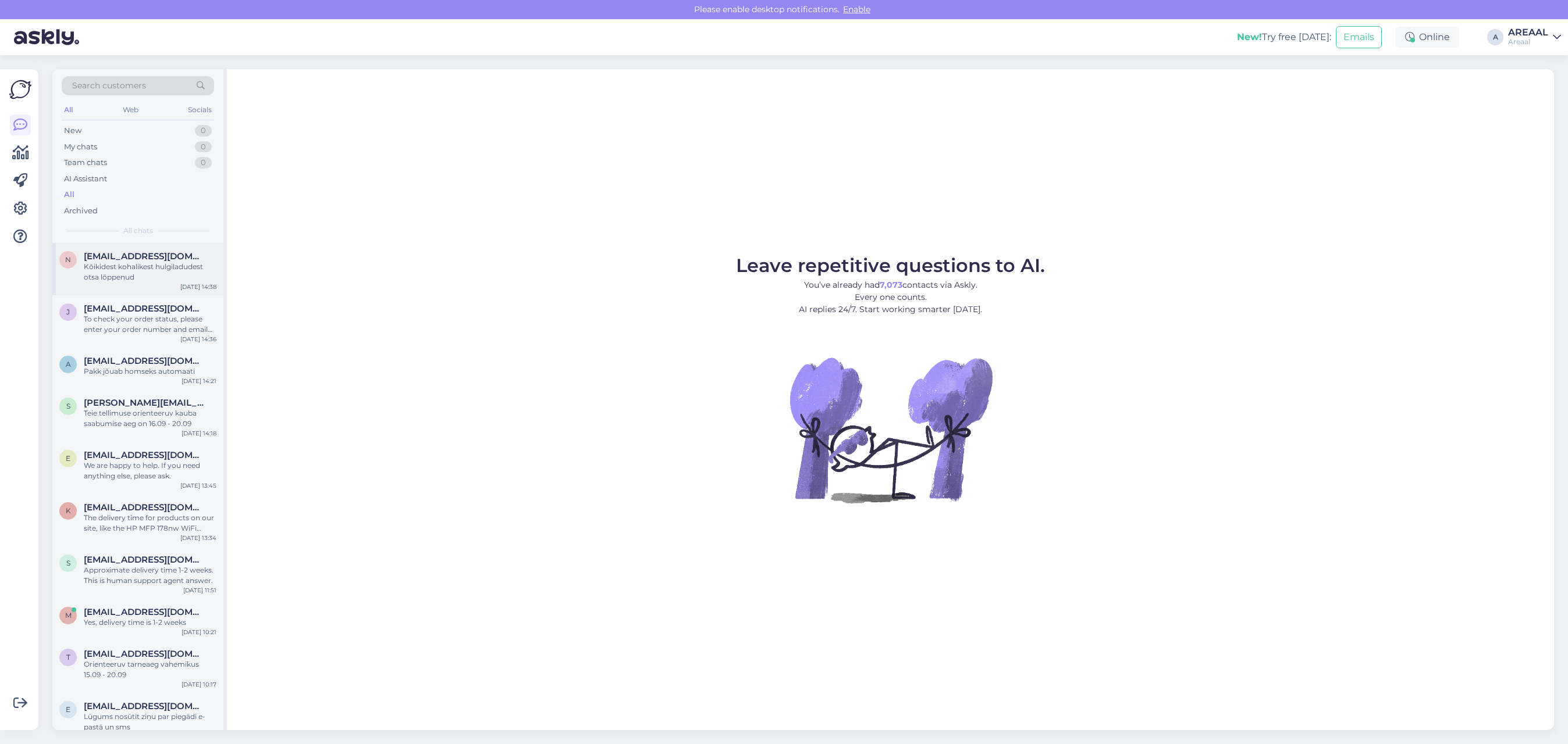
click at [156, 253] on div "[EMAIL_ADDRESS][DOMAIN_NAME]" at bounding box center [150, 256] width 133 height 11
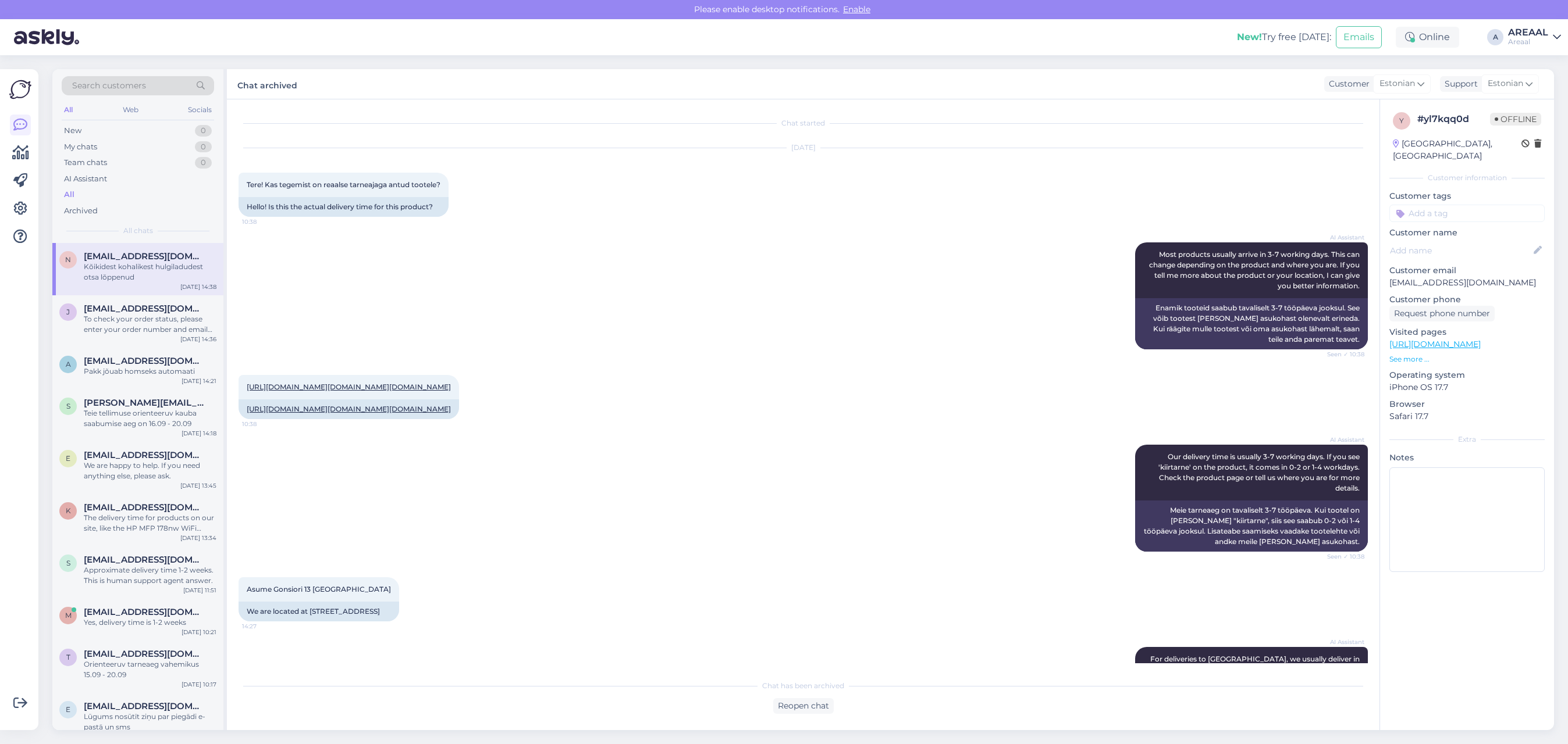
scroll to position [487, 0]
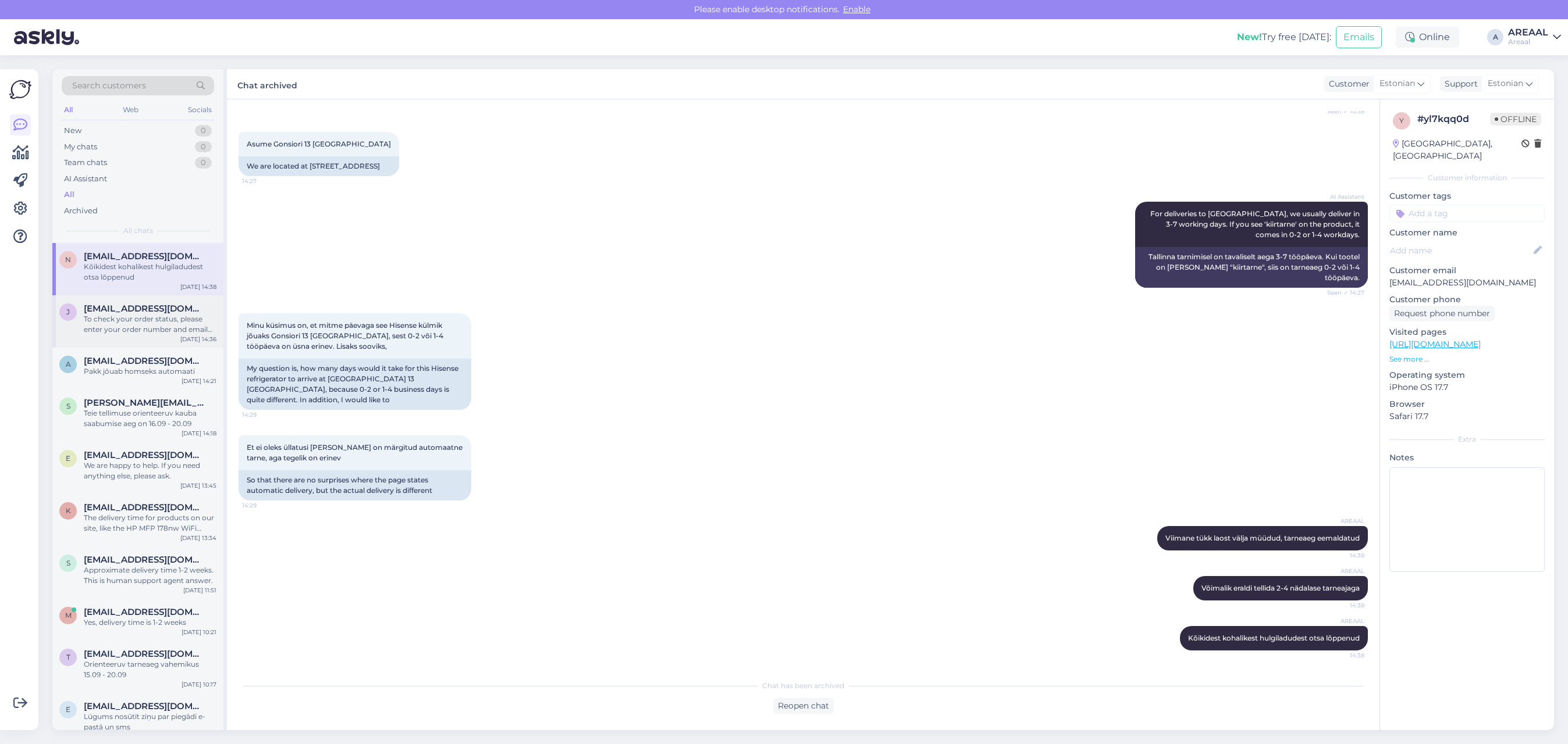
click at [185, 310] on span "[EMAIL_ADDRESS][DOMAIN_NAME]" at bounding box center [144, 309] width 121 height 11
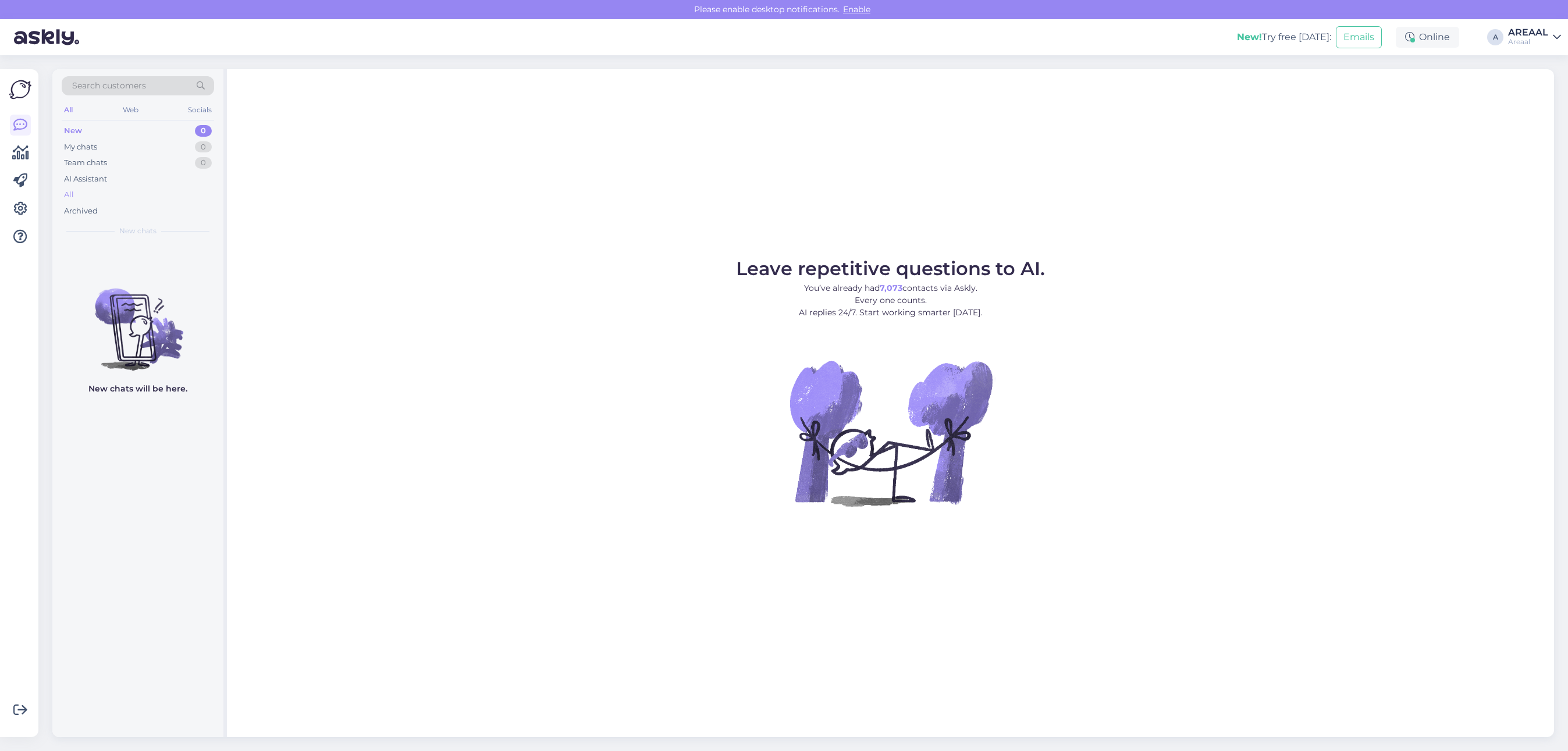
click at [180, 199] on div "All" at bounding box center [138, 195] width 152 height 16
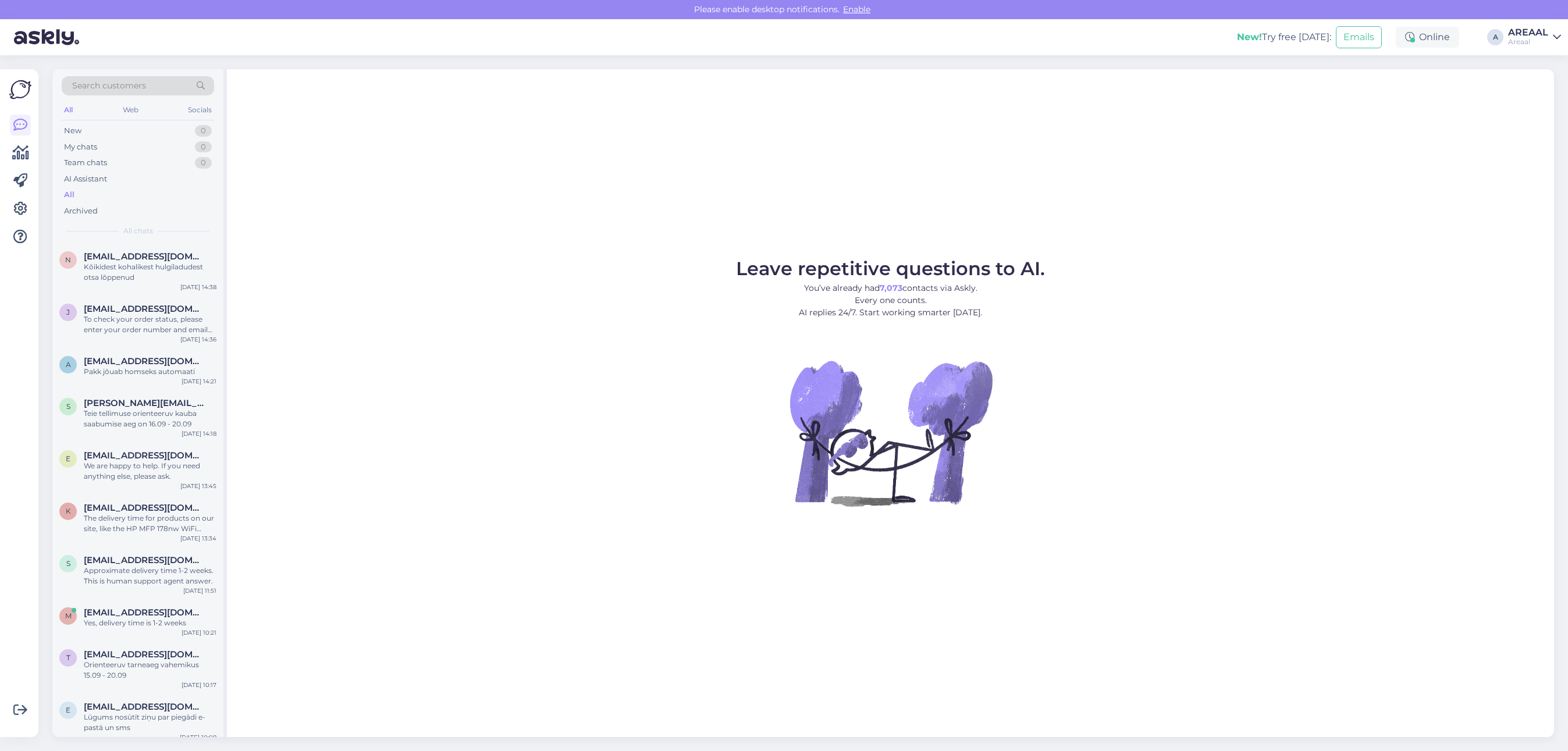
click at [1522, 40] on div "Areaal" at bounding box center [1528, 41] width 40 height 9
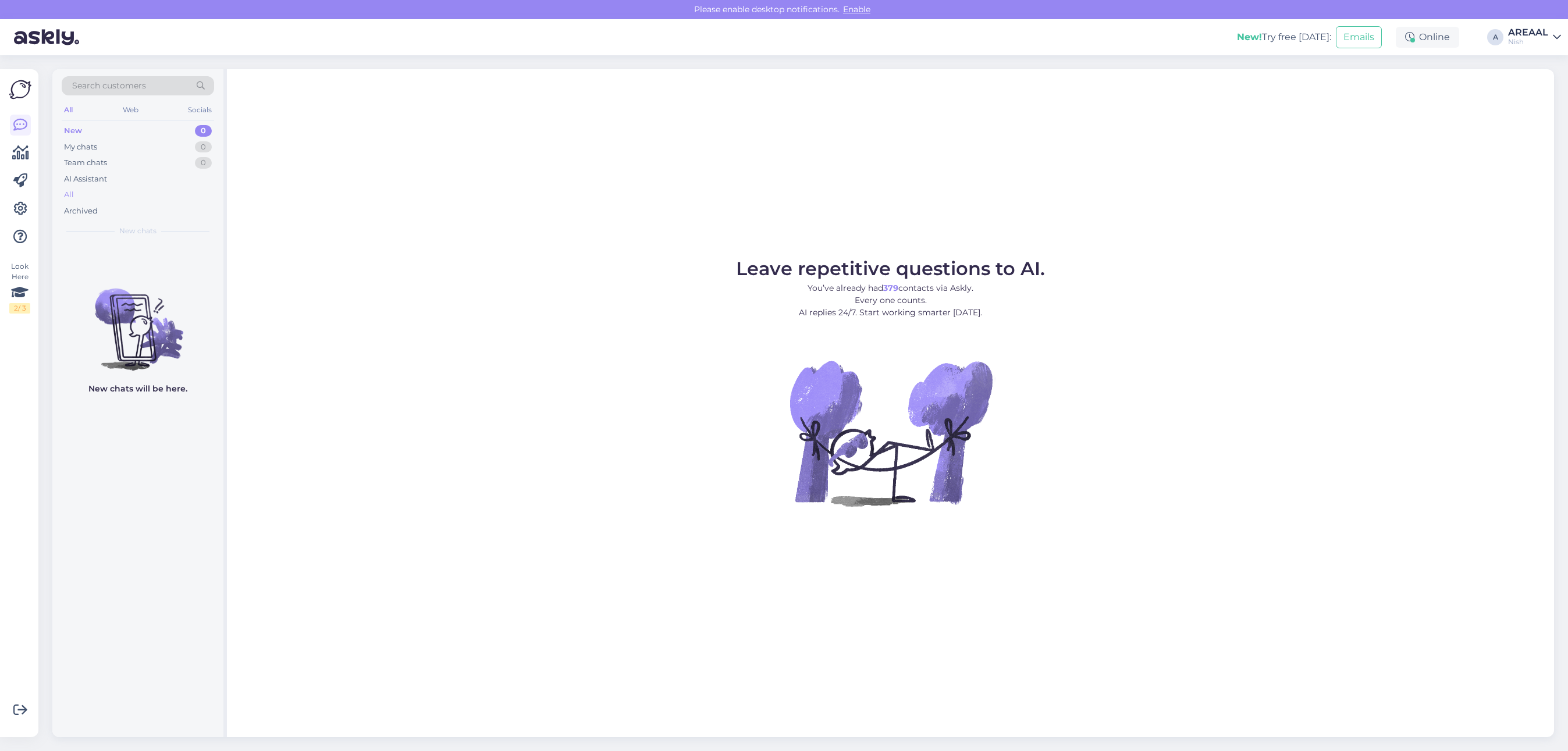
click at [131, 193] on div "All" at bounding box center [138, 195] width 152 height 16
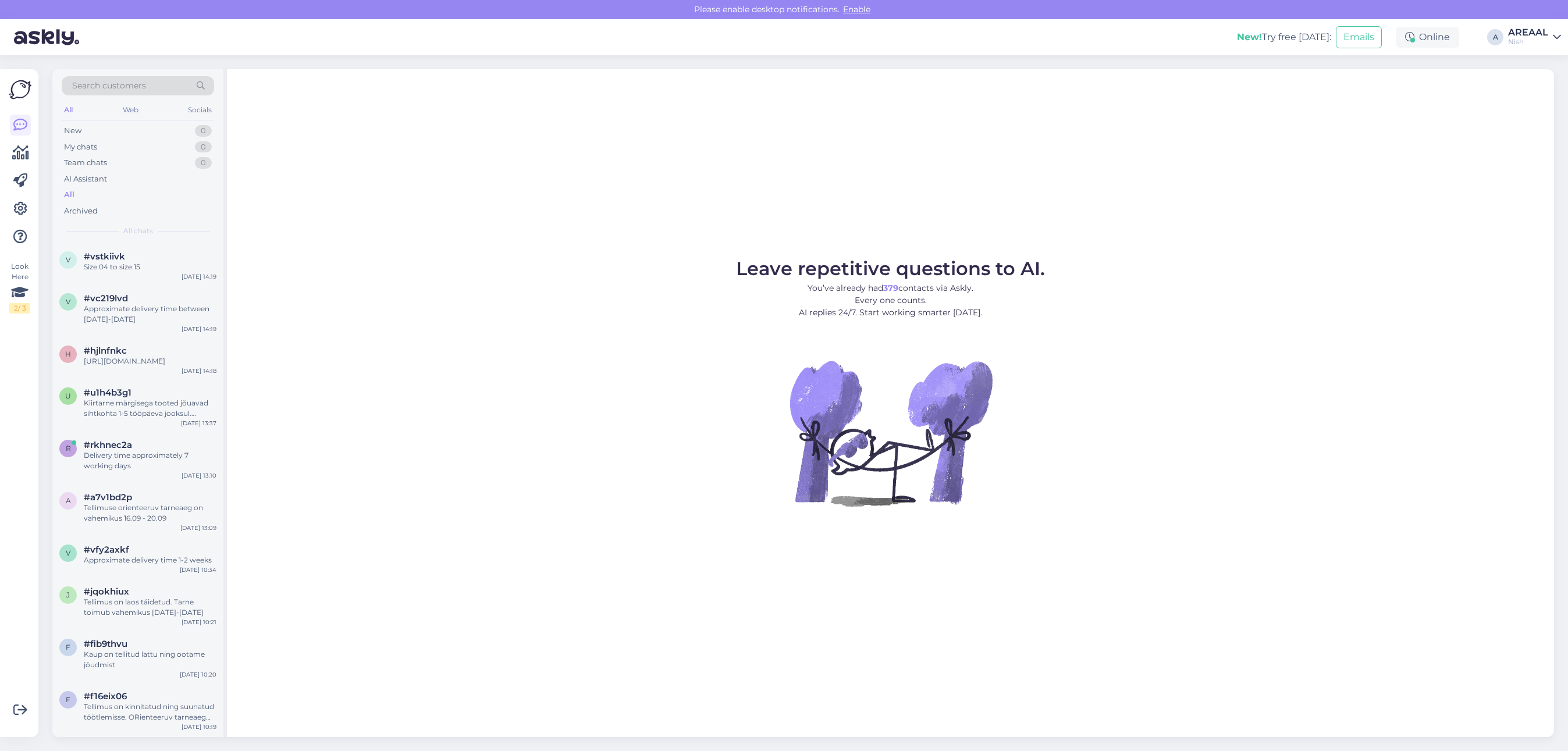
click at [1529, 42] on div "Nish" at bounding box center [1528, 41] width 40 height 9
